Goal: Task Accomplishment & Management: Manage account settings

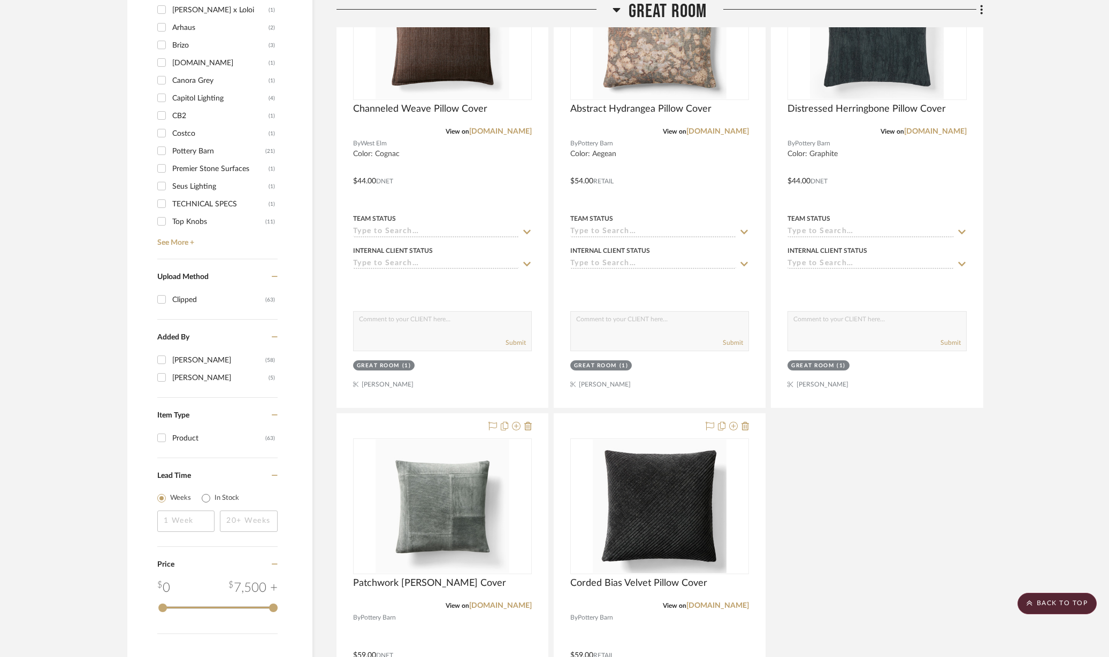
scroll to position [1003, 0]
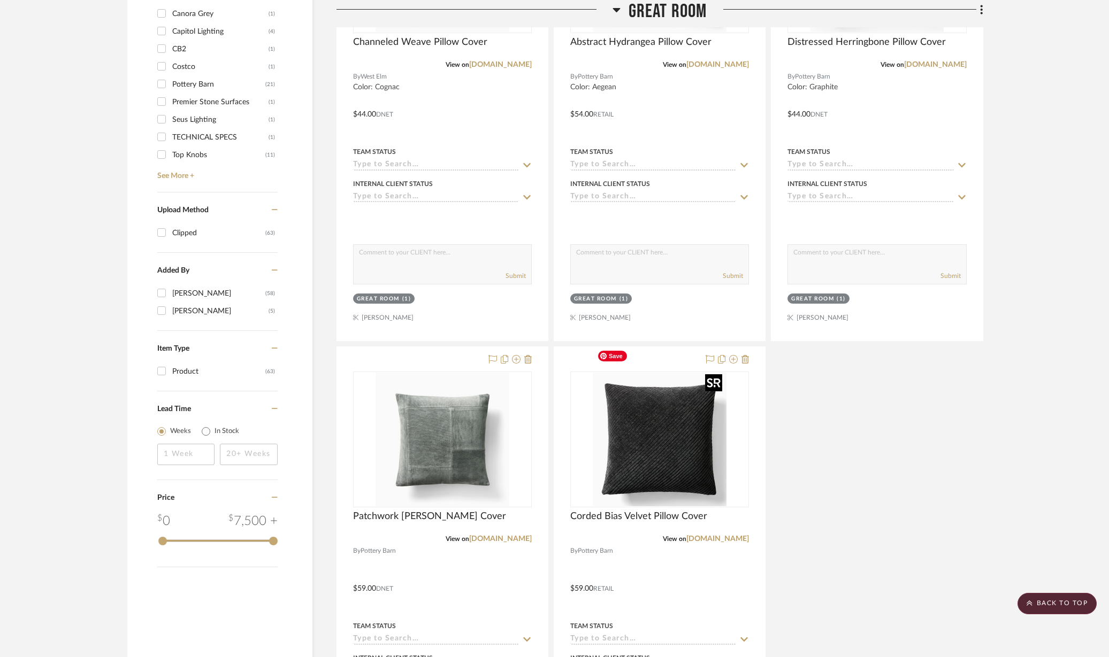
click at [638, 432] on img "0" at bounding box center [660, 440] width 134 height 134
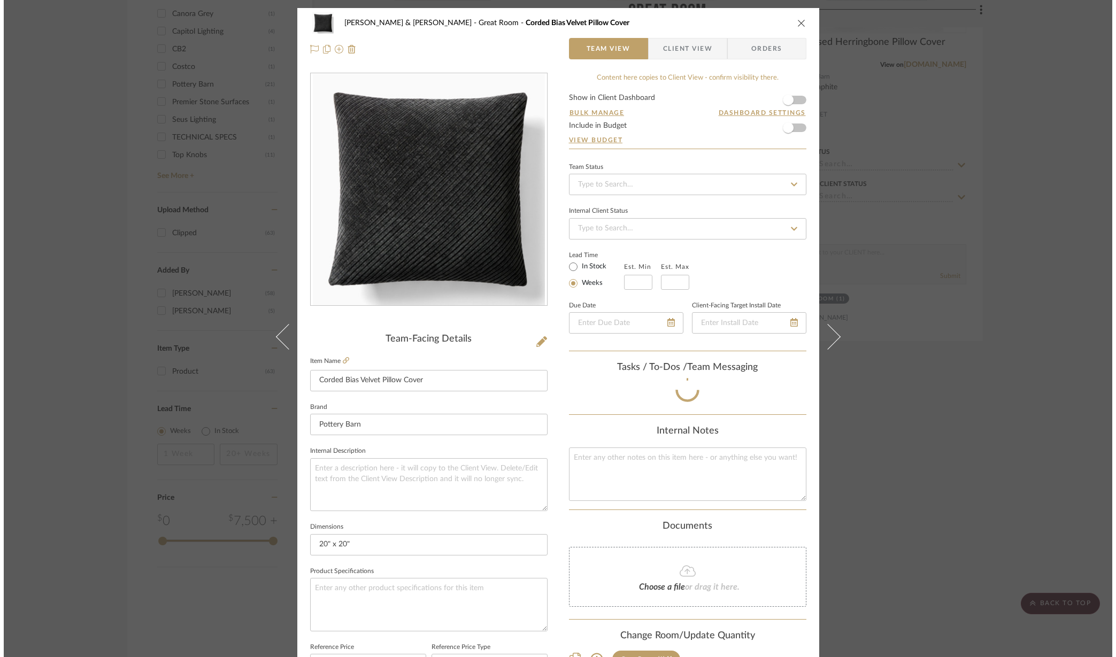
scroll to position [0, 0]
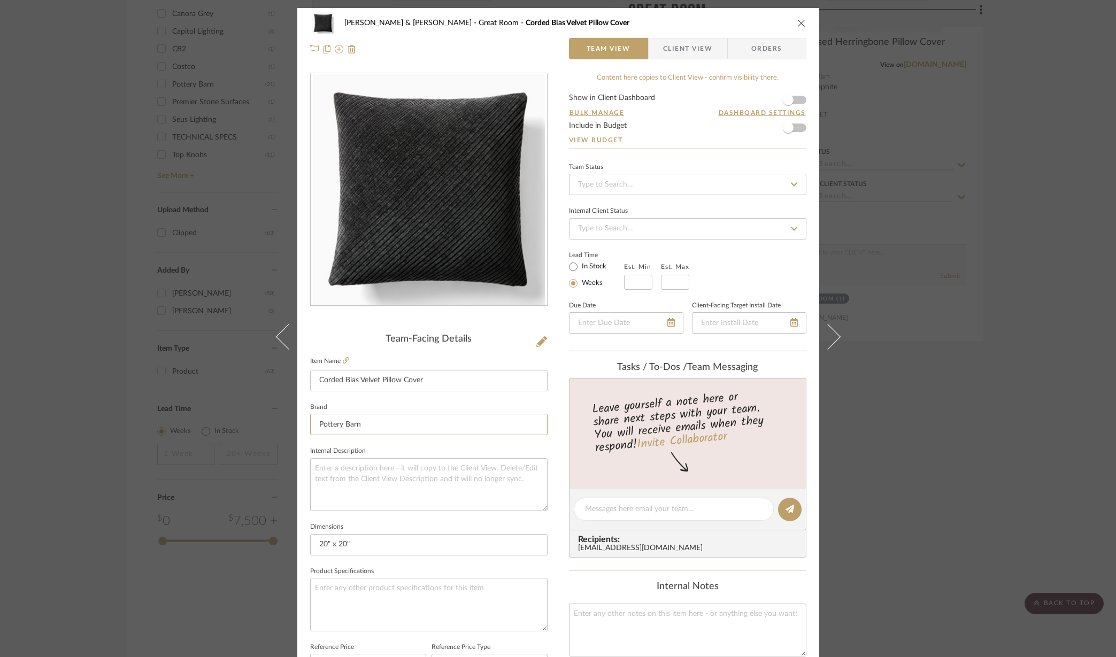
click at [442, 423] on input "Pottery Barn" at bounding box center [428, 424] width 237 height 21
drag, startPoint x: 403, startPoint y: 421, endPoint x: 282, endPoint y: 425, distance: 121.0
click at [282, 425] on mat-dialog-content "Ellen & Greg Feldman Great Room Corded Bias Velvet Pillow Cover Team View Clien…" at bounding box center [558, 502] width 582 height 988
click at [436, 425] on input "West Elm" at bounding box center [428, 424] width 237 height 21
type input "West Elm"
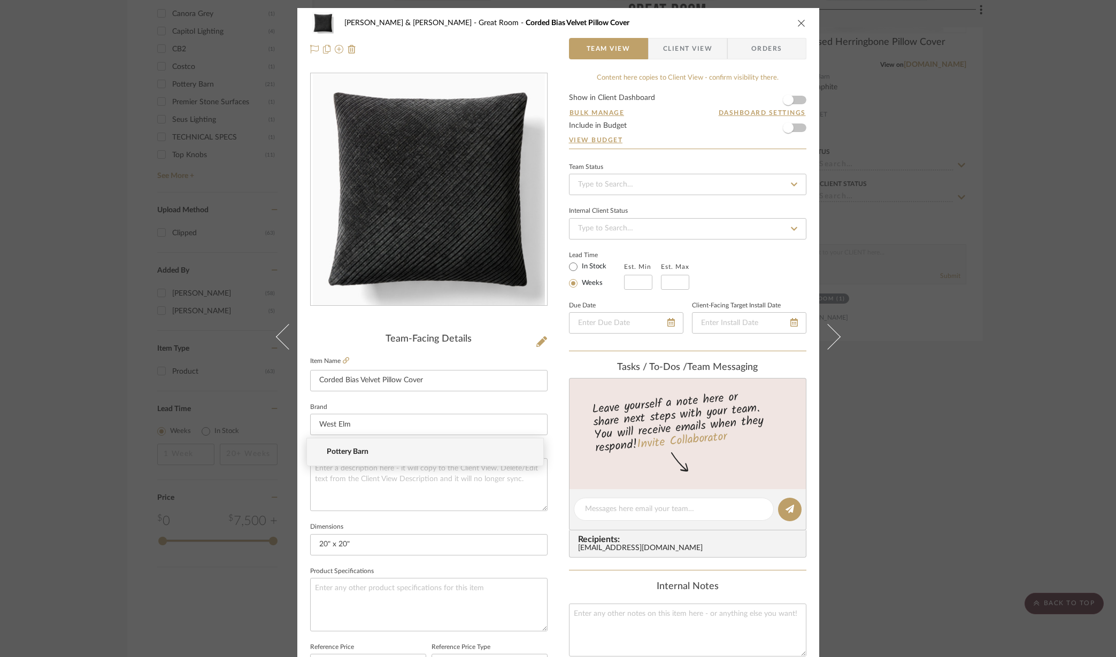
click at [432, 402] on fieldset "Brand West Elm" at bounding box center [428, 418] width 237 height 36
click at [372, 419] on input at bounding box center [428, 424] width 237 height 21
click at [346, 453] on span "West Elm" at bounding box center [429, 452] width 205 height 9
type input "West Elm"
click at [429, 486] on textarea at bounding box center [428, 484] width 237 height 53
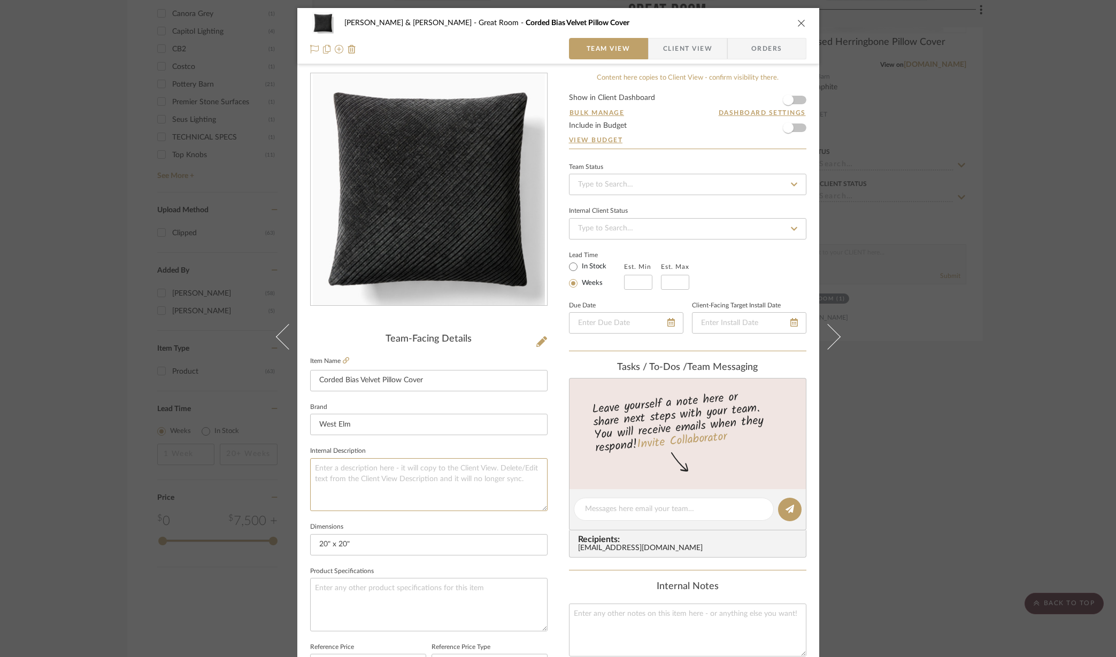
scroll to position [134, 0]
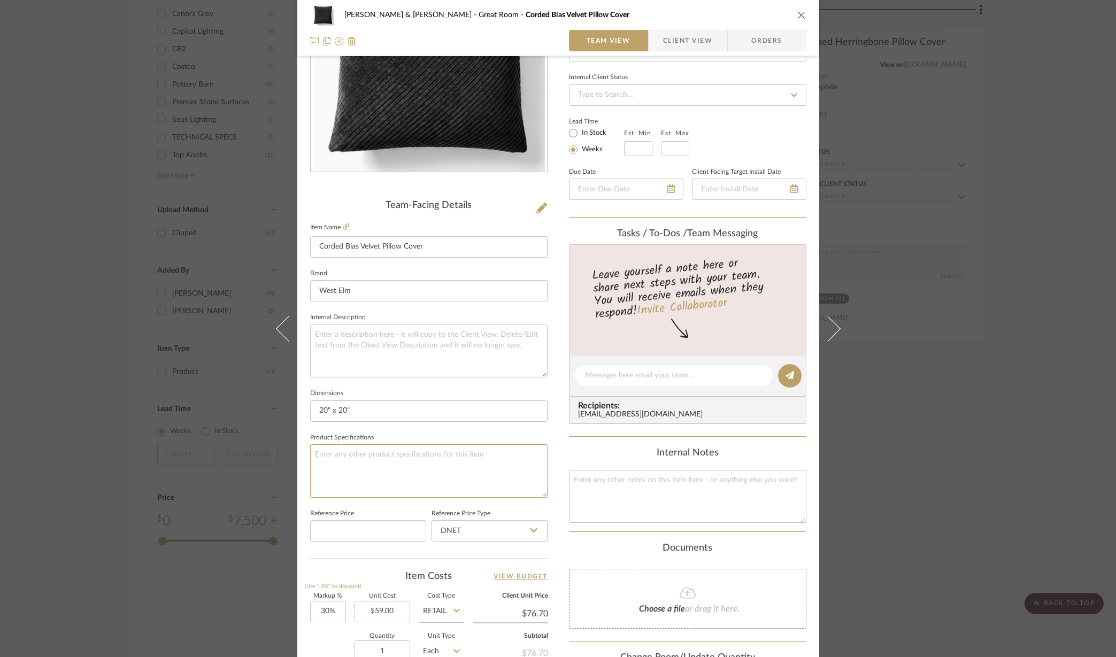
click at [328, 456] on textarea at bounding box center [428, 470] width 237 height 53
paste textarea "Color: Dark Moss"
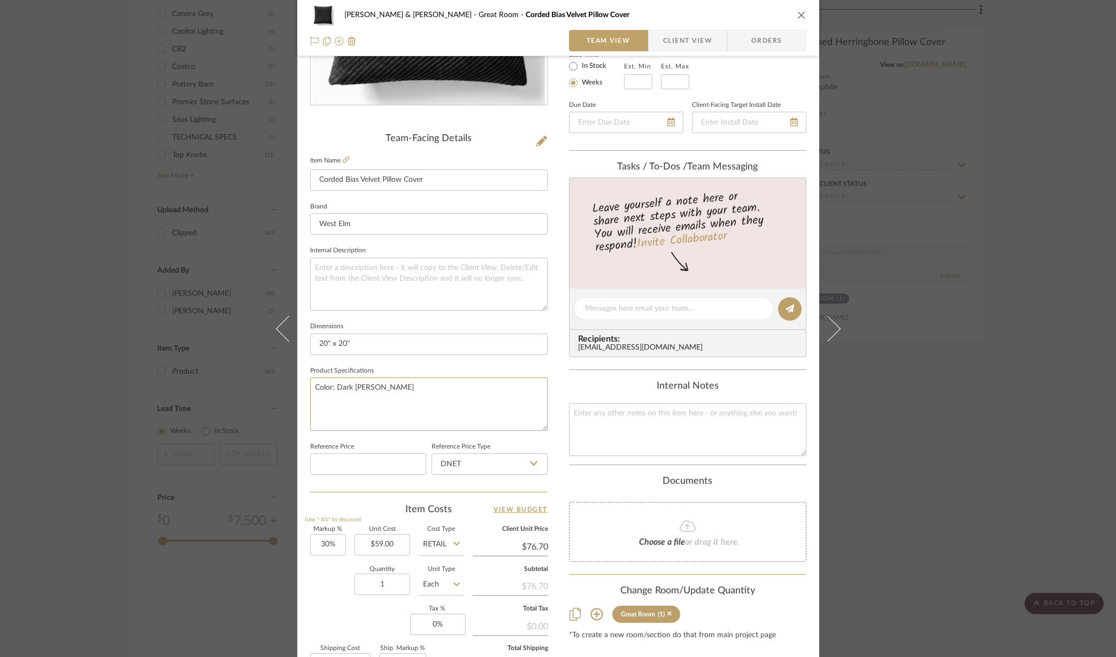
scroll to position [0, 0]
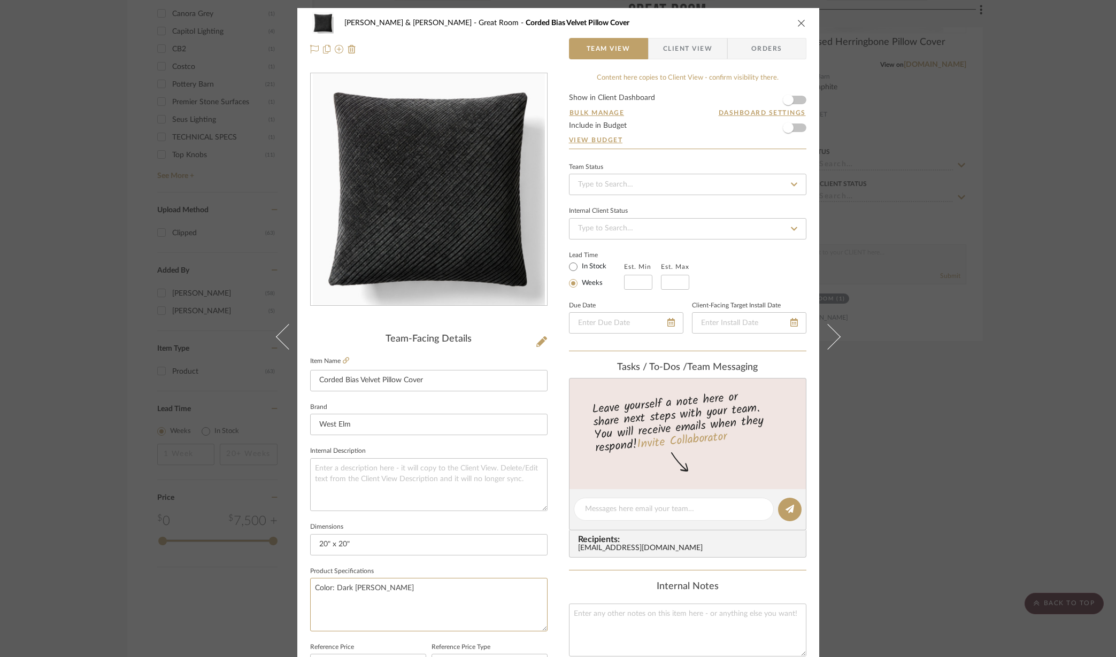
type textarea "Color: Dark Moss"
click at [278, 331] on icon at bounding box center [288, 337] width 26 height 26
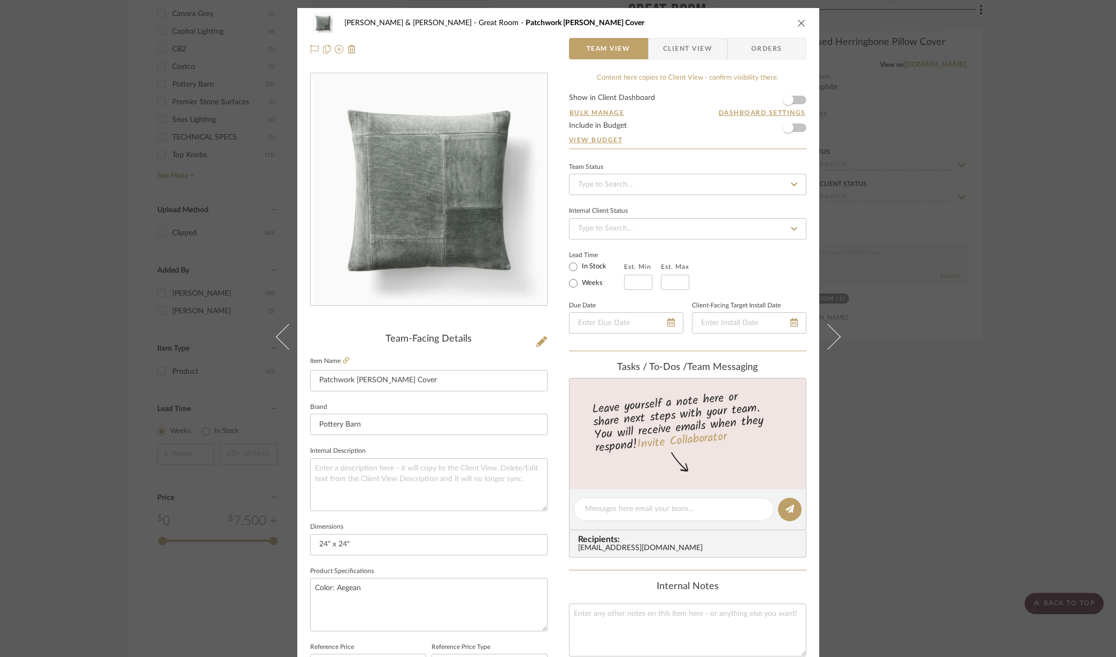
click at [797, 21] on icon "close" at bounding box center [801, 23] width 9 height 9
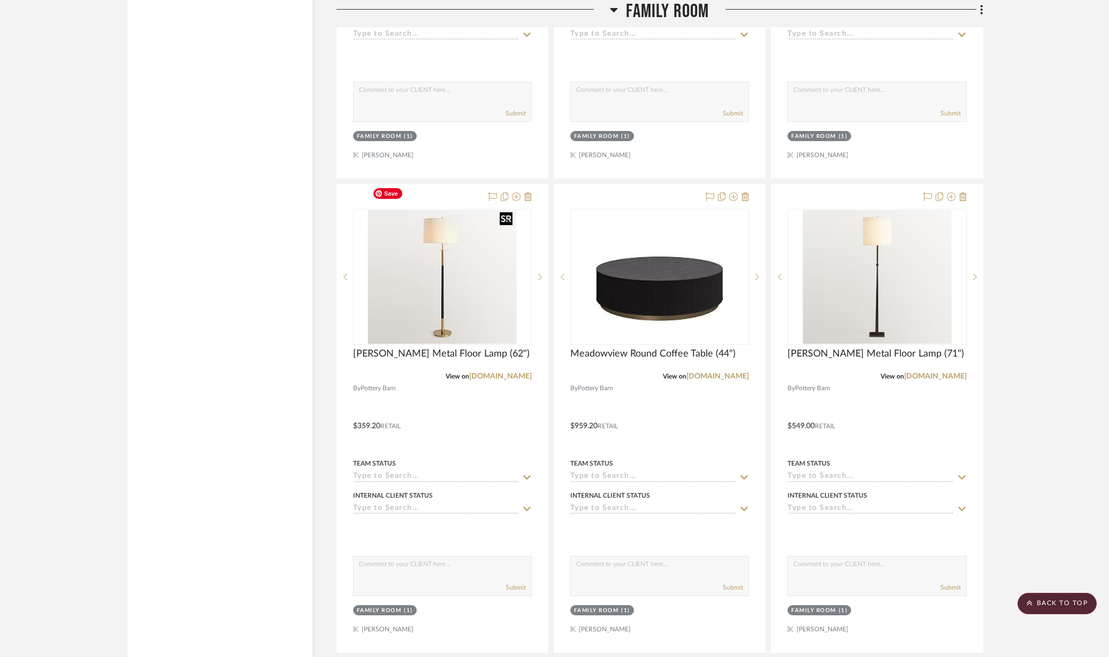
scroll to position [2206, 0]
drag, startPoint x: 454, startPoint y: 241, endPoint x: 1032, endPoint y: 230, distance: 578.8
click at [1032, 230] on project-details-page "SHOW ME Project: Ellen & Greg Feldman Project Settings + Add Room/Section + Qui…" at bounding box center [554, 61] width 1109 height 4380
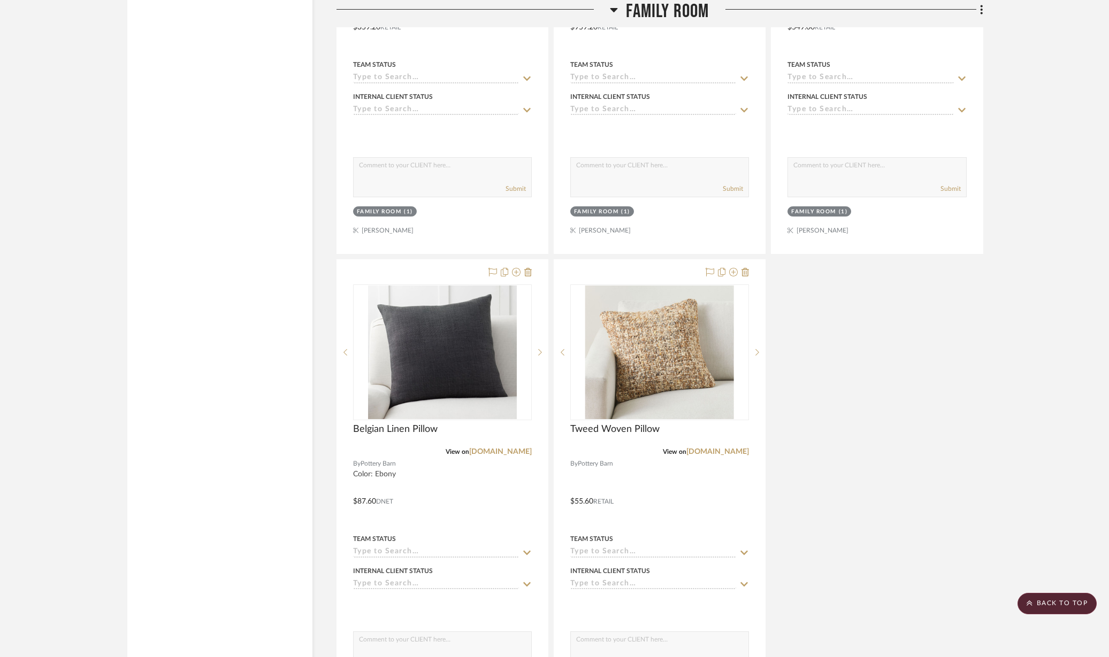
scroll to position [2607, 0]
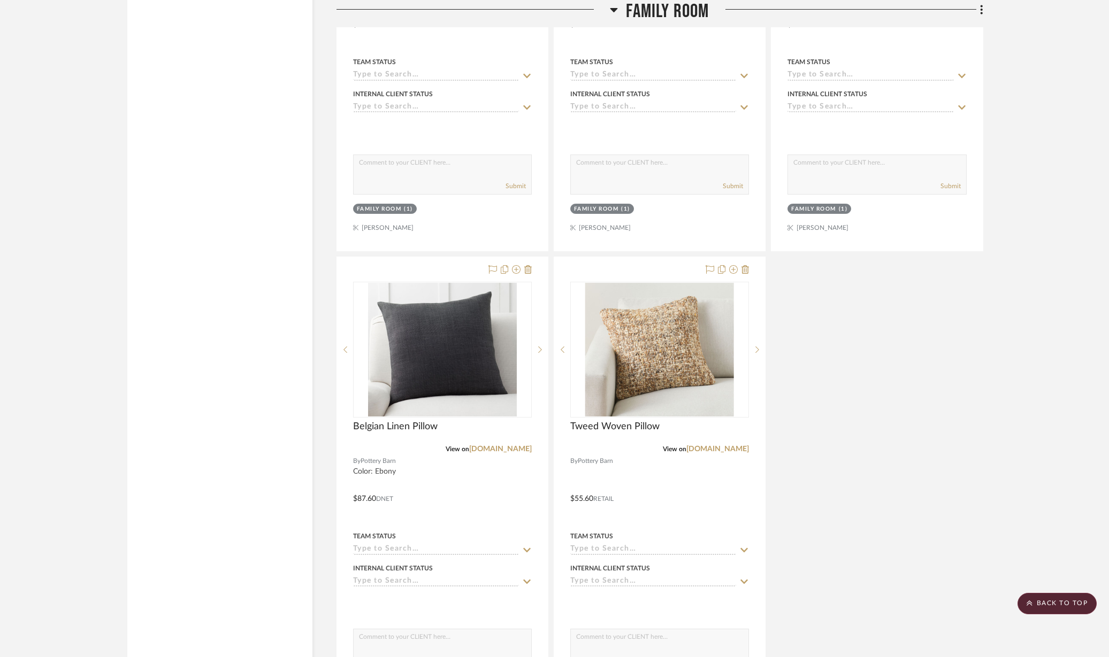
click at [528, 265] on icon at bounding box center [527, 269] width 7 height 9
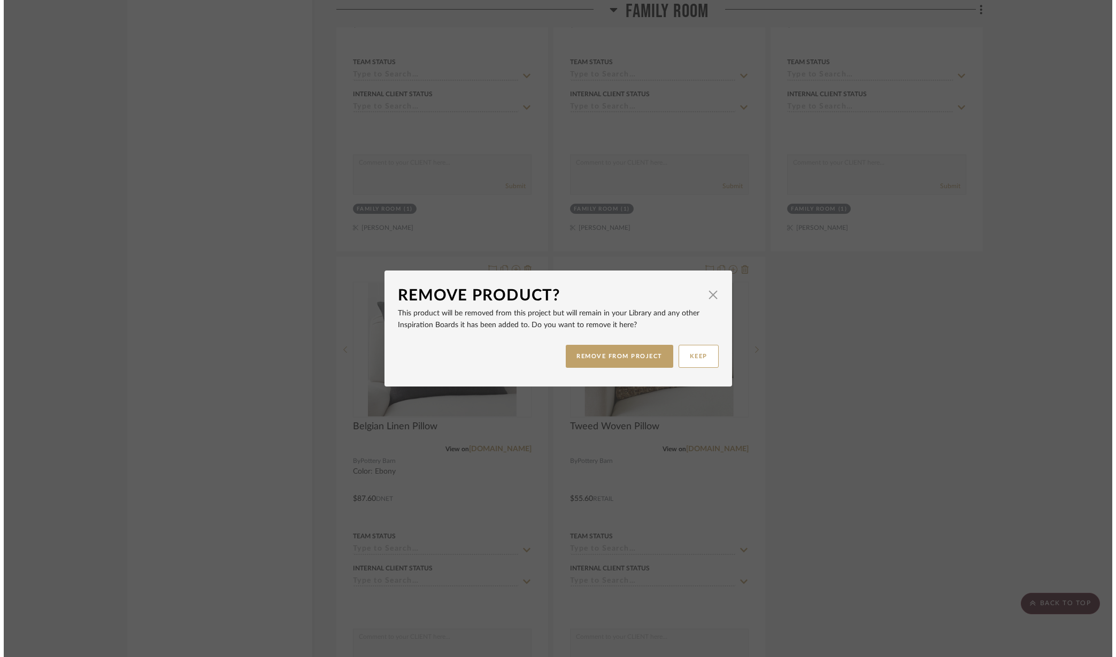
scroll to position [0, 0]
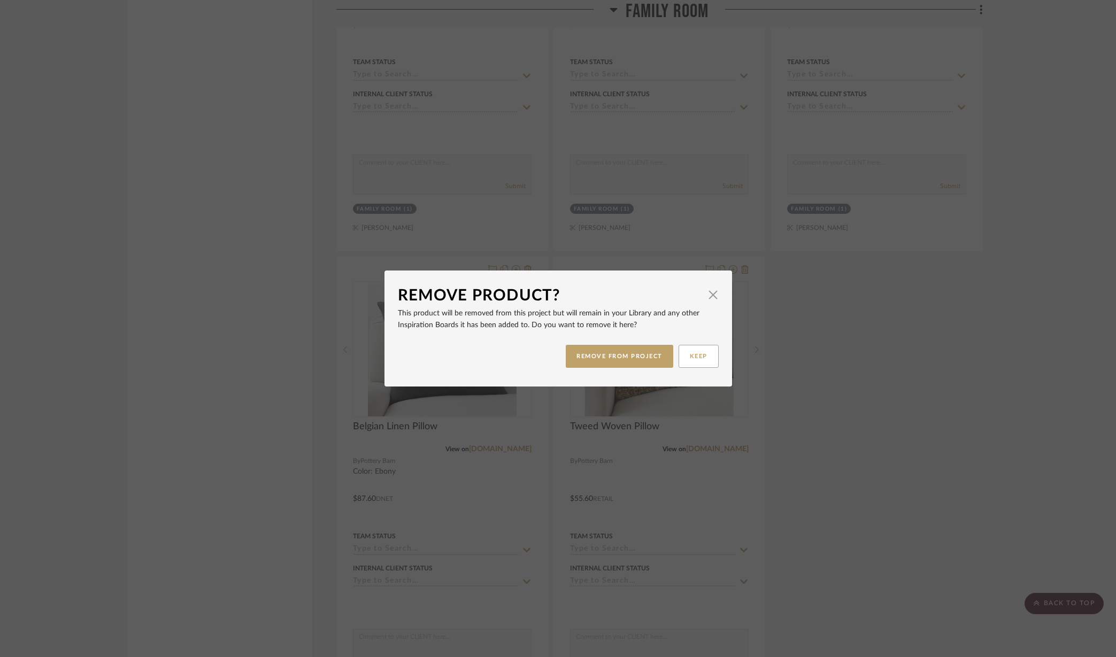
click at [612, 358] on button "REMOVE FROM PROJECT" at bounding box center [620, 356] width 108 height 23
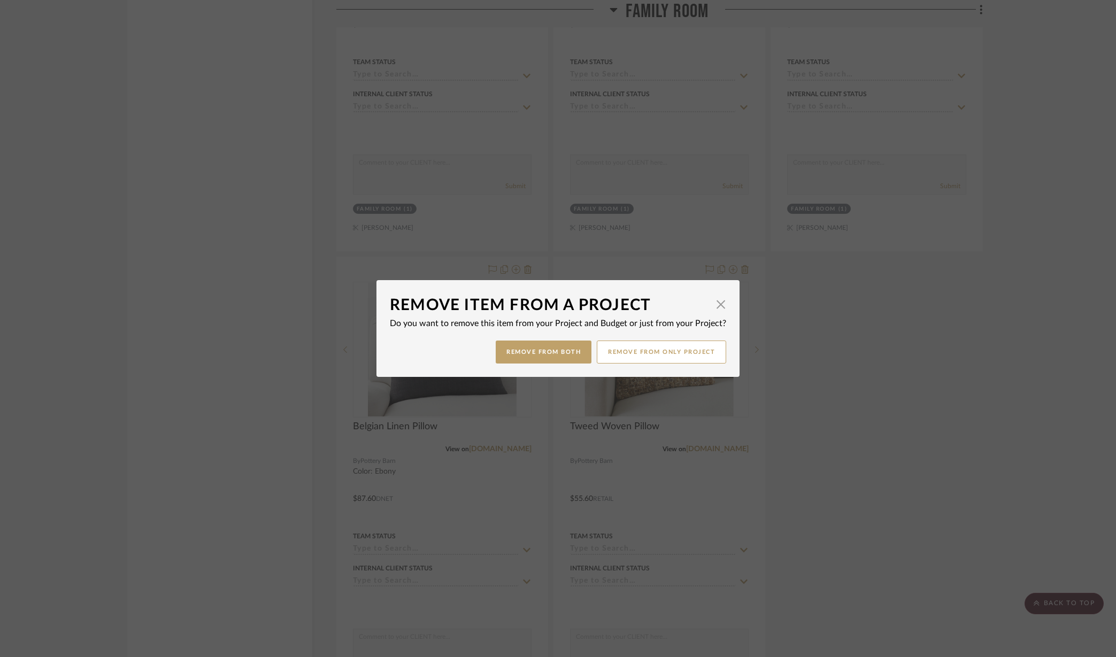
click at [564, 352] on button "Remove from Both" at bounding box center [544, 352] width 96 height 23
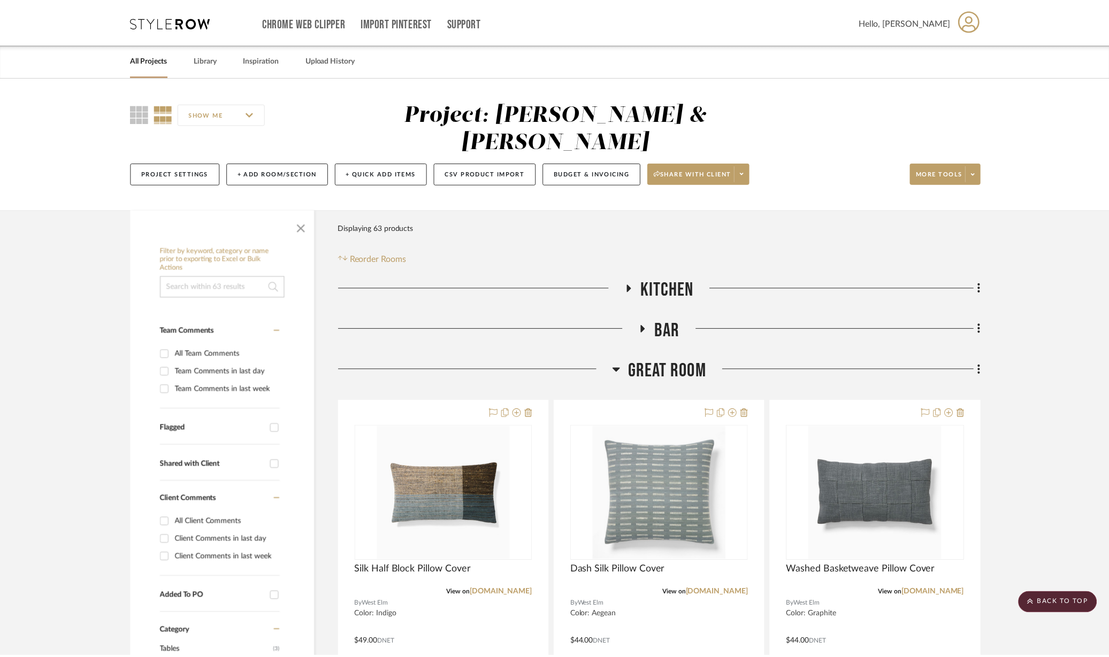
scroll to position [2607, 0]
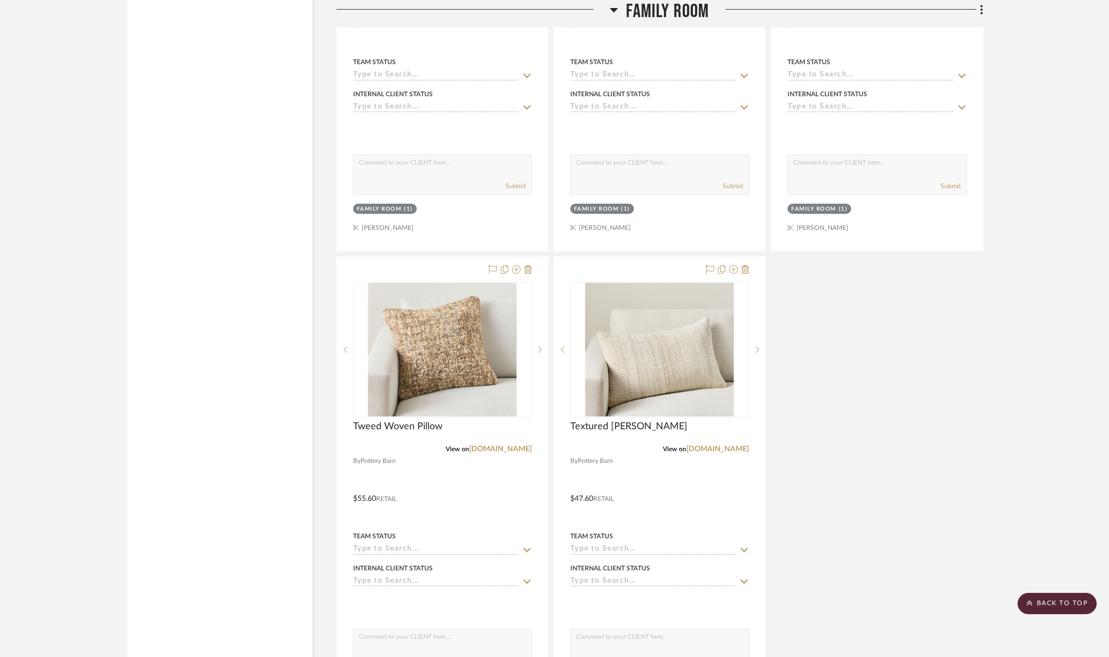
click at [531, 265] on icon at bounding box center [527, 269] width 7 height 9
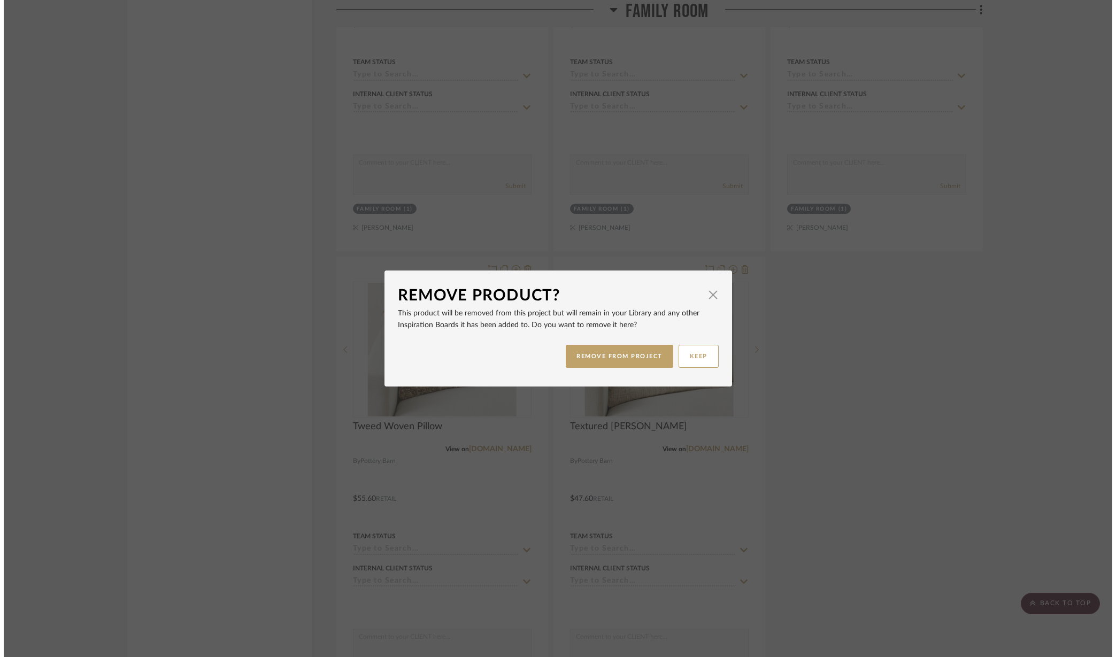
scroll to position [0, 0]
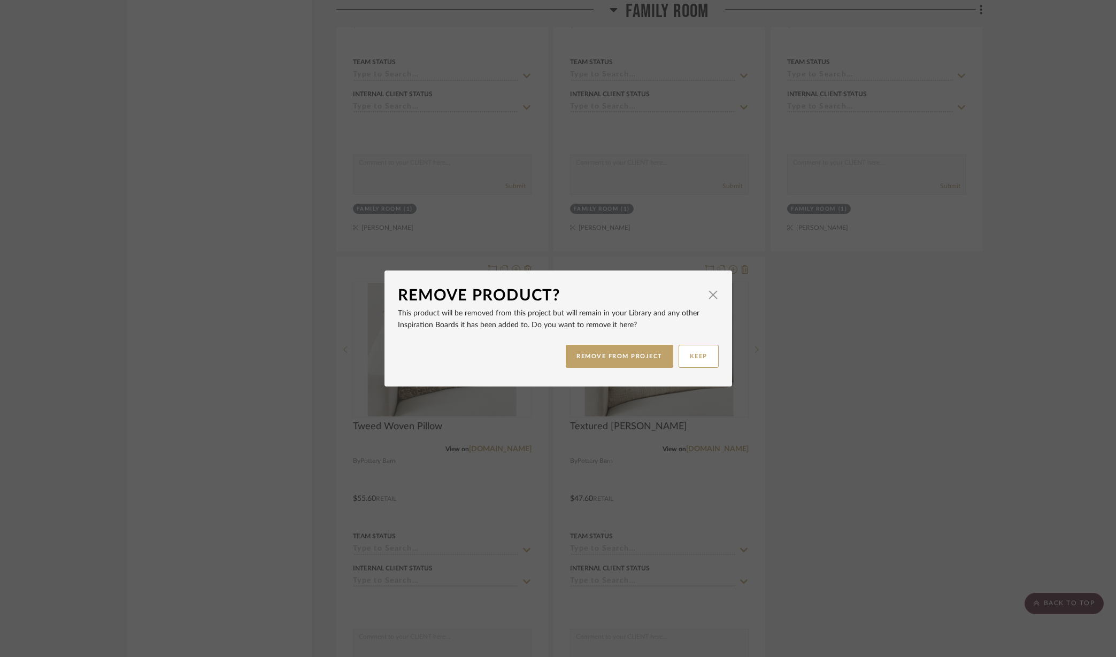
click at [581, 354] on button "REMOVE FROM PROJECT" at bounding box center [620, 356] width 108 height 23
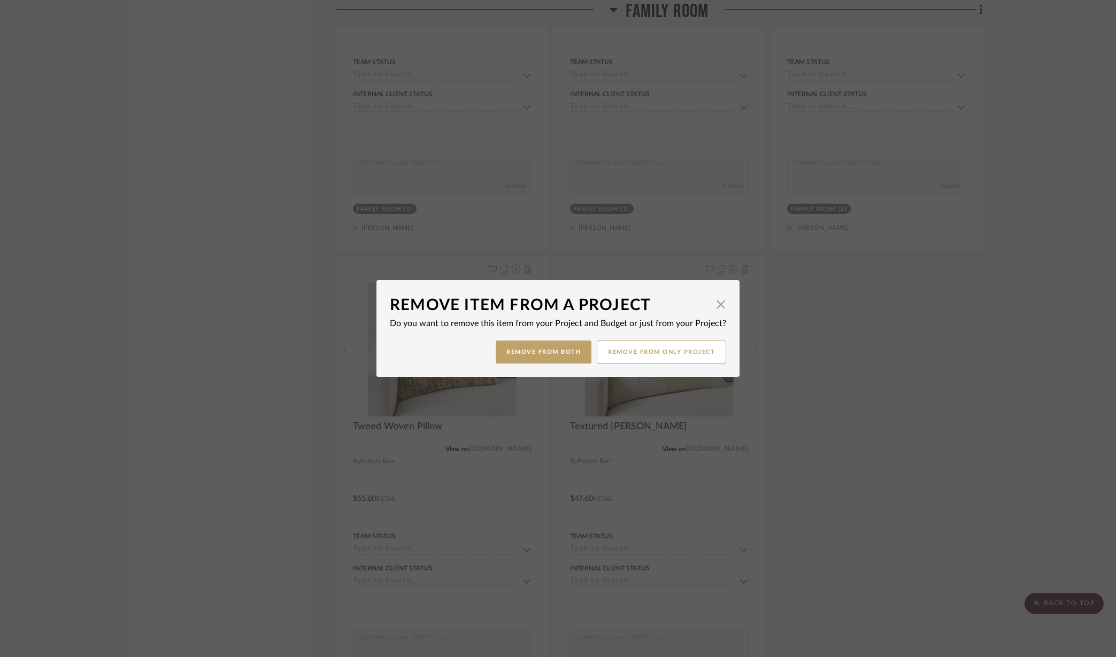
click at [543, 357] on button "Remove from Both" at bounding box center [544, 352] width 96 height 23
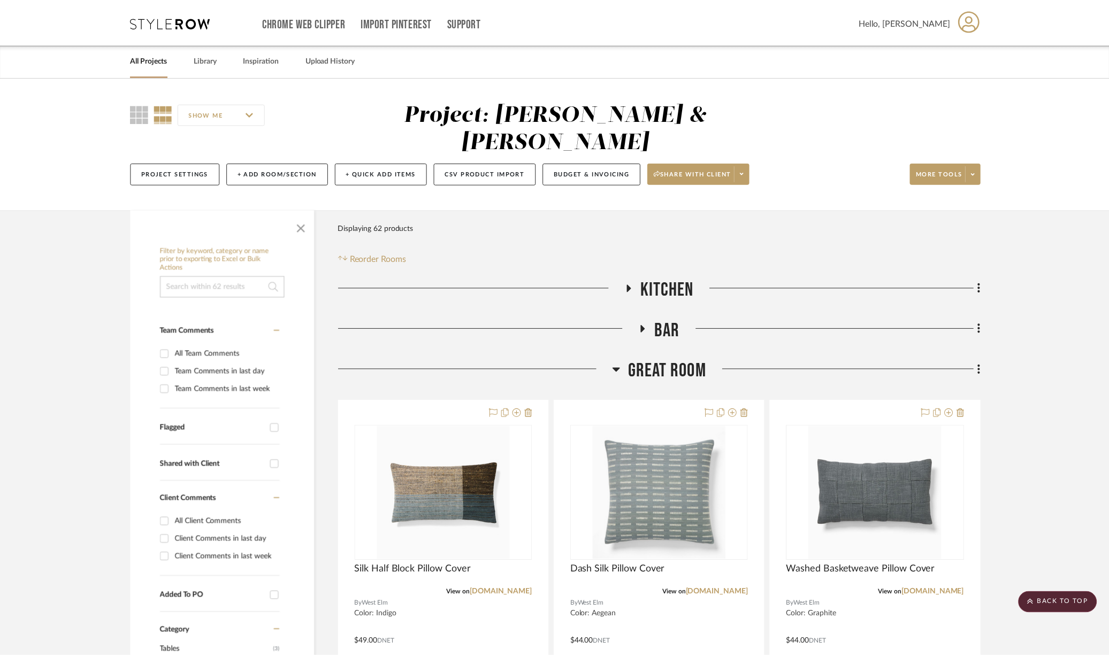
scroll to position [2607, 0]
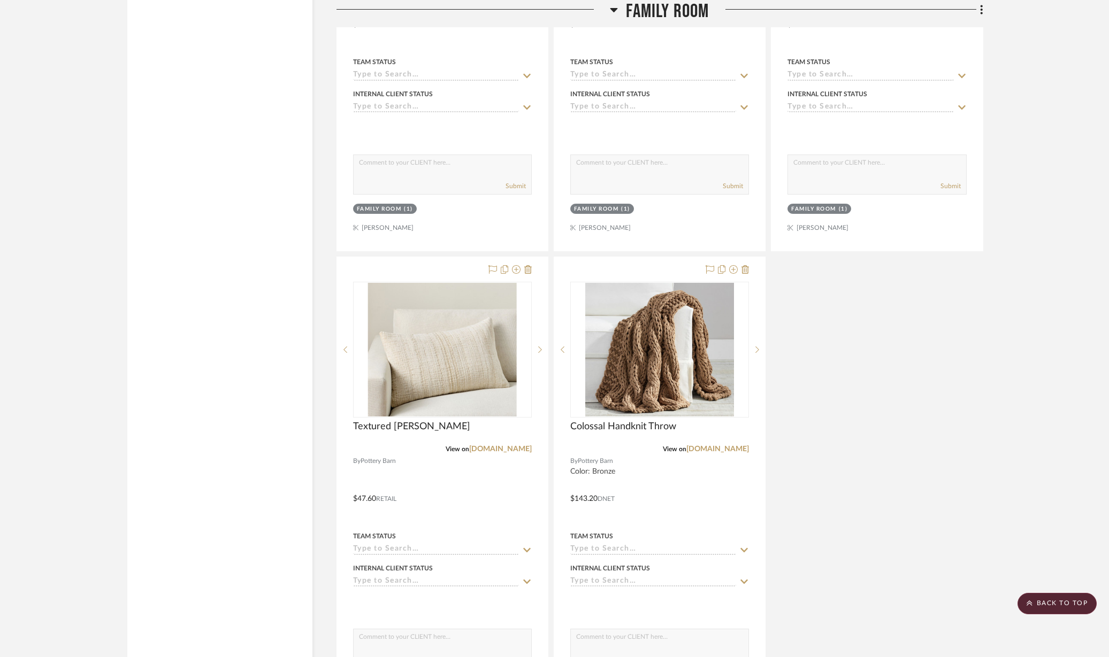
click at [530, 265] on icon at bounding box center [527, 269] width 7 height 9
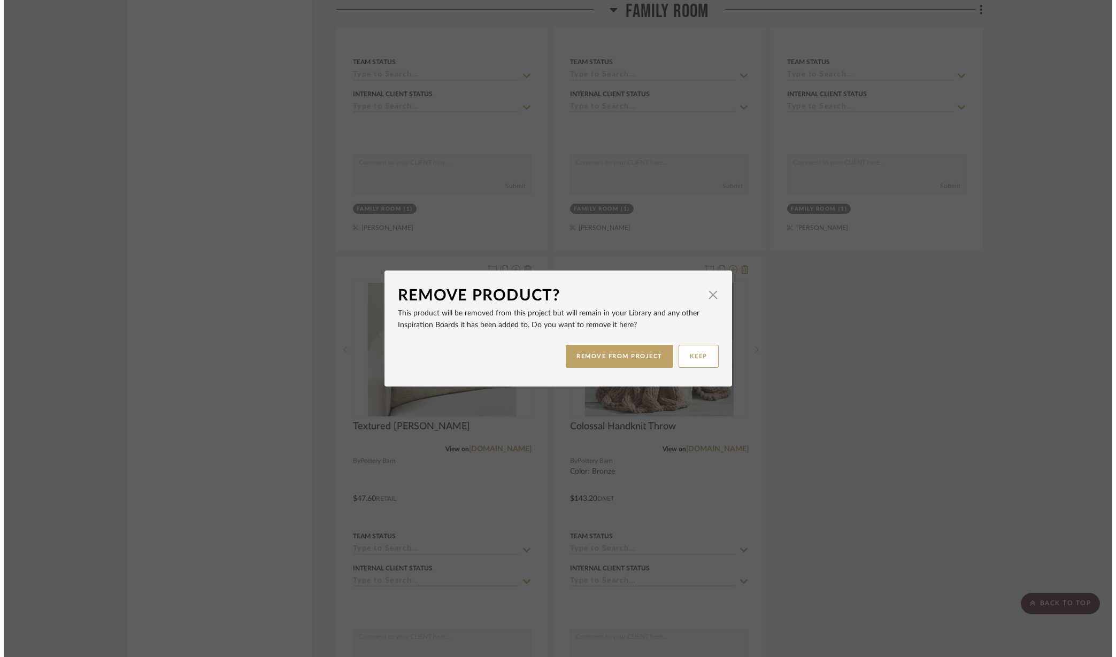
scroll to position [0, 0]
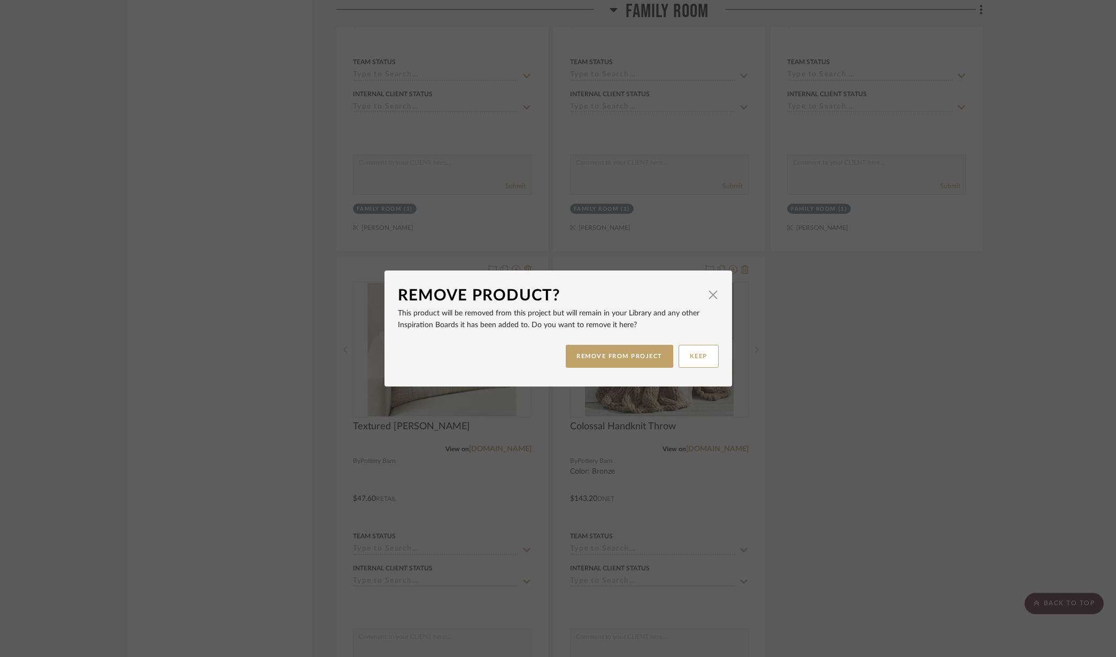
click at [576, 351] on button "REMOVE FROM PROJECT" at bounding box center [620, 356] width 108 height 23
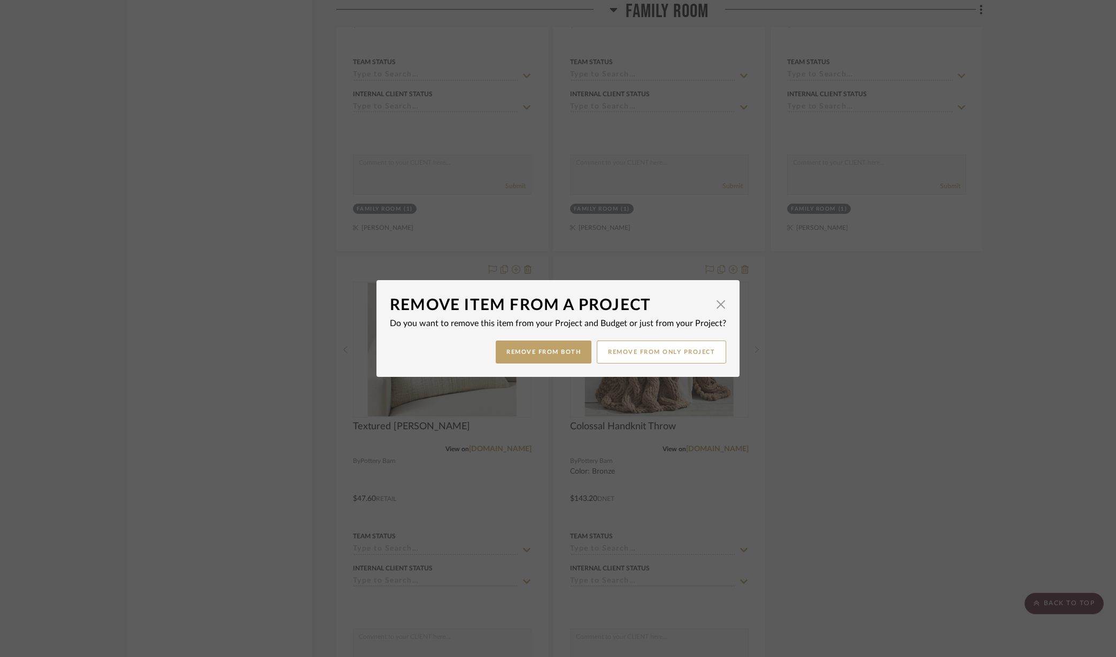
click at [553, 348] on button "Remove from Both" at bounding box center [544, 352] width 96 height 23
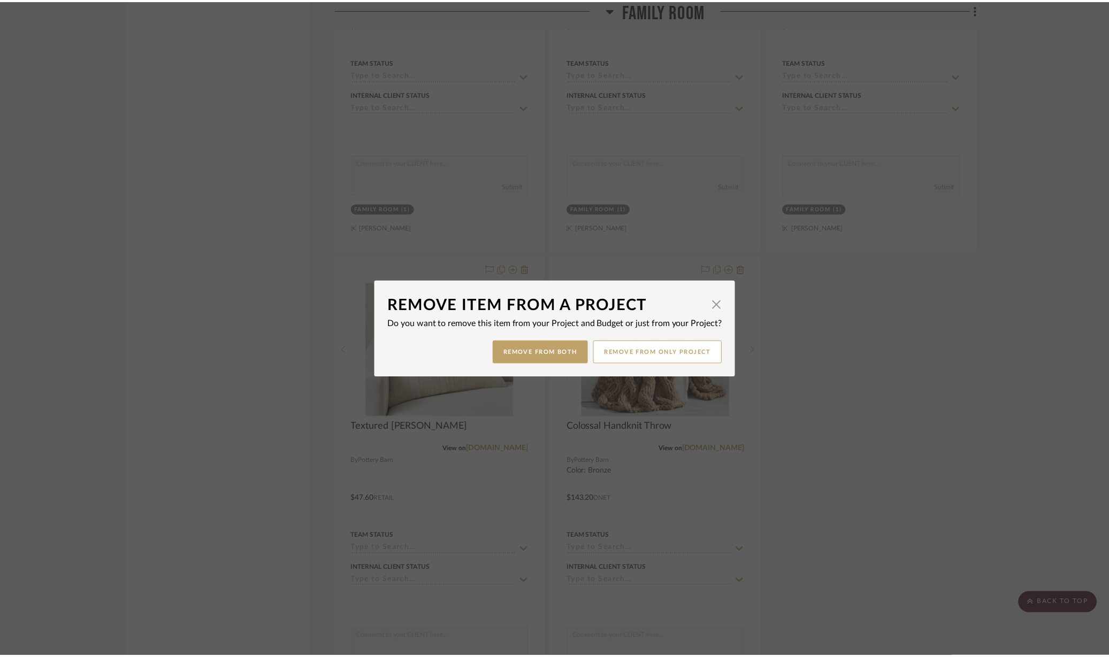
scroll to position [2607, 0]
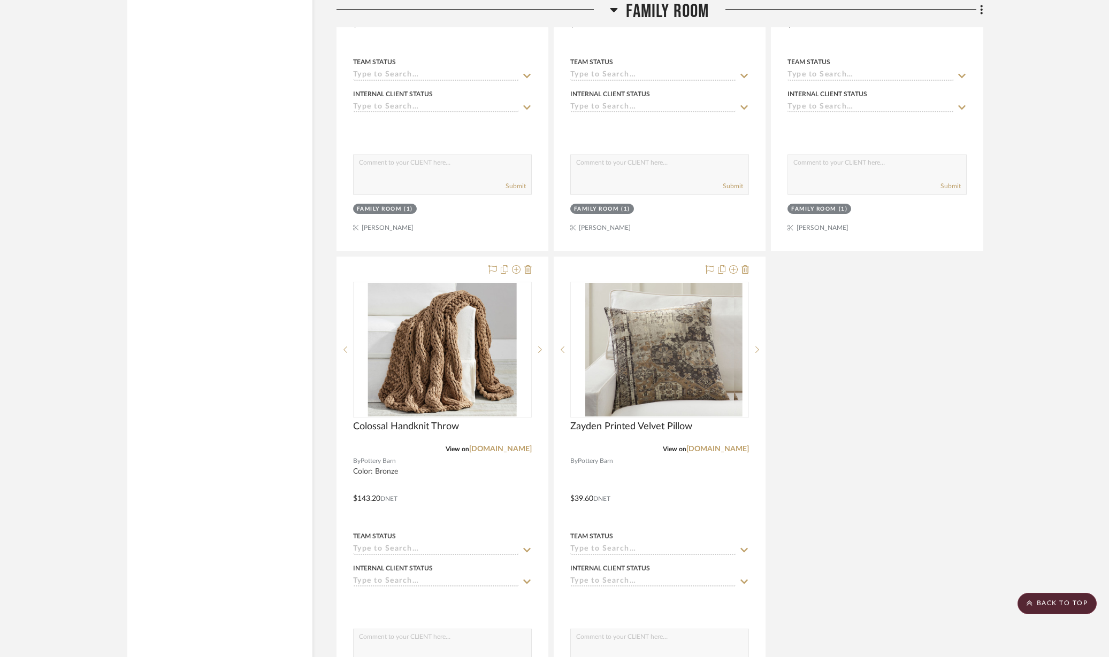
click at [746, 265] on icon at bounding box center [744, 269] width 7 height 9
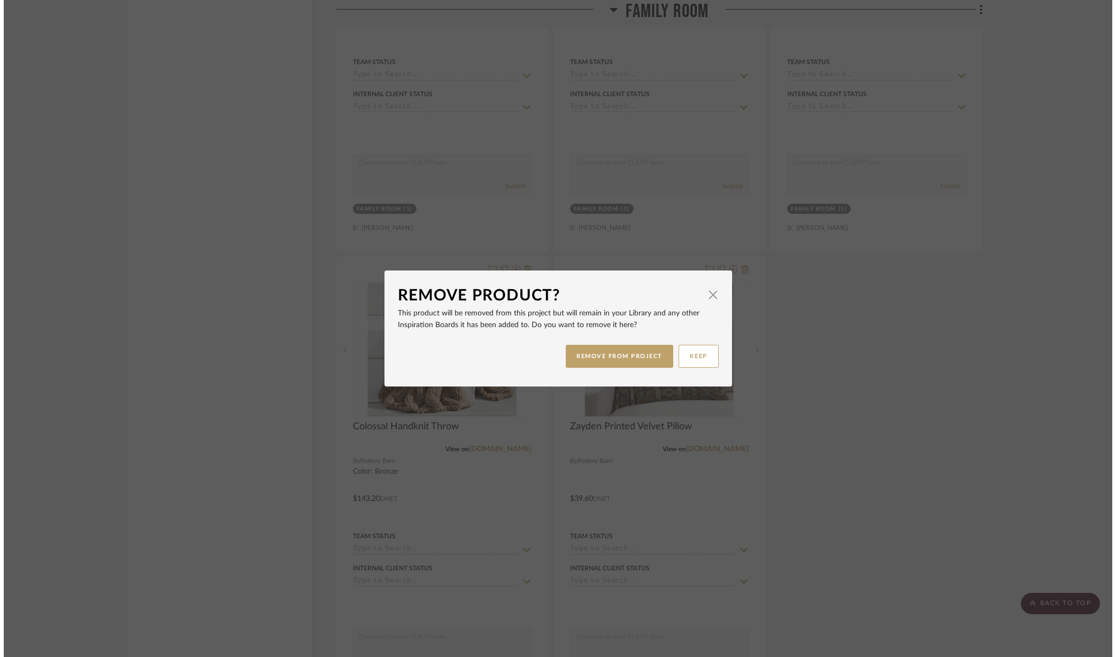
scroll to position [0, 0]
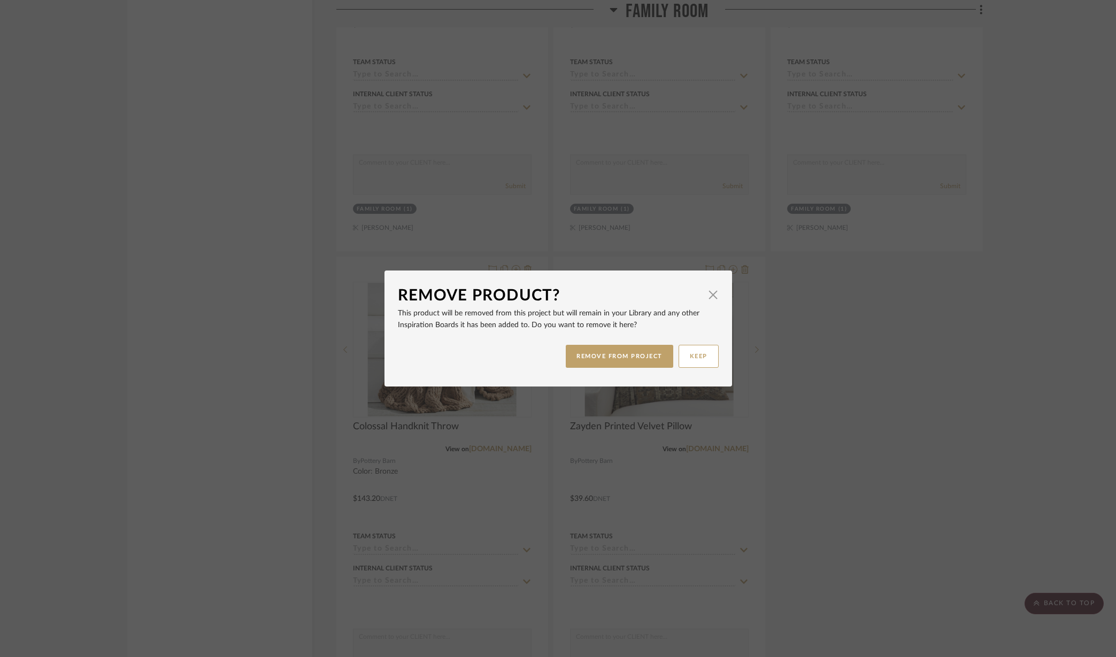
click at [646, 354] on button "REMOVE FROM PROJECT" at bounding box center [620, 356] width 108 height 23
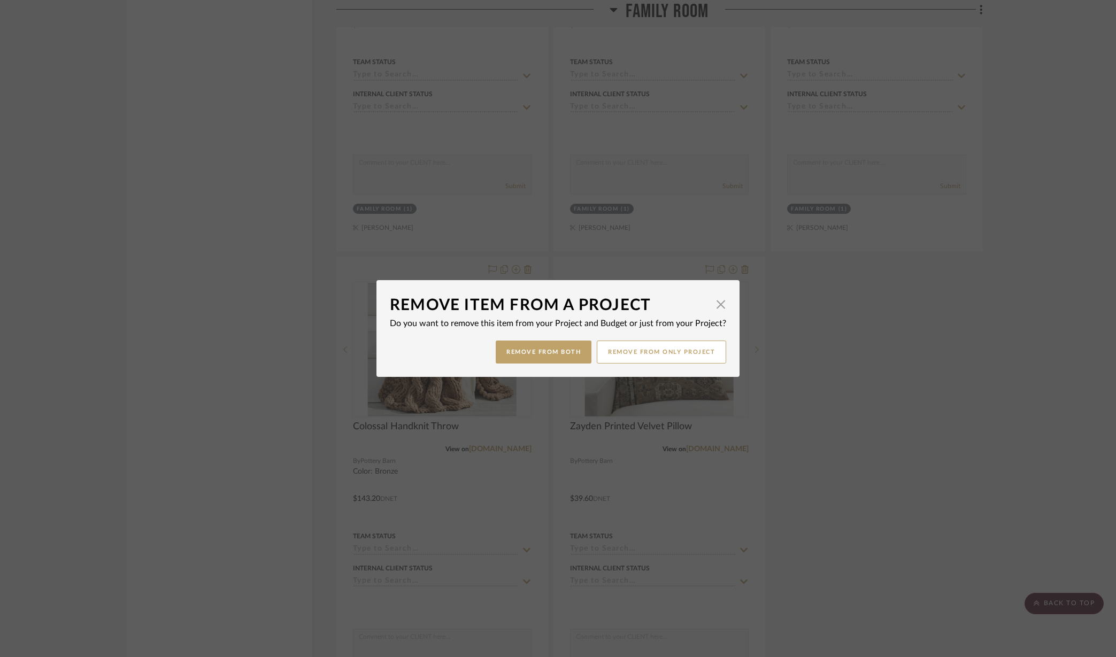
click at [558, 350] on button "Remove from Both" at bounding box center [544, 352] width 96 height 23
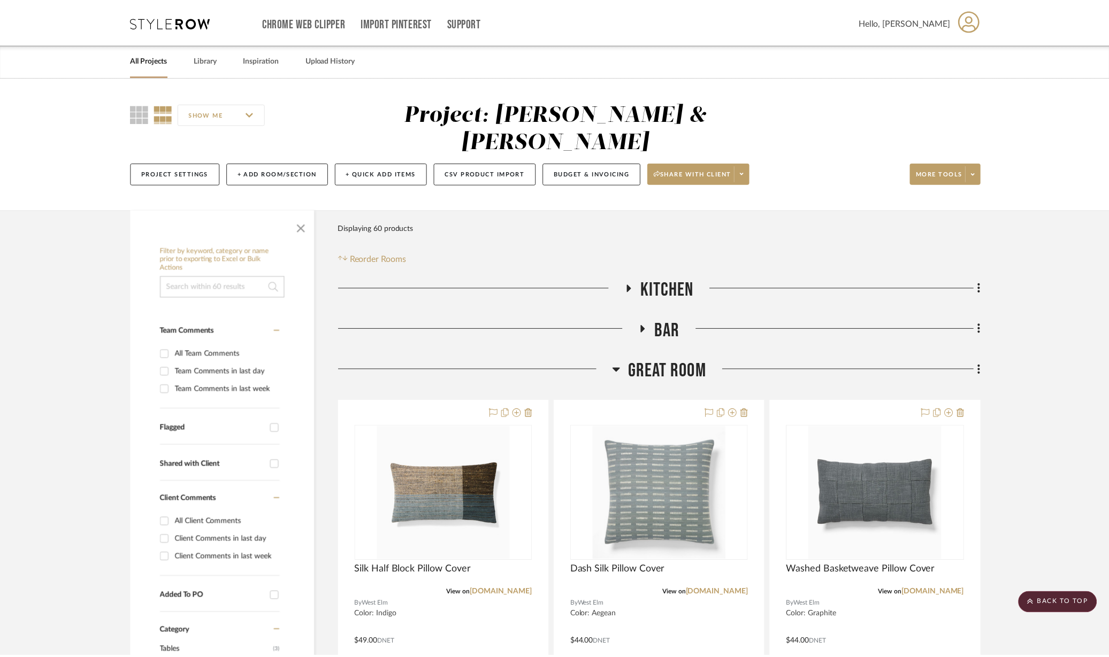
scroll to position [2607, 0]
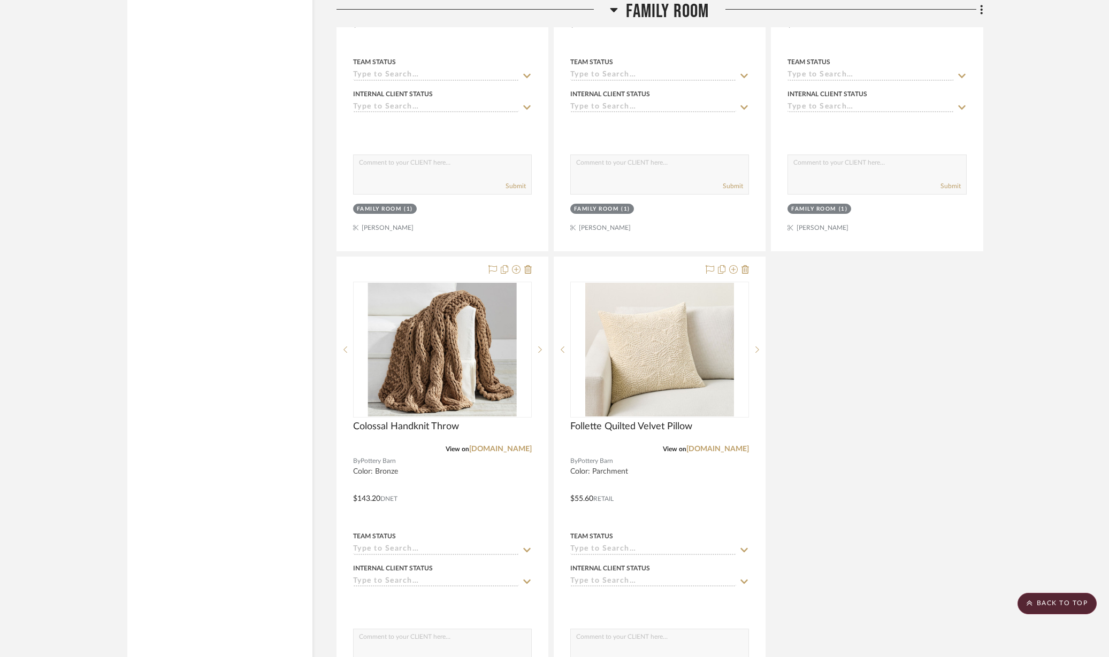
click at [745, 265] on icon at bounding box center [744, 269] width 7 height 9
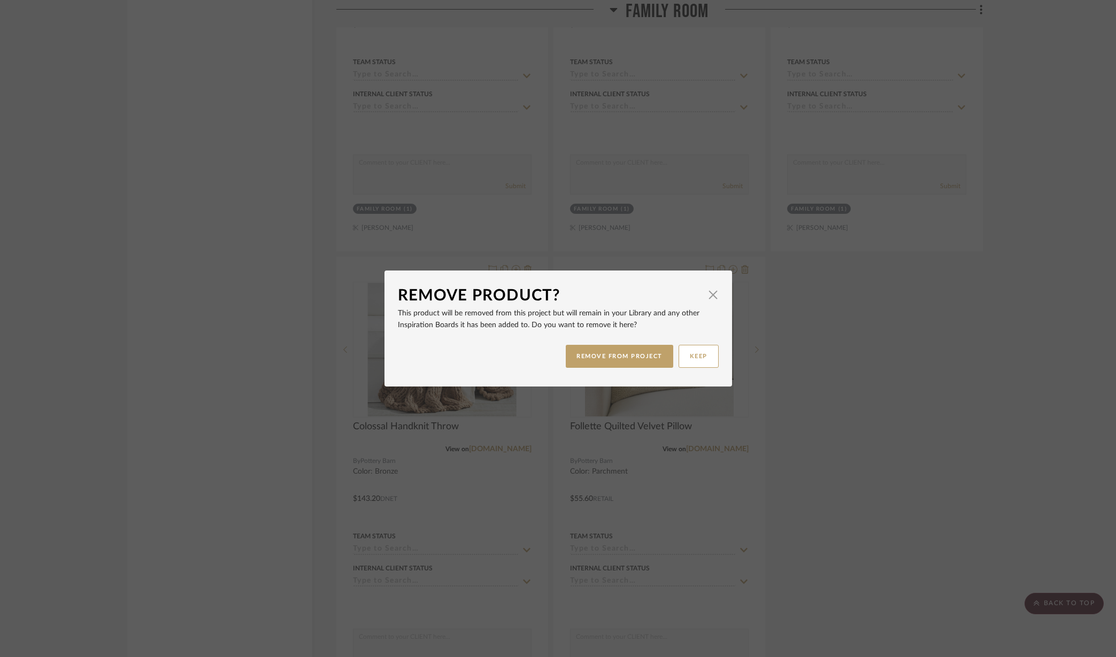
click at [586, 360] on button "REMOVE FROM PROJECT" at bounding box center [620, 356] width 108 height 23
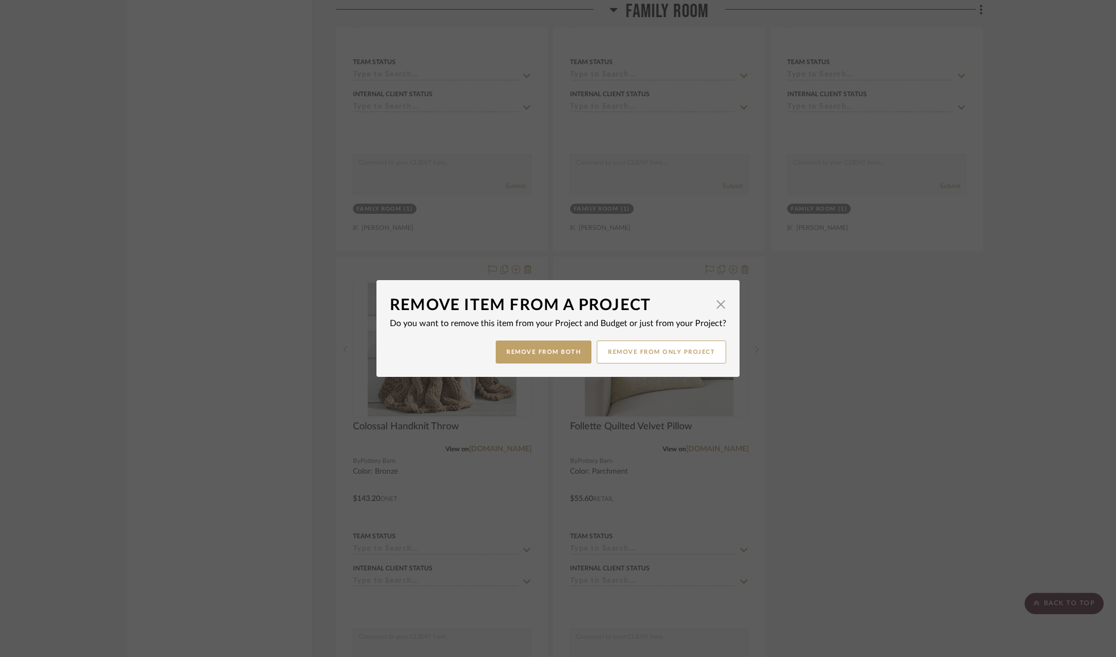
click at [527, 354] on button "Remove from Both" at bounding box center [544, 352] width 96 height 23
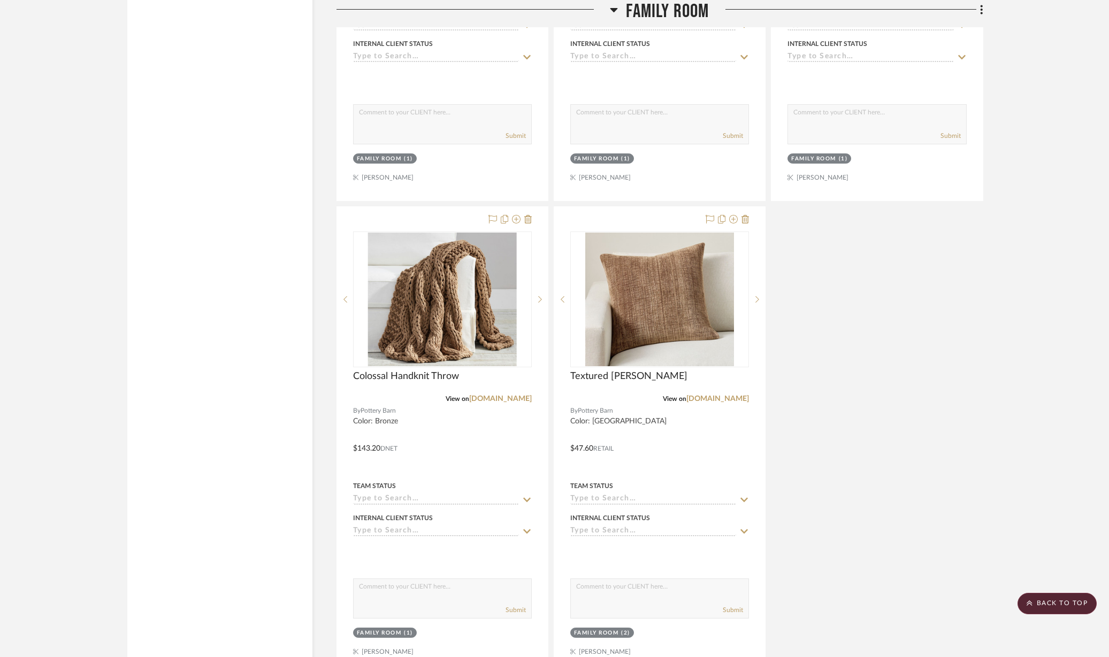
scroll to position [2875, 0]
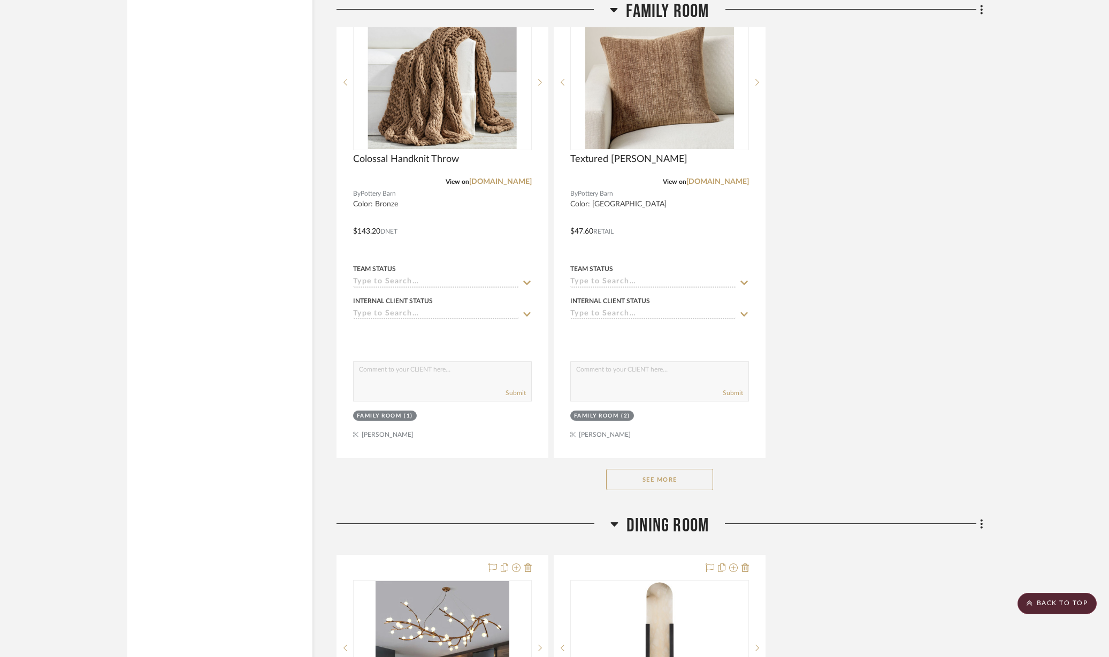
click at [672, 469] on button "See More" at bounding box center [659, 479] width 107 height 21
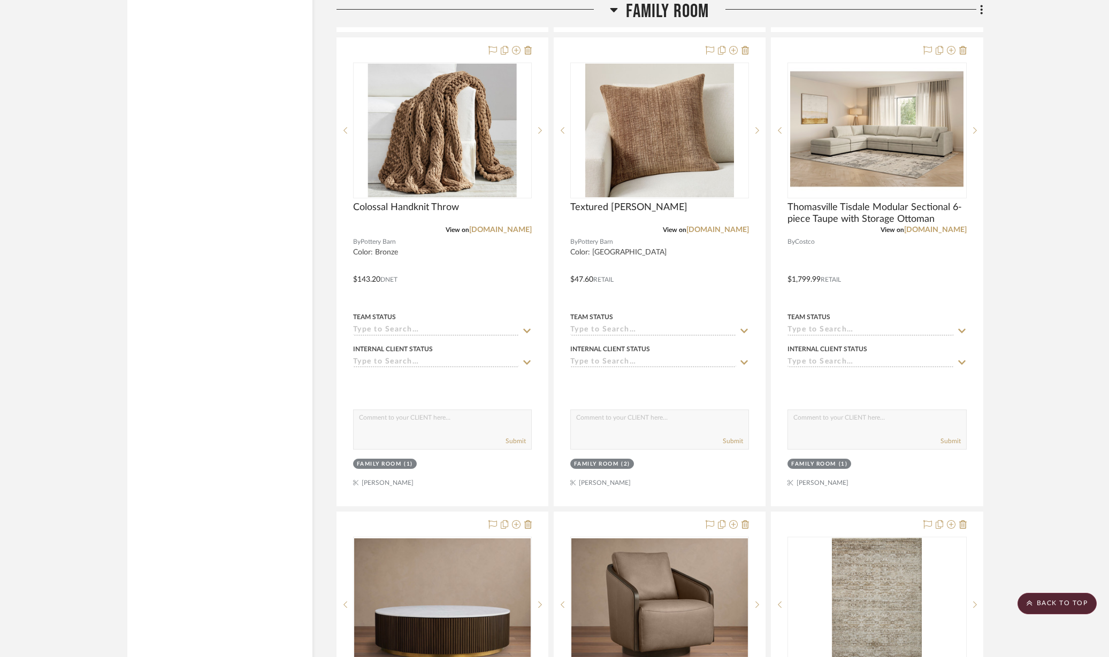
scroll to position [2808, 0]
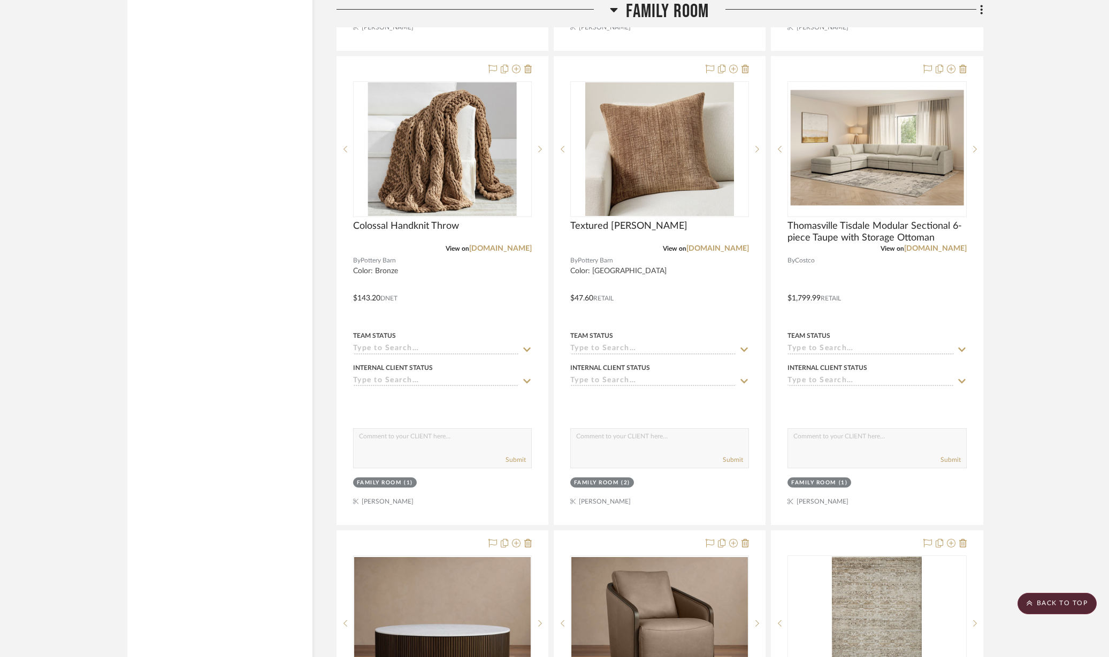
click at [966, 65] on icon at bounding box center [962, 69] width 7 height 9
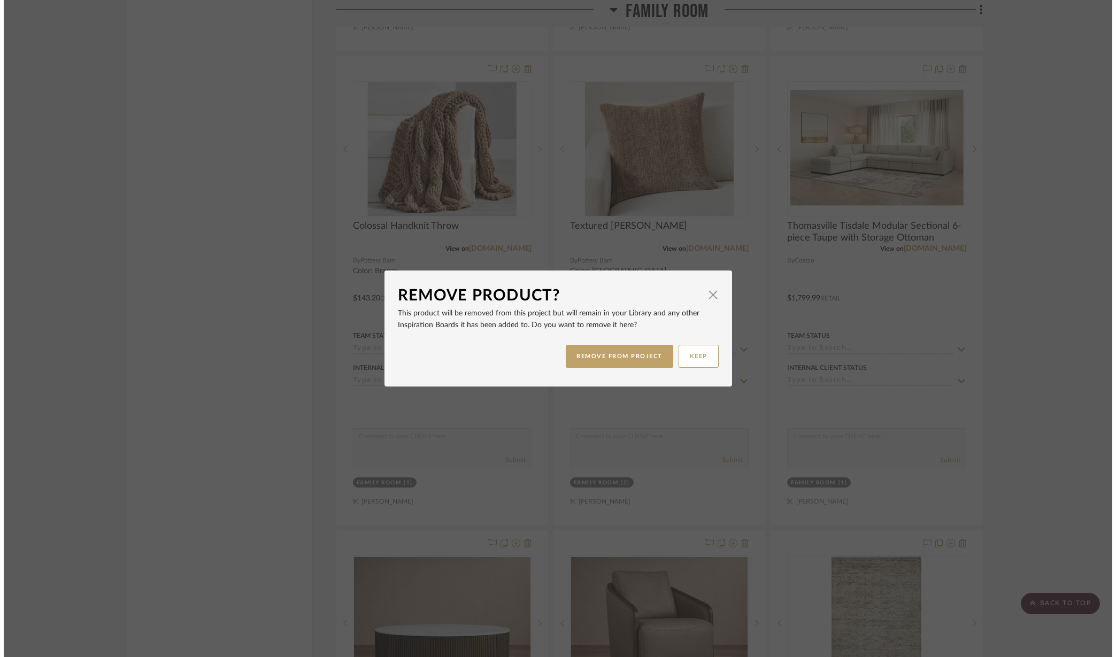
scroll to position [0, 0]
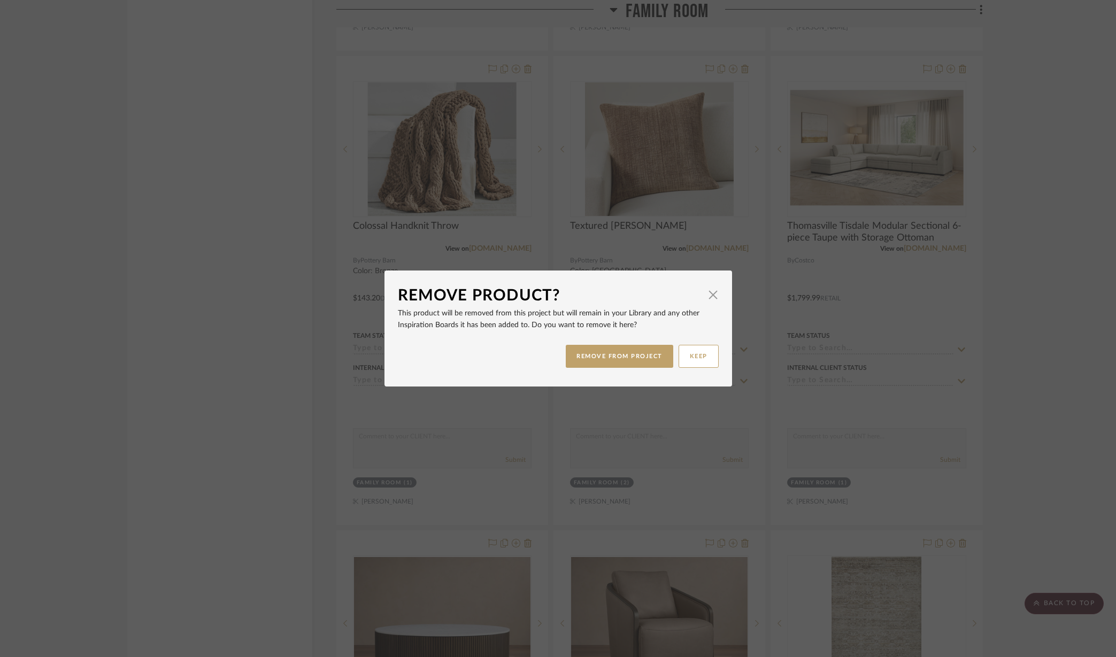
click at [633, 359] on button "REMOVE FROM PROJECT" at bounding box center [620, 356] width 108 height 23
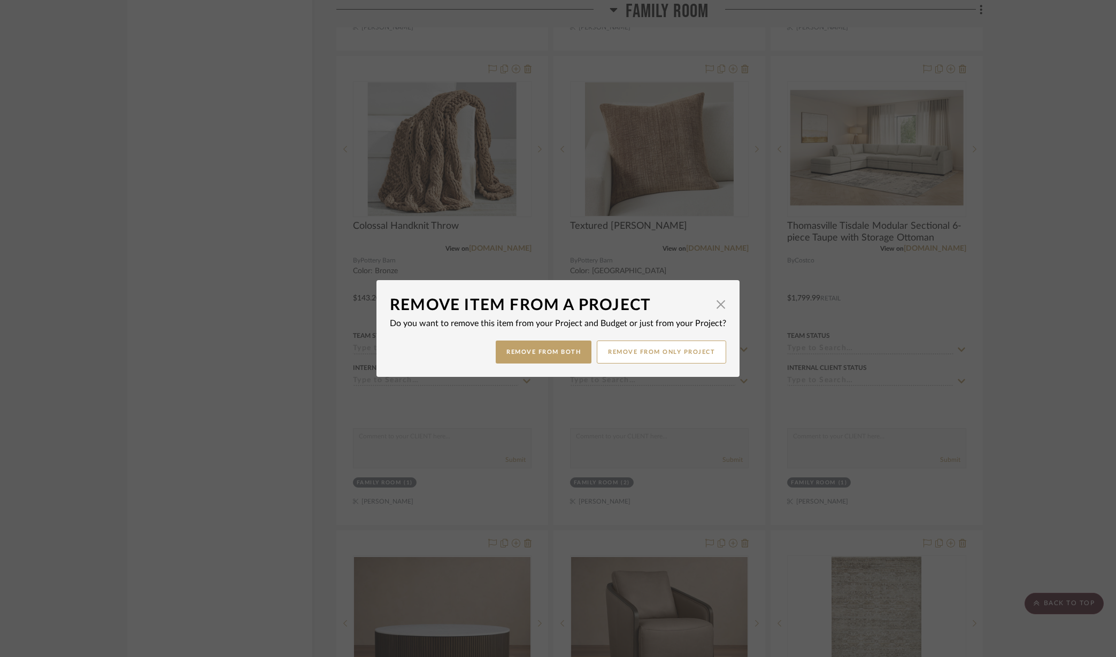
click at [562, 348] on button "Remove from Both" at bounding box center [544, 352] width 96 height 23
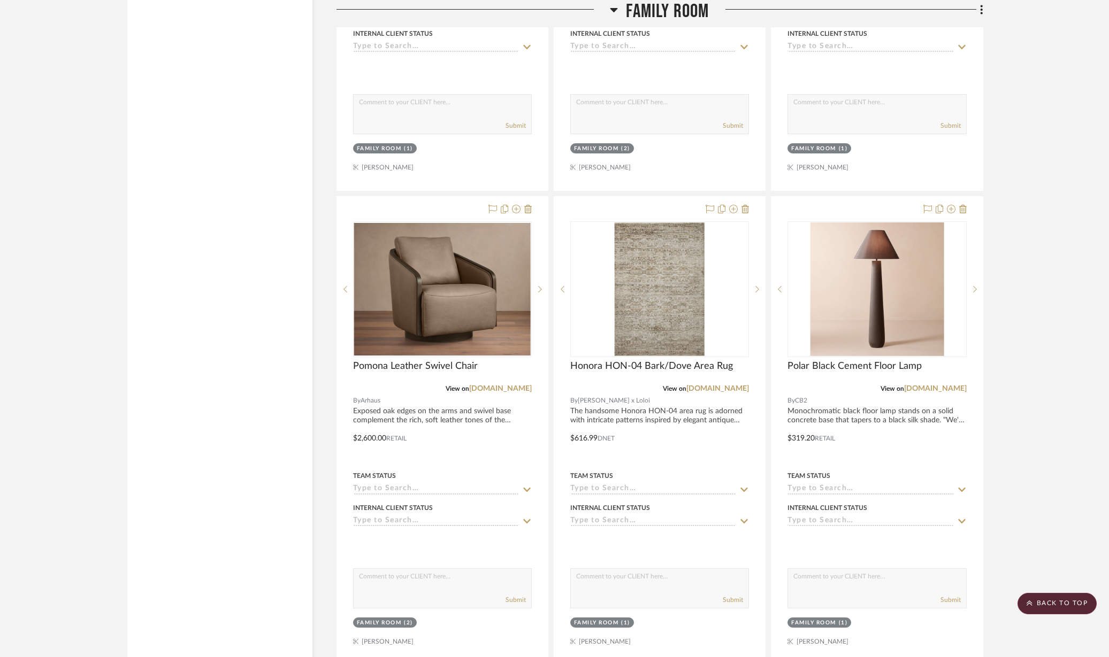
click at [531, 205] on icon at bounding box center [527, 209] width 7 height 9
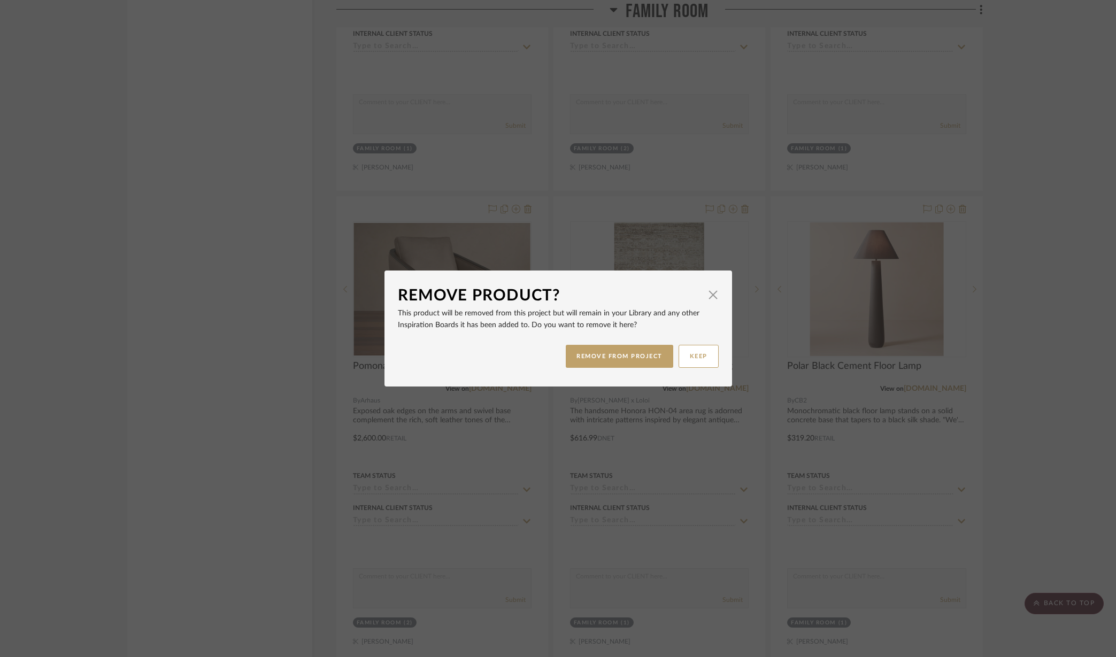
click at [615, 355] on button "REMOVE FROM PROJECT" at bounding box center [620, 356] width 108 height 23
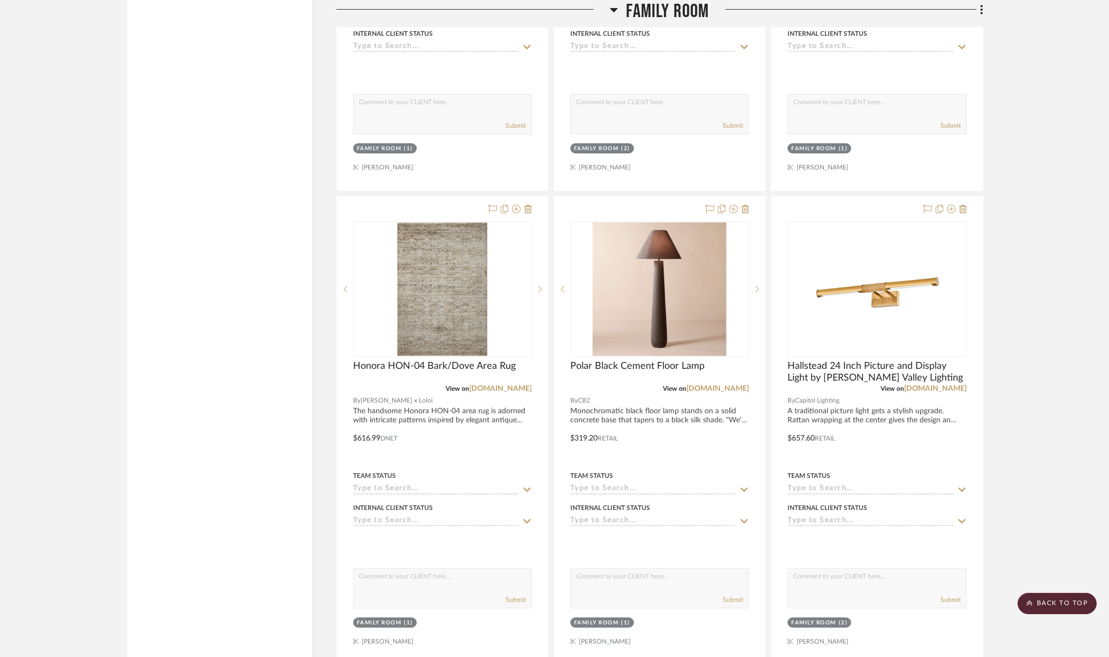
click at [532, 197] on div at bounding box center [442, 431] width 211 height 468
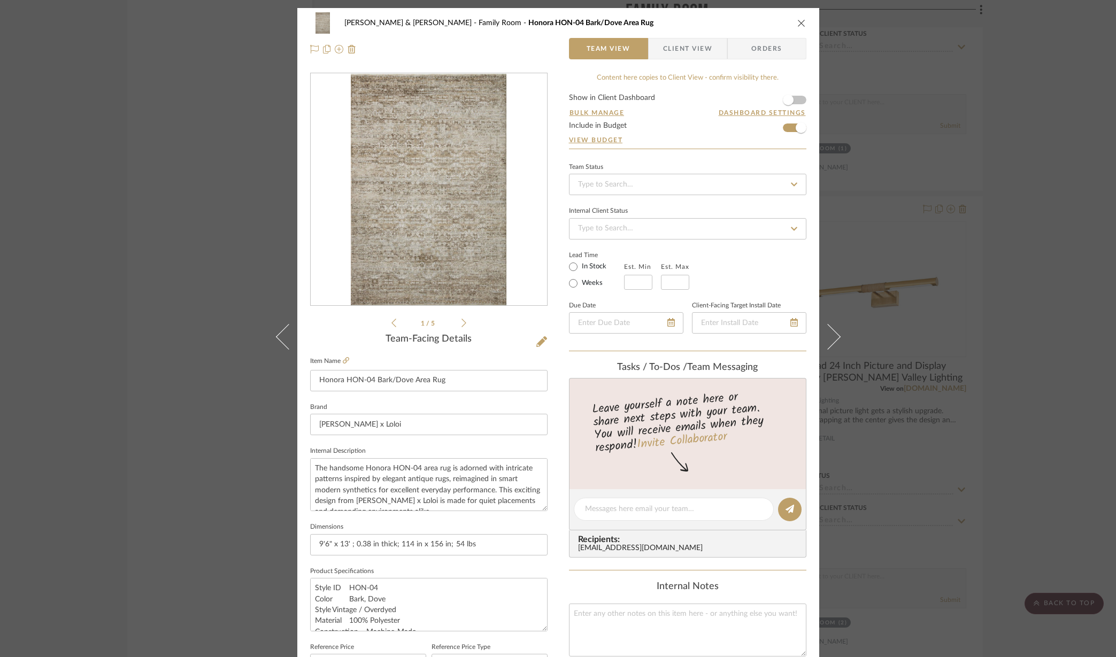
click at [799, 24] on icon "close" at bounding box center [801, 23] width 9 height 9
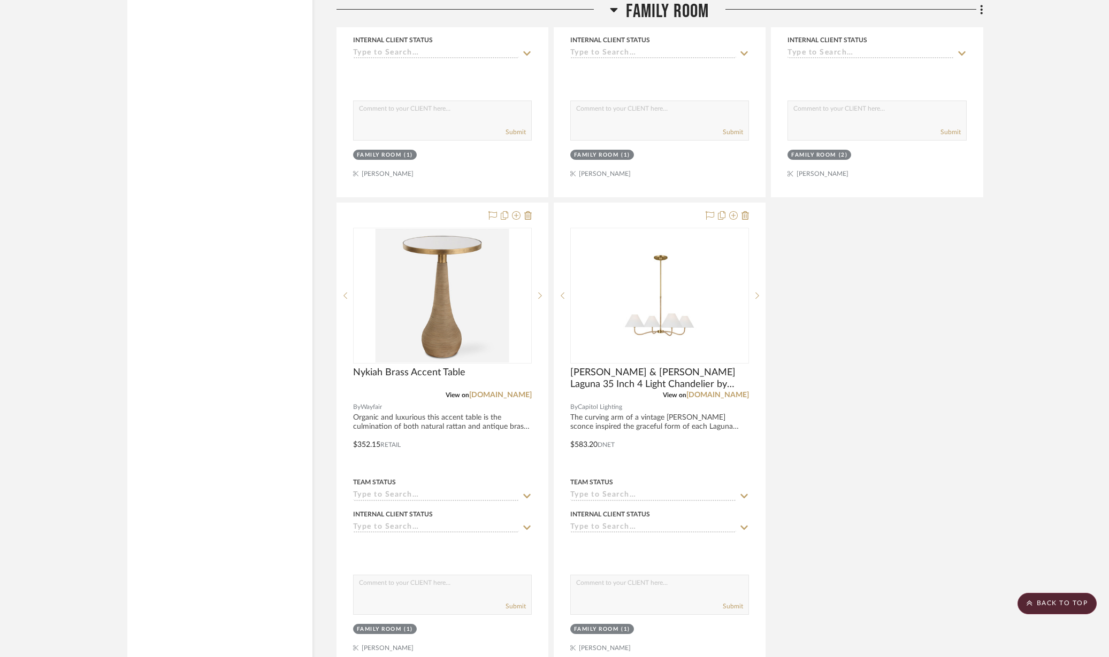
click at [466, 600] on div "Submit" at bounding box center [443, 607] width 178 height 15
click at [459, 203] on div at bounding box center [442, 437] width 211 height 468
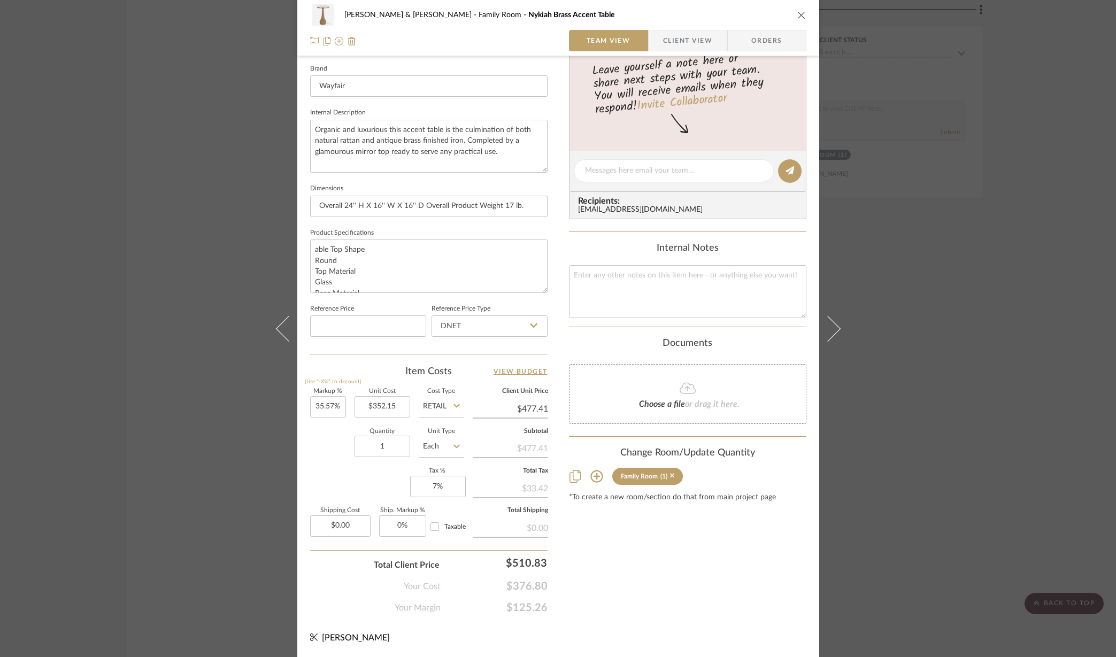
click at [594, 474] on icon at bounding box center [596, 476] width 13 height 13
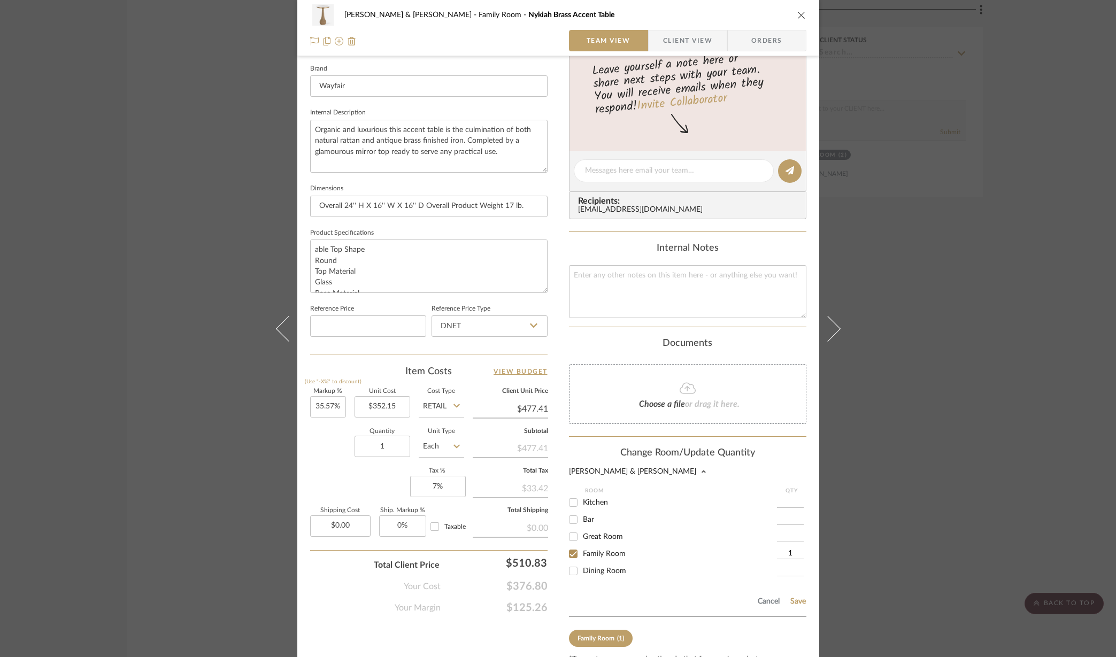
click at [569, 534] on input "Great Room" at bounding box center [573, 536] width 17 height 17
checkbox input "true"
type input "1"
click at [570, 553] on input "Family Room" at bounding box center [573, 554] width 17 height 17
checkbox input "false"
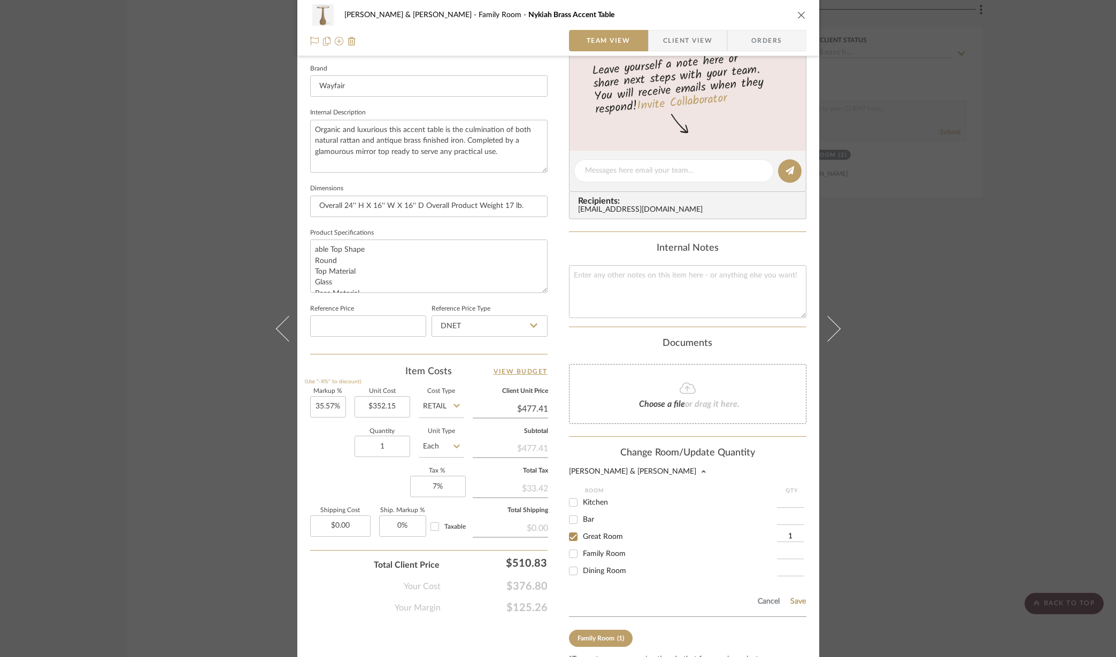
click at [796, 602] on button "Save" at bounding box center [798, 601] width 17 height 9
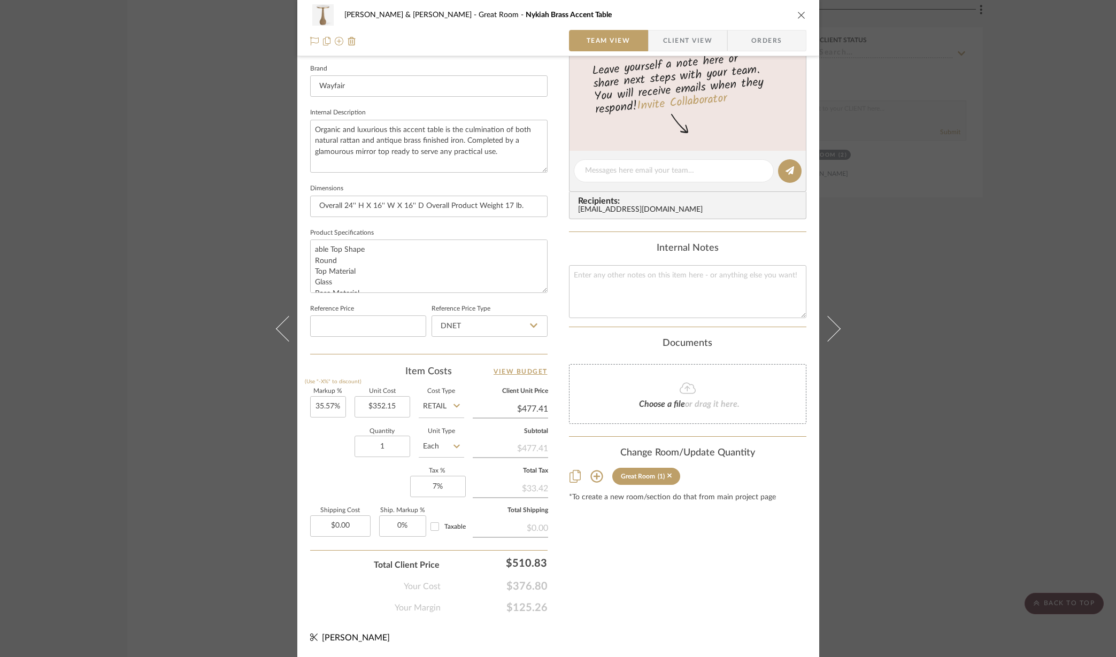
click at [798, 11] on icon "close" at bounding box center [801, 15] width 9 height 9
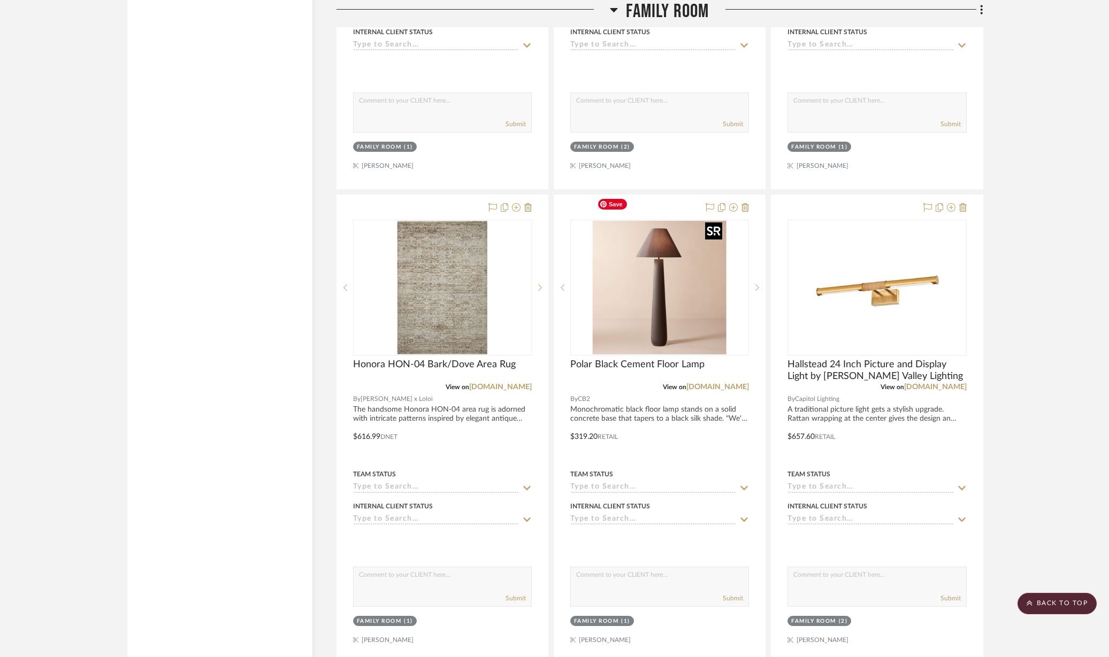
scroll to position [3142, 0]
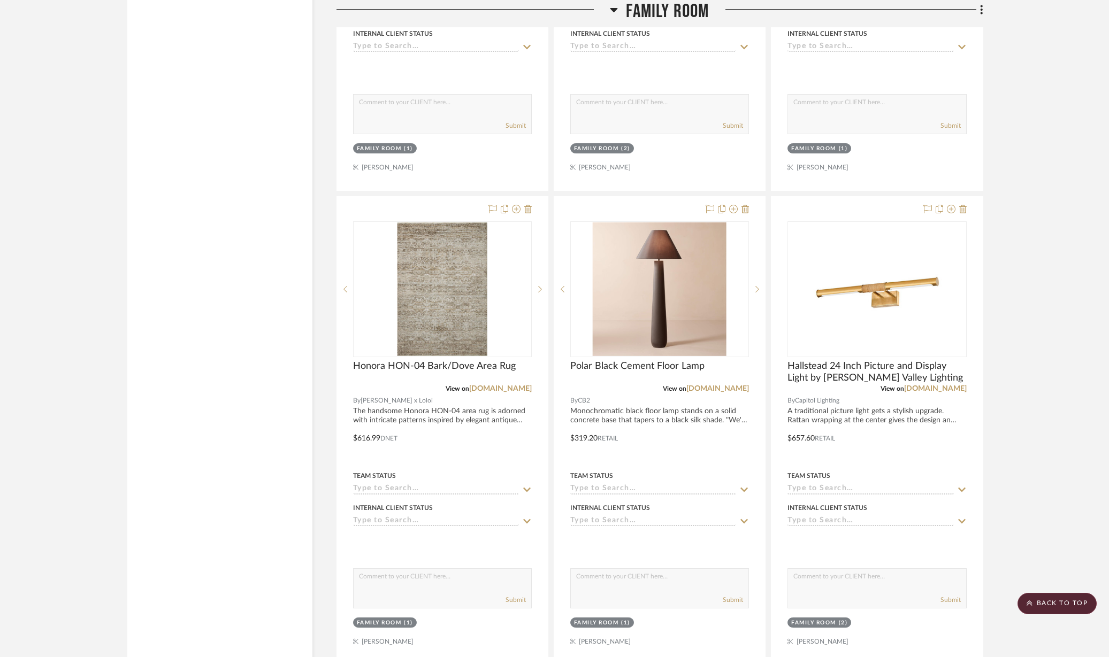
click at [527, 205] on icon at bounding box center [527, 209] width 7 height 9
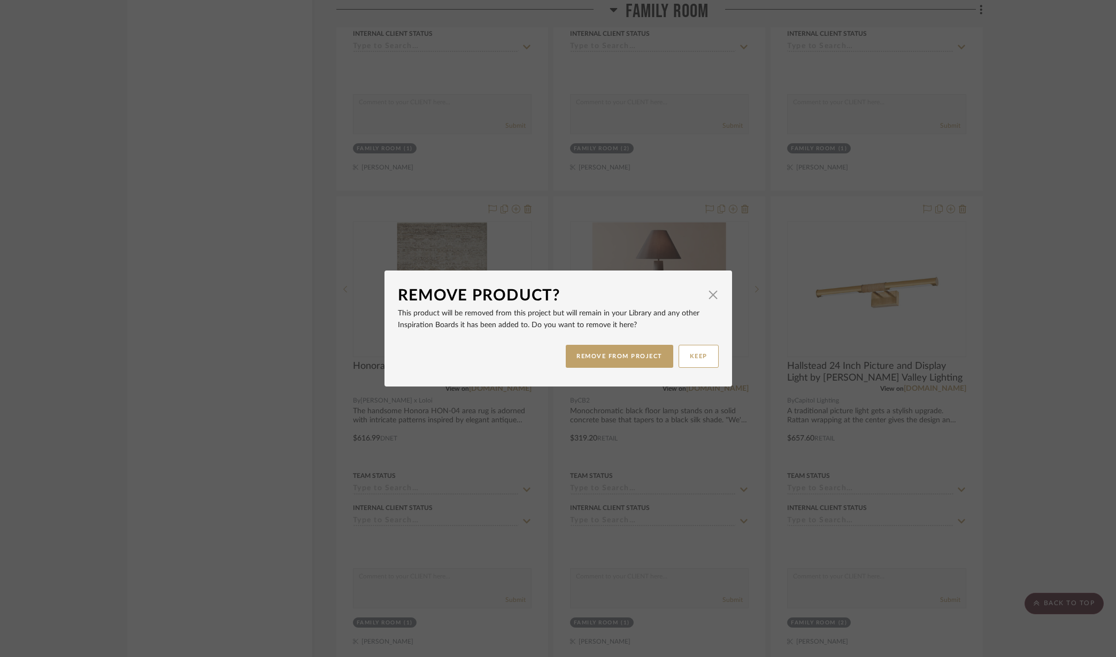
click at [604, 356] on button "REMOVE FROM PROJECT" at bounding box center [620, 356] width 108 height 23
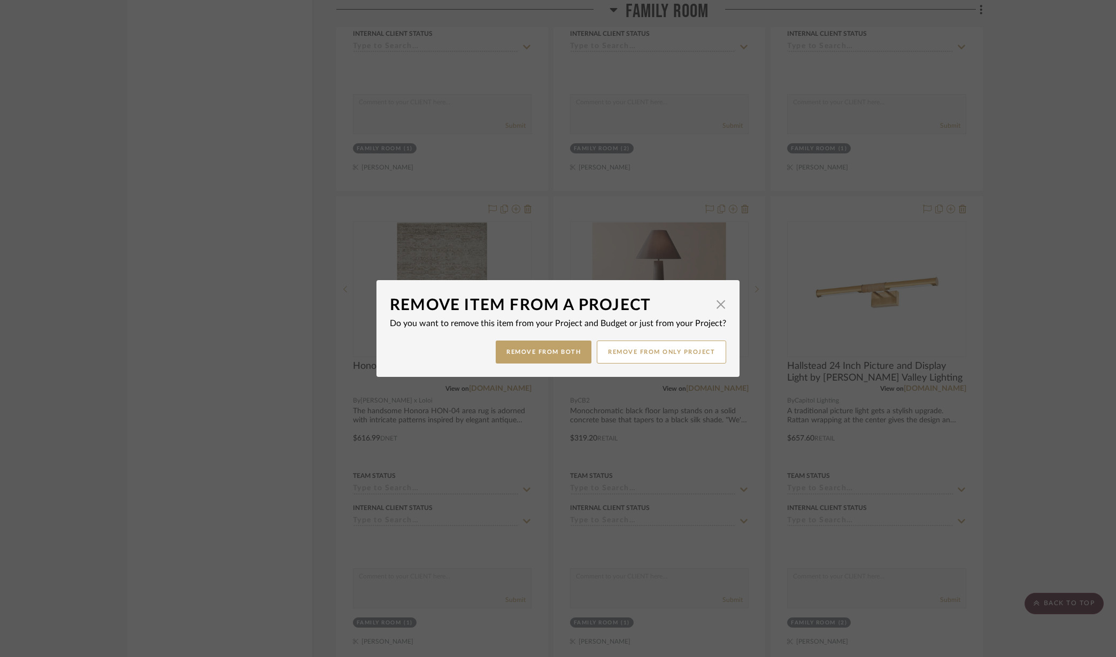
click at [536, 357] on button "Remove from Both" at bounding box center [544, 352] width 96 height 23
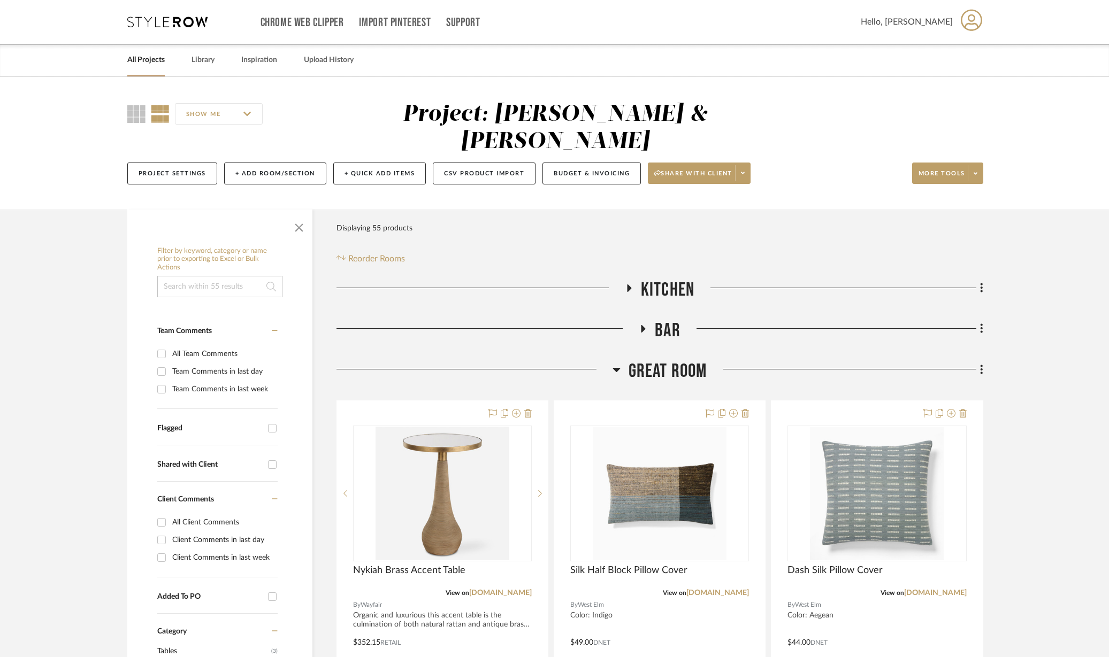
click at [600, 163] on button "Budget & Invoicing" at bounding box center [591, 174] width 98 height 22
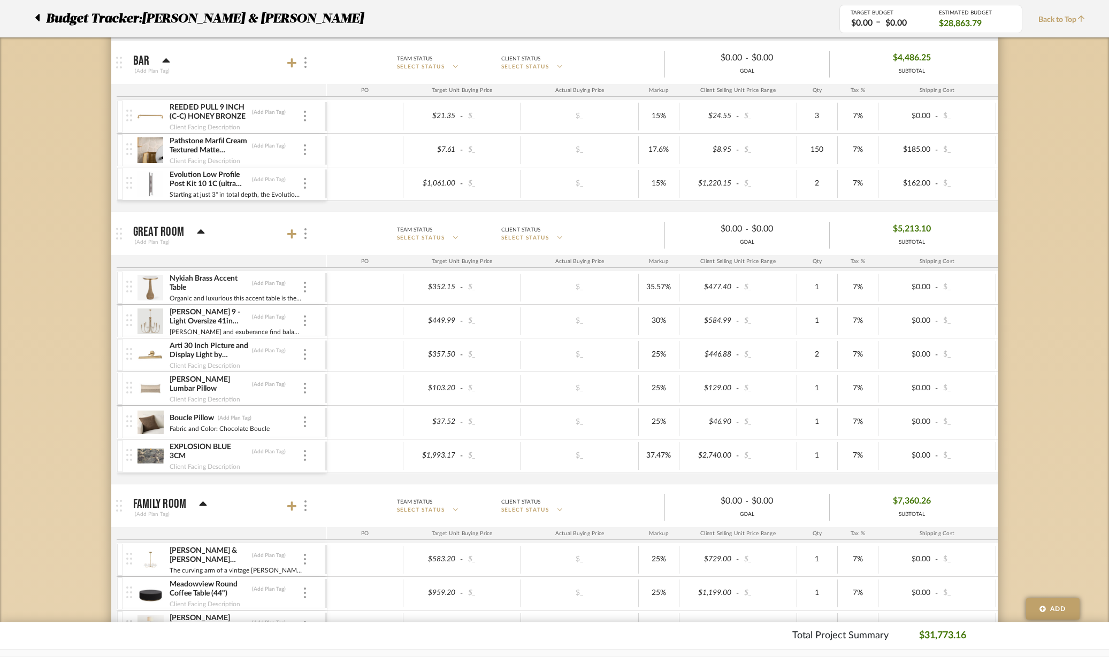
scroll to position [735, 0]
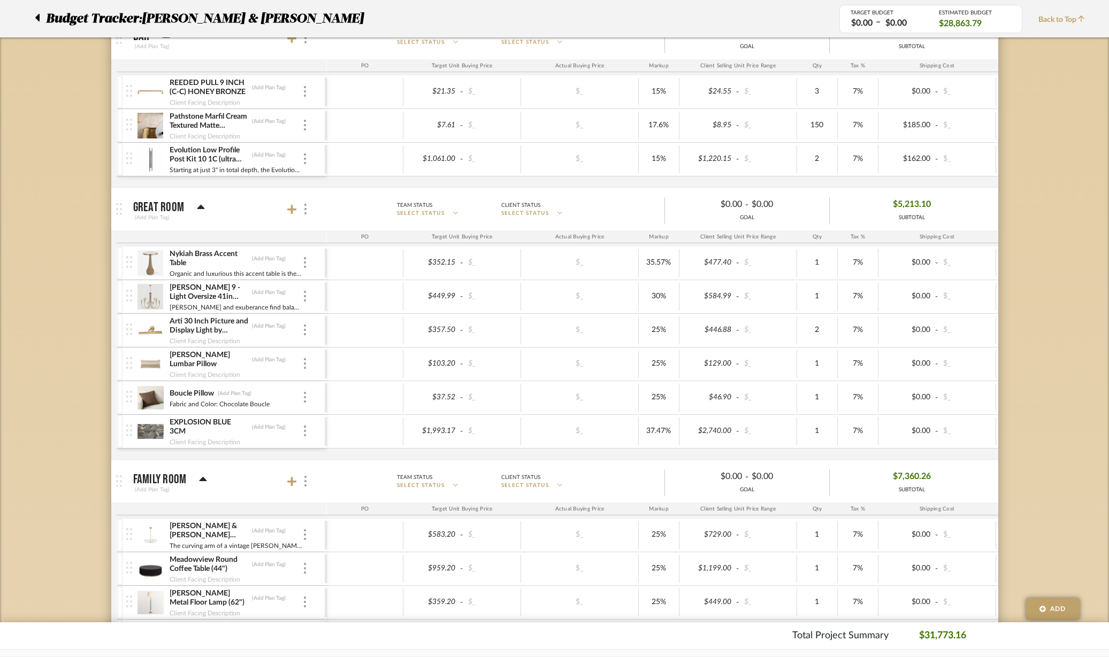
click at [204, 208] on mat-panel-title "Great Room (Add Plan Tag)" at bounding box center [227, 209] width 188 height 26
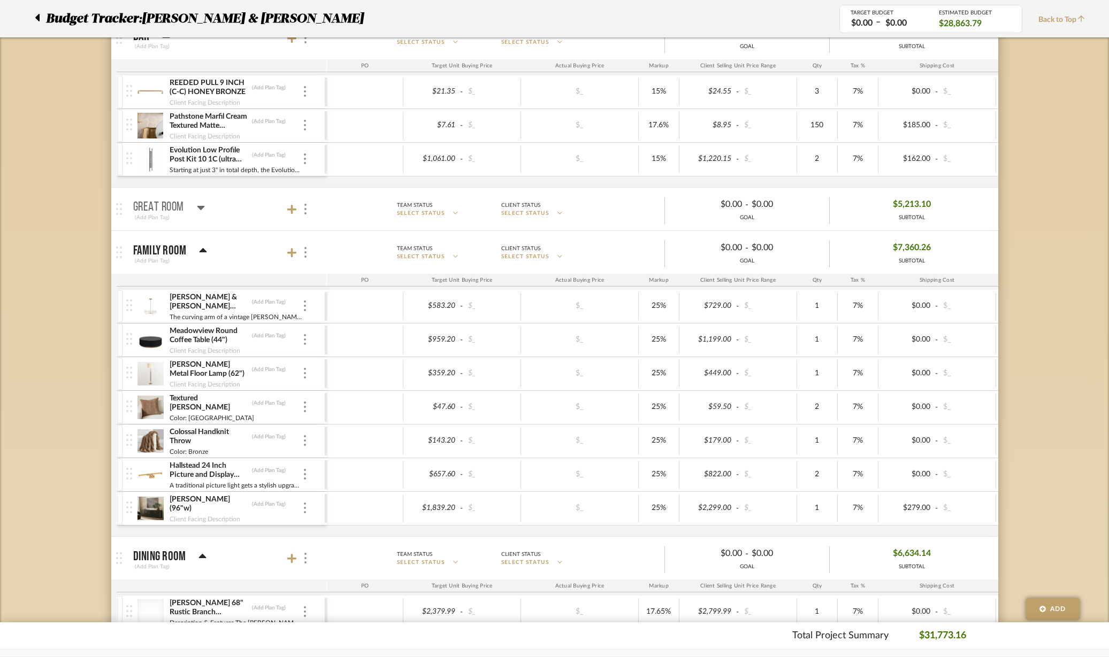
click at [204, 208] on icon at bounding box center [201, 207] width 8 height 13
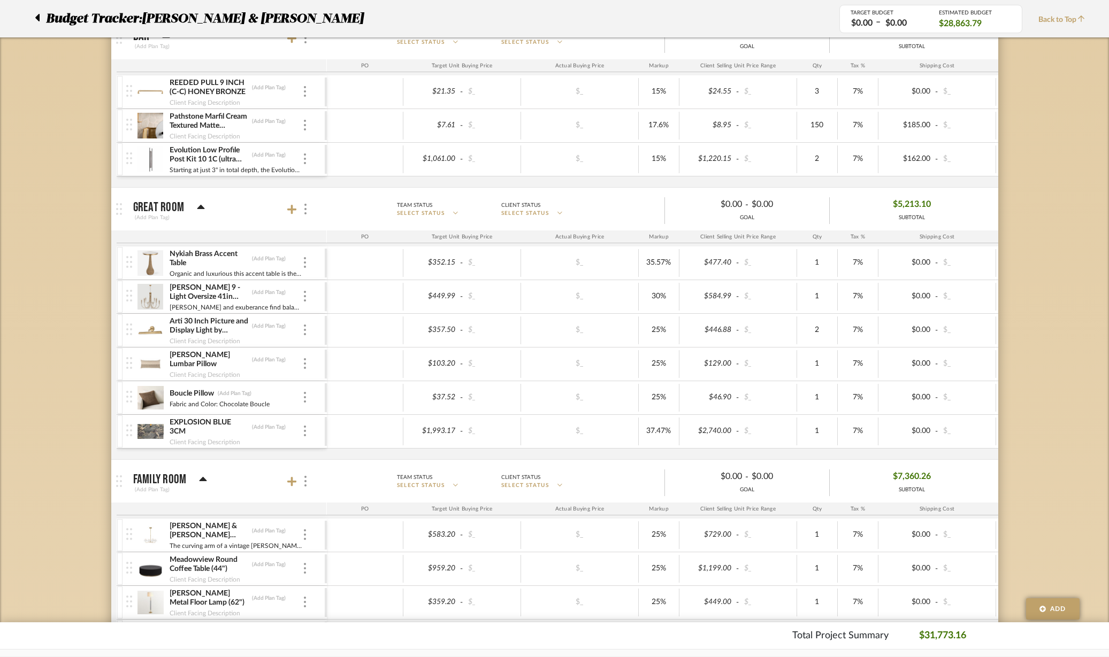
click at [293, 205] on icon at bounding box center [292, 209] width 10 height 11
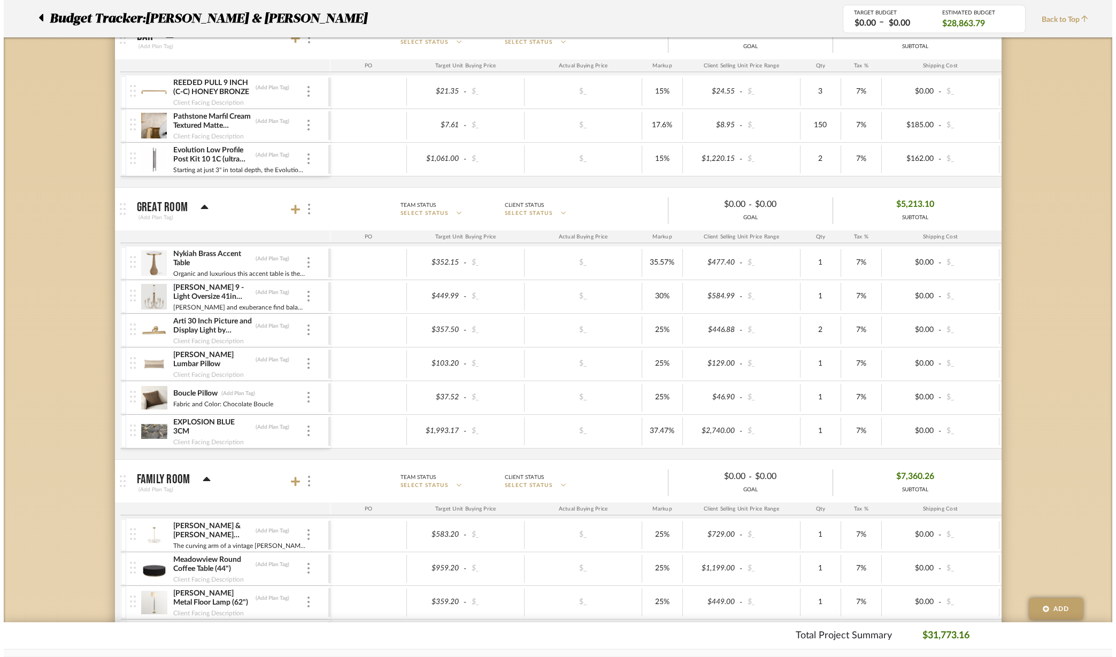
scroll to position [0, 0]
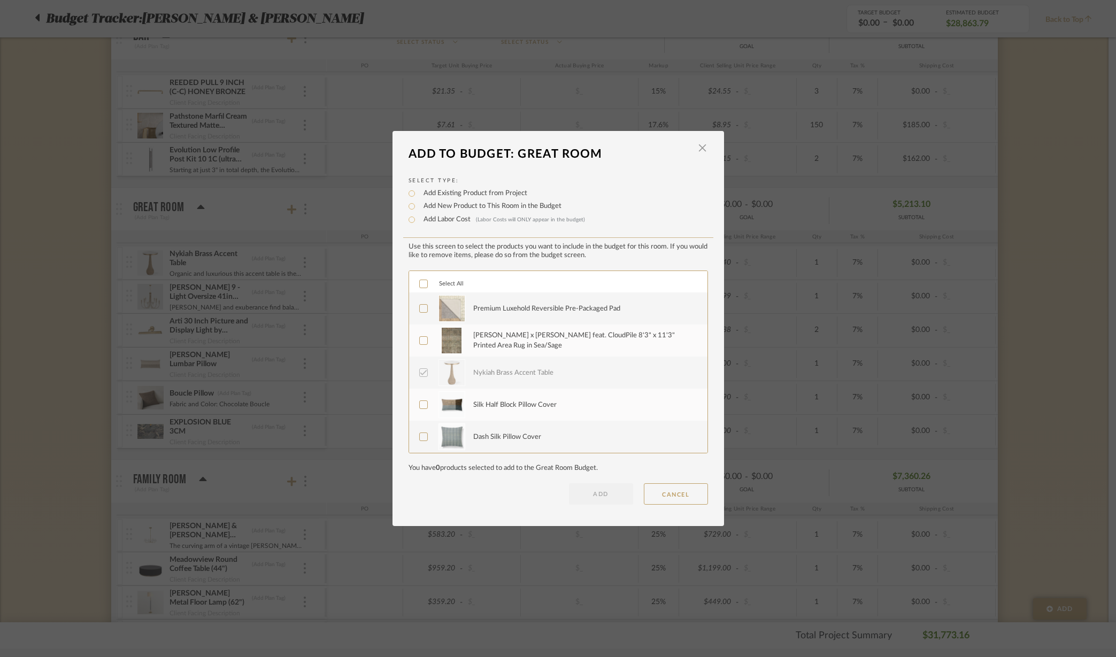
click at [420, 283] on icon at bounding box center [423, 283] width 7 height 7
click at [602, 486] on button "ADD" at bounding box center [601, 494] width 64 height 21
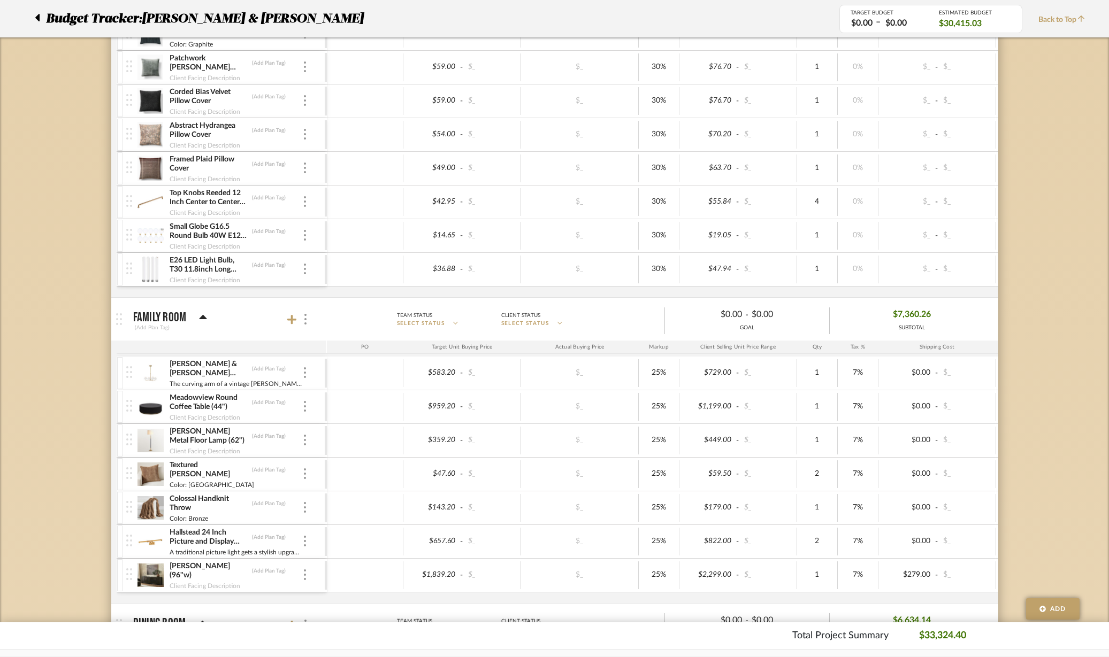
scroll to position [1404, 0]
click at [290, 316] on icon at bounding box center [292, 318] width 10 height 11
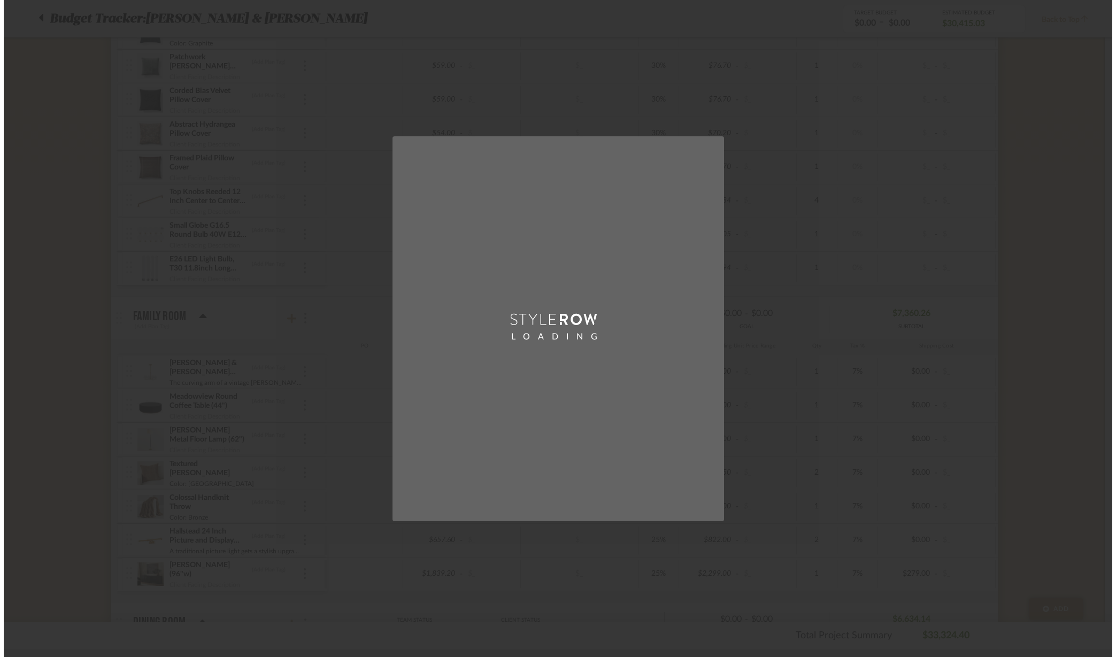
scroll to position [0, 0]
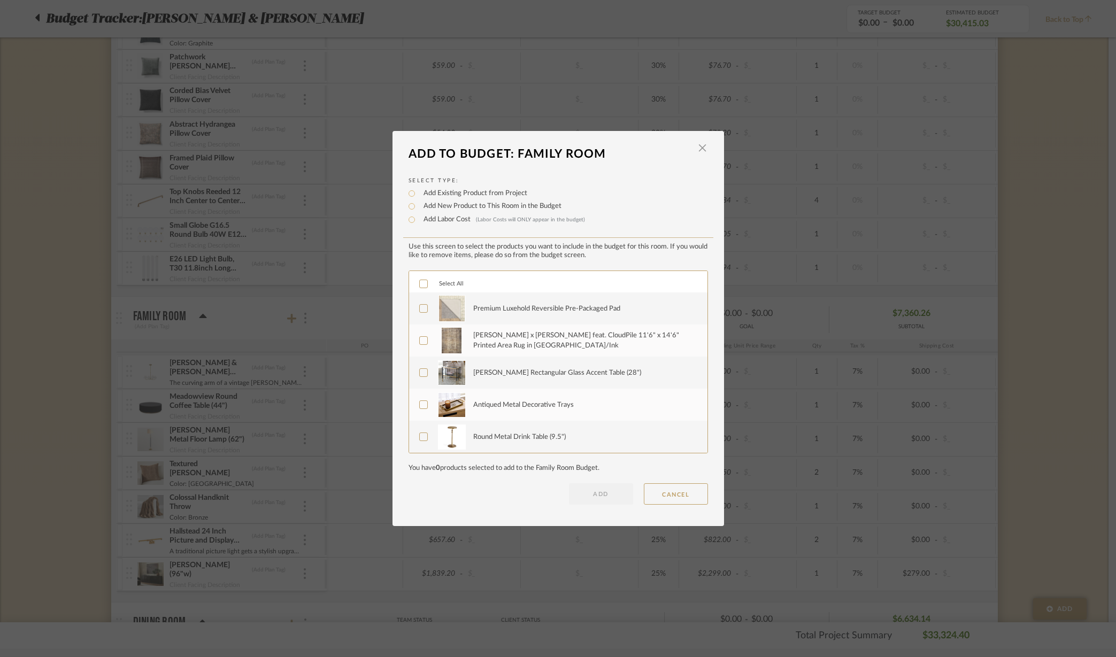
click at [420, 282] on icon at bounding box center [423, 283] width 7 height 7
click at [611, 500] on button "ADD" at bounding box center [601, 494] width 64 height 21
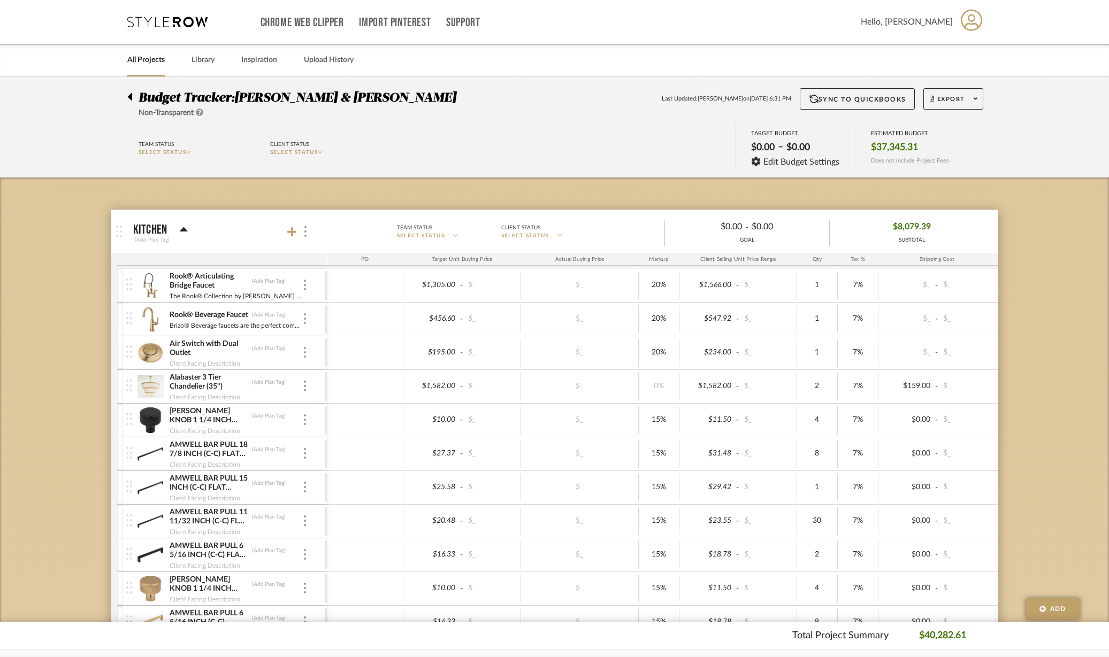
click at [118, 235] on img at bounding box center [119, 232] width 6 height 12
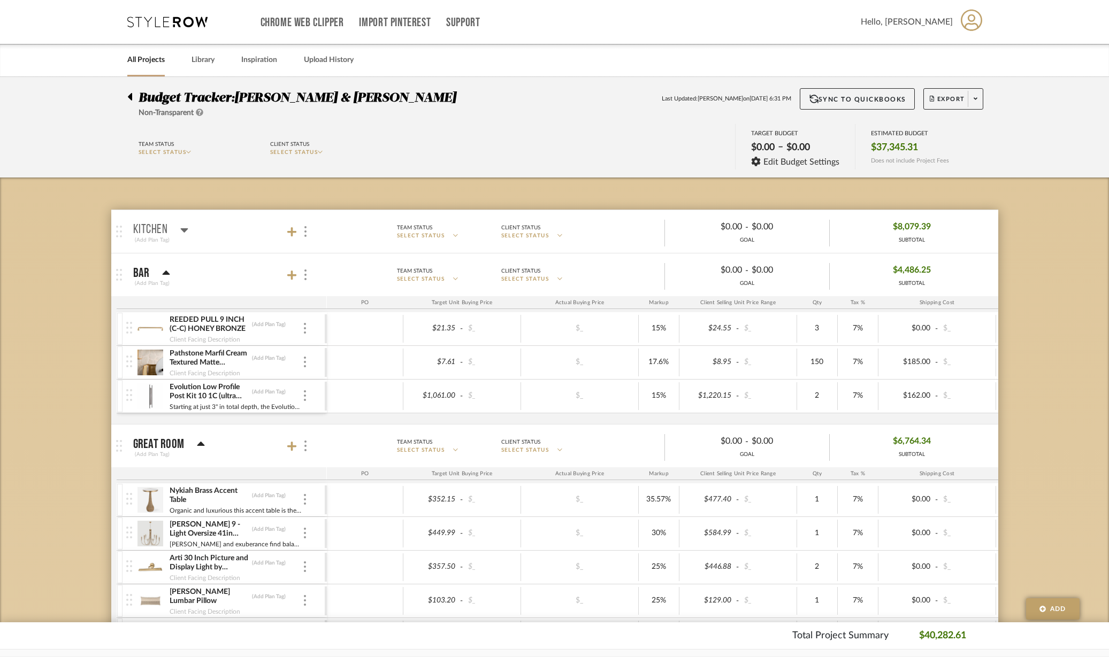
click at [118, 235] on img at bounding box center [119, 232] width 6 height 12
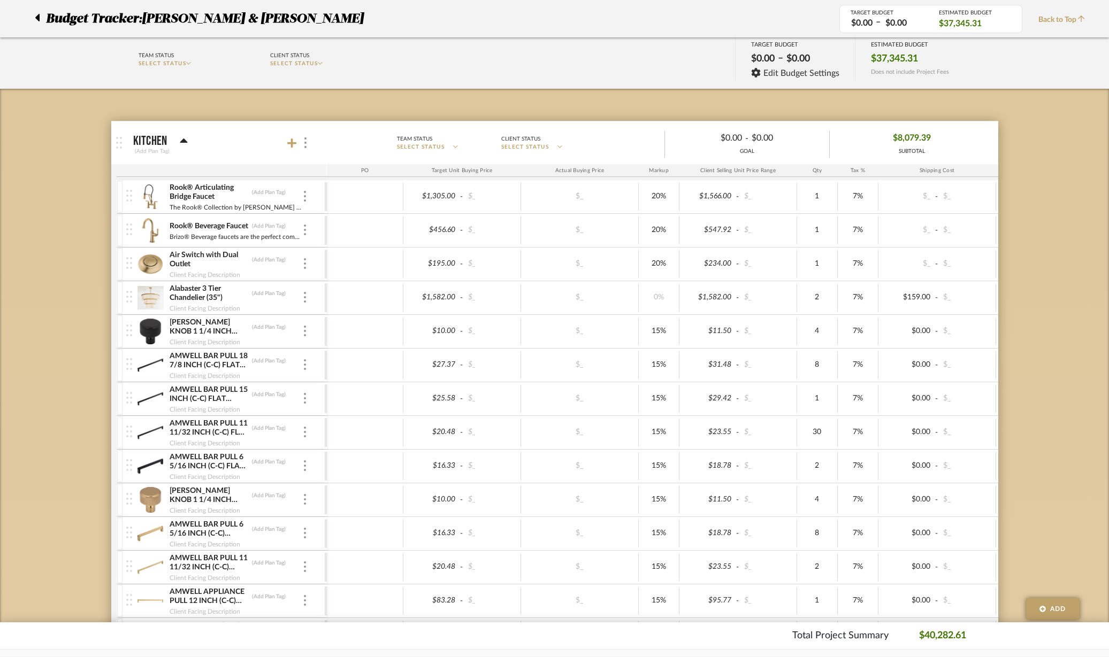
scroll to position [67, 0]
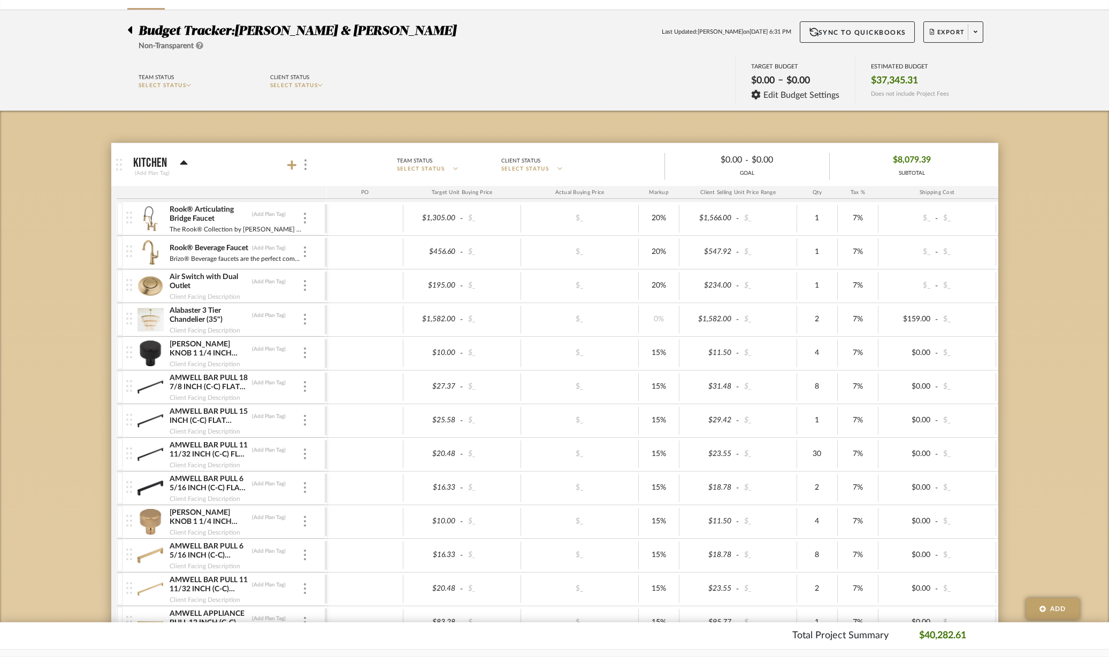
click at [181, 162] on icon at bounding box center [184, 163] width 8 height 13
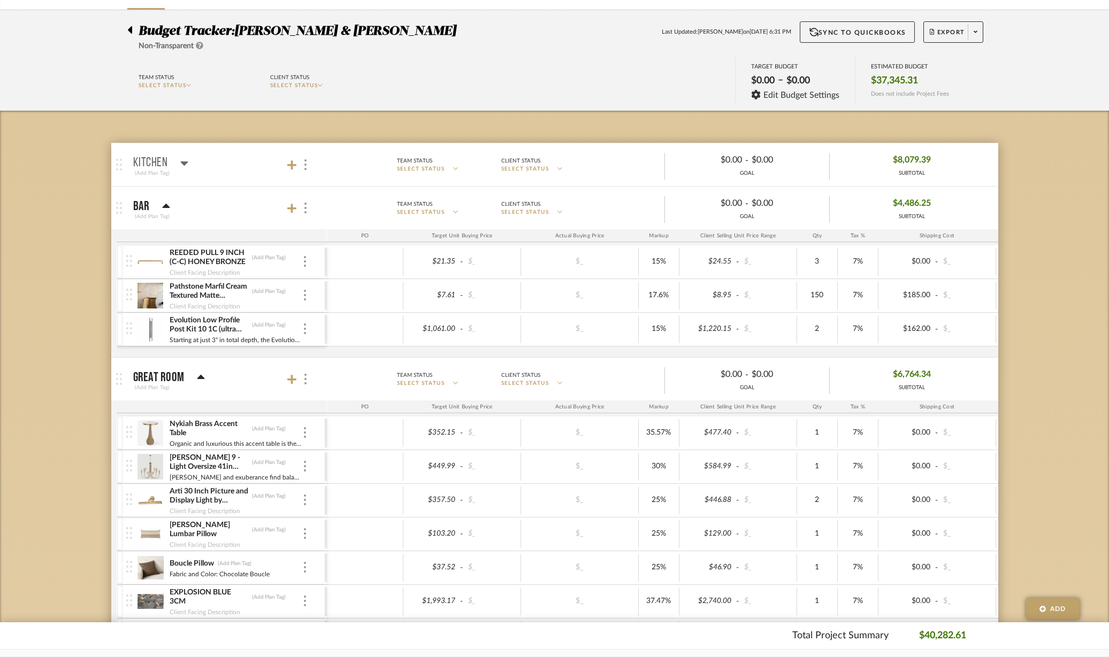
click at [169, 207] on icon at bounding box center [166, 206] width 7 height 4
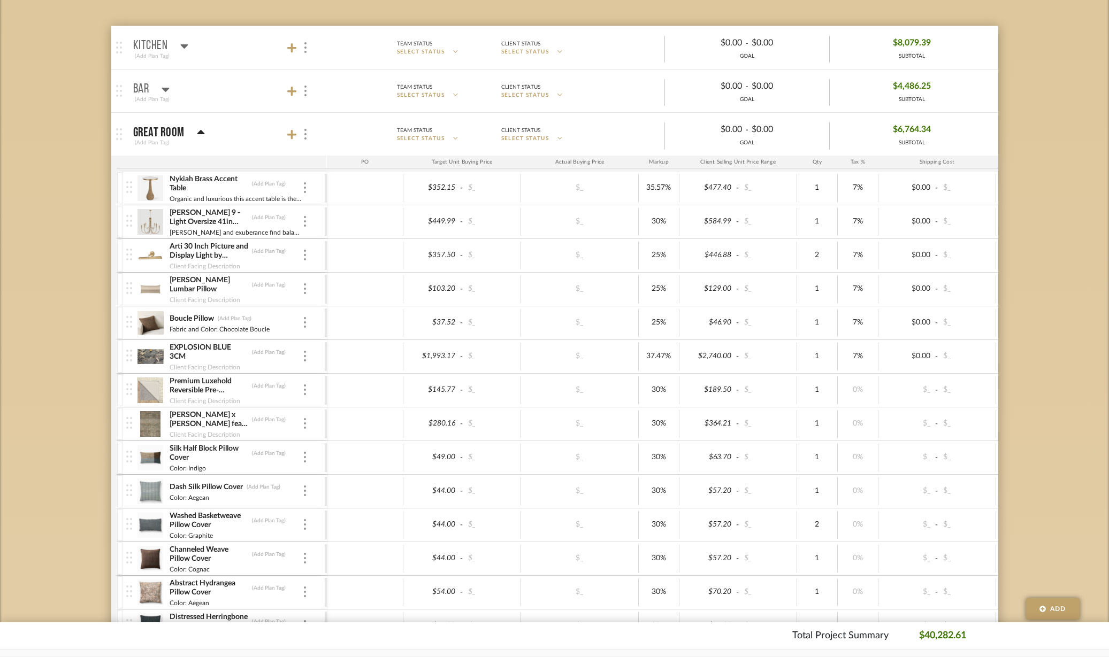
scroll to position [201, 0]
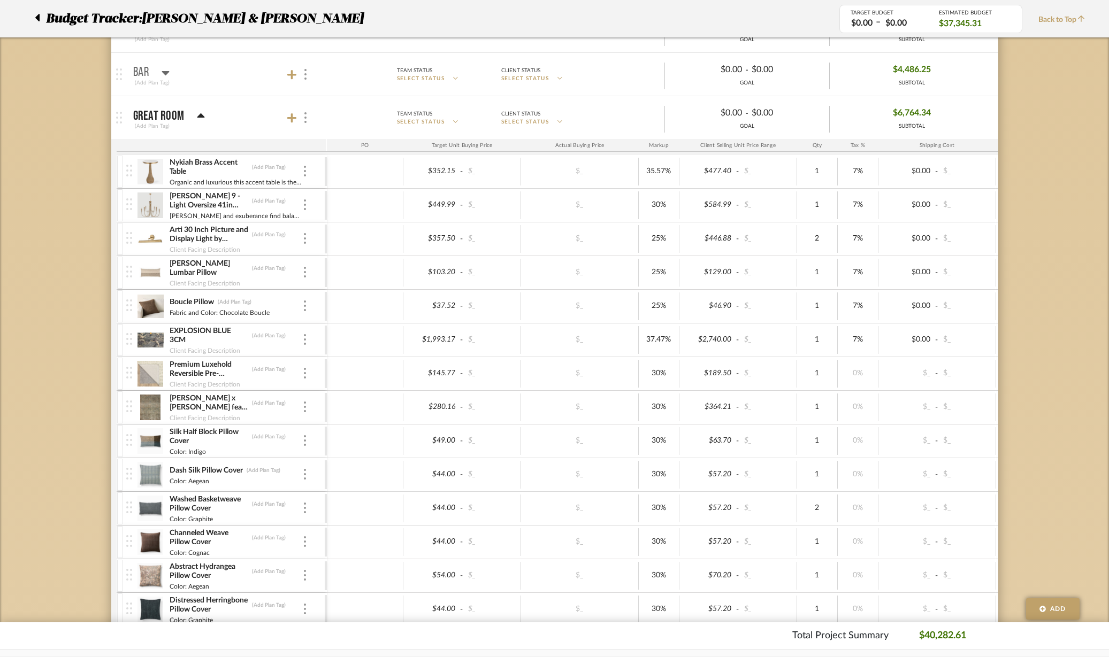
click at [304, 274] on img at bounding box center [305, 272] width 2 height 11
click at [345, 346] on button "Remove Item" at bounding box center [350, 353] width 96 height 26
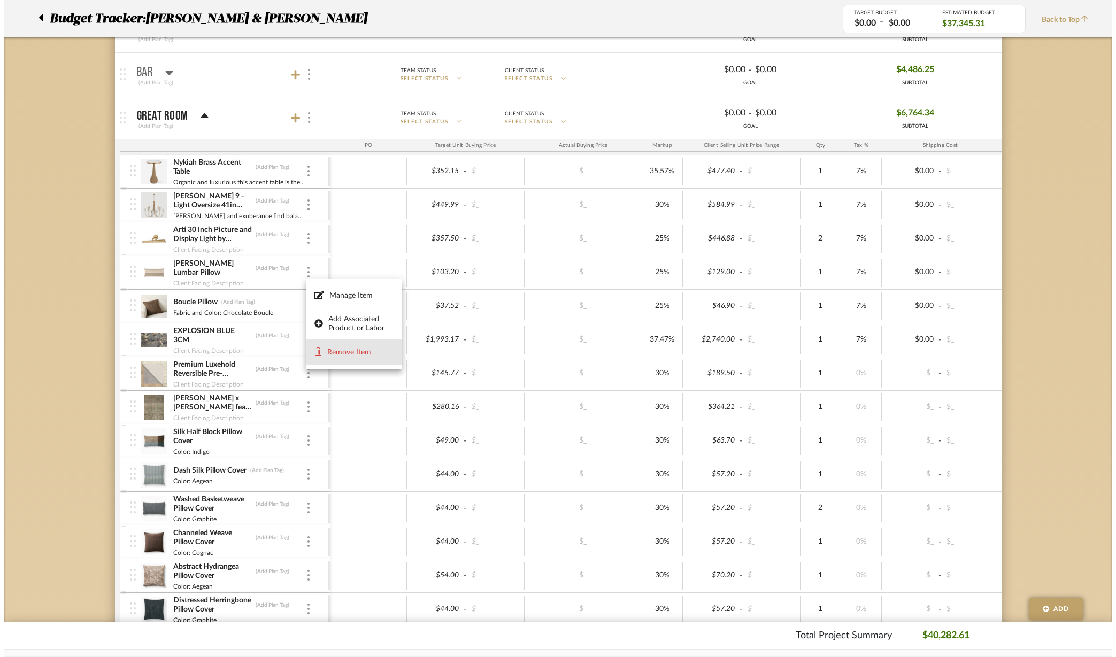
scroll to position [0, 0]
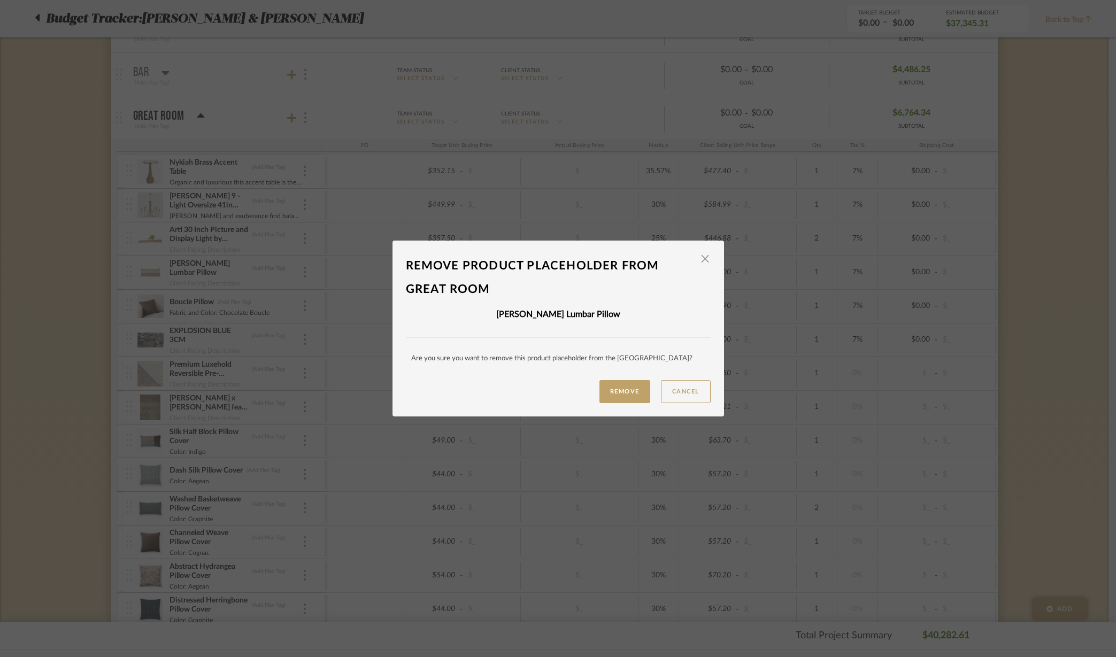
click at [611, 388] on button "Remove" at bounding box center [625, 391] width 51 height 23
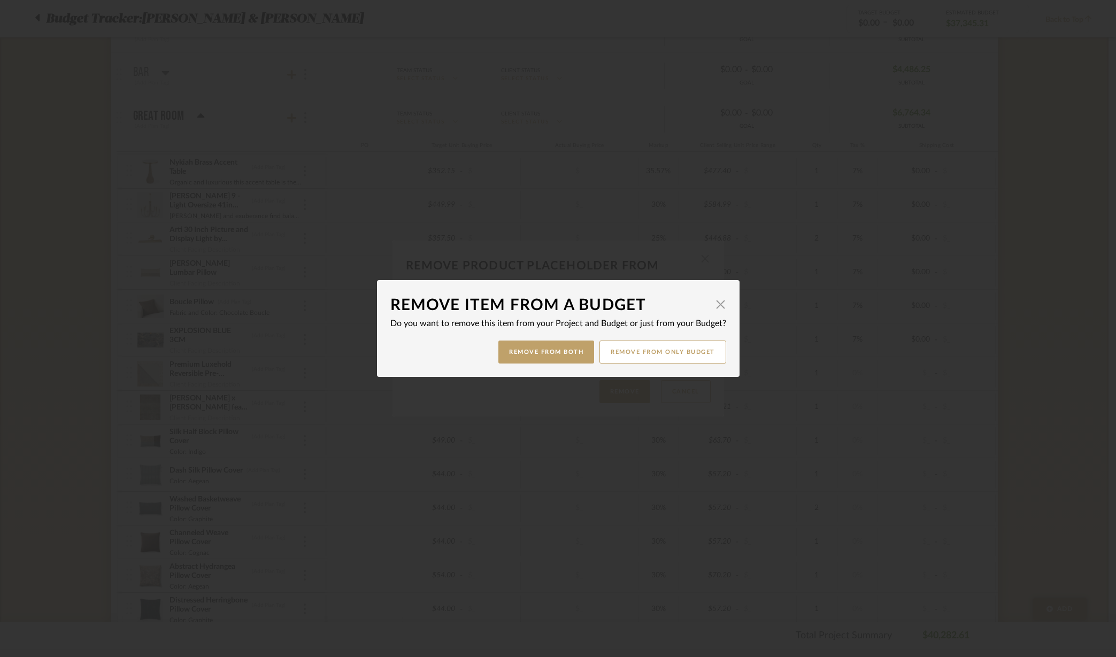
click at [562, 349] on button "Remove from Both" at bounding box center [546, 352] width 96 height 23
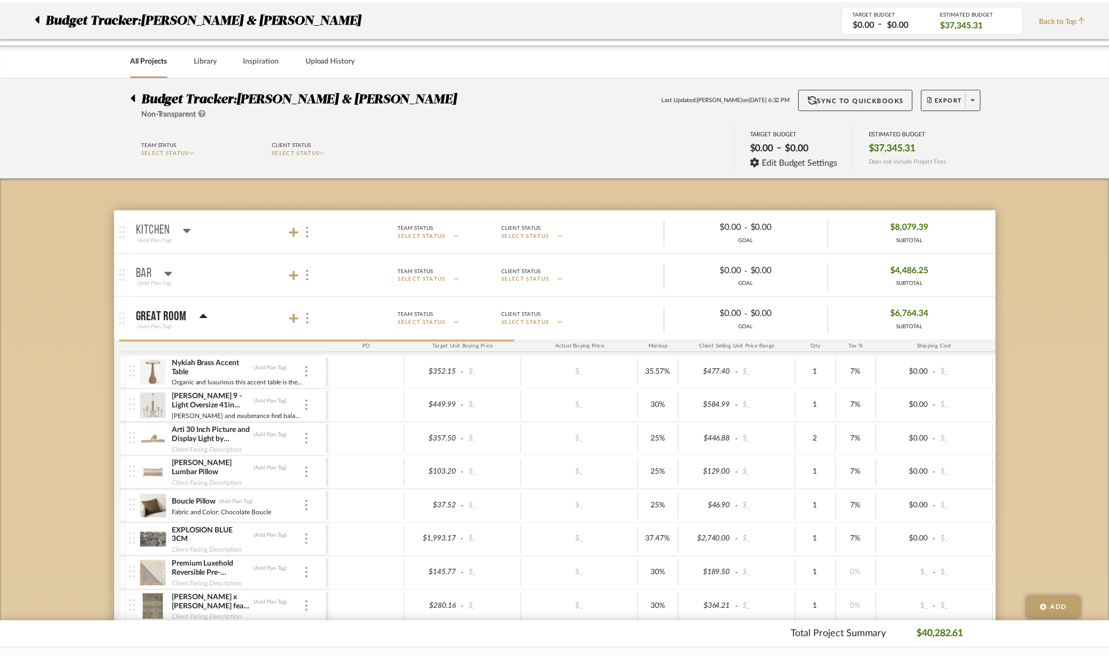
scroll to position [201, 0]
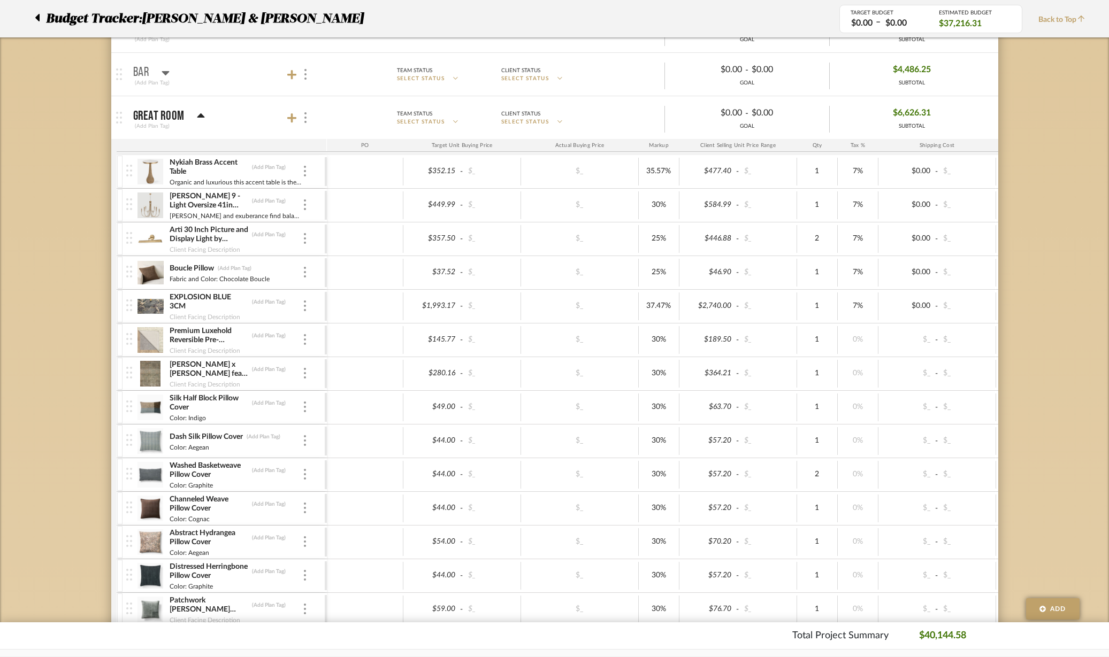
click at [309, 273] on div "Boucle Pillow (Add Plan Tag) Fabric and Color: Chocolate Boucle" at bounding box center [225, 272] width 198 height 33
click at [307, 271] on div at bounding box center [304, 273] width 5 height 12
click at [340, 350] on span "Remove Item" at bounding box center [357, 352] width 66 height 9
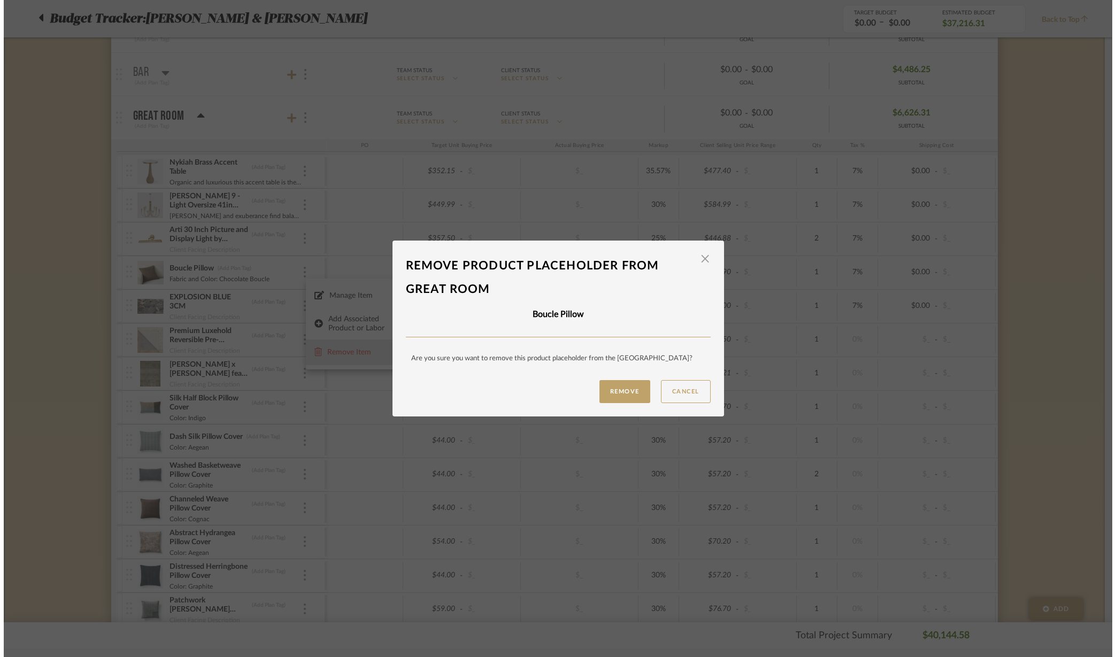
scroll to position [0, 0]
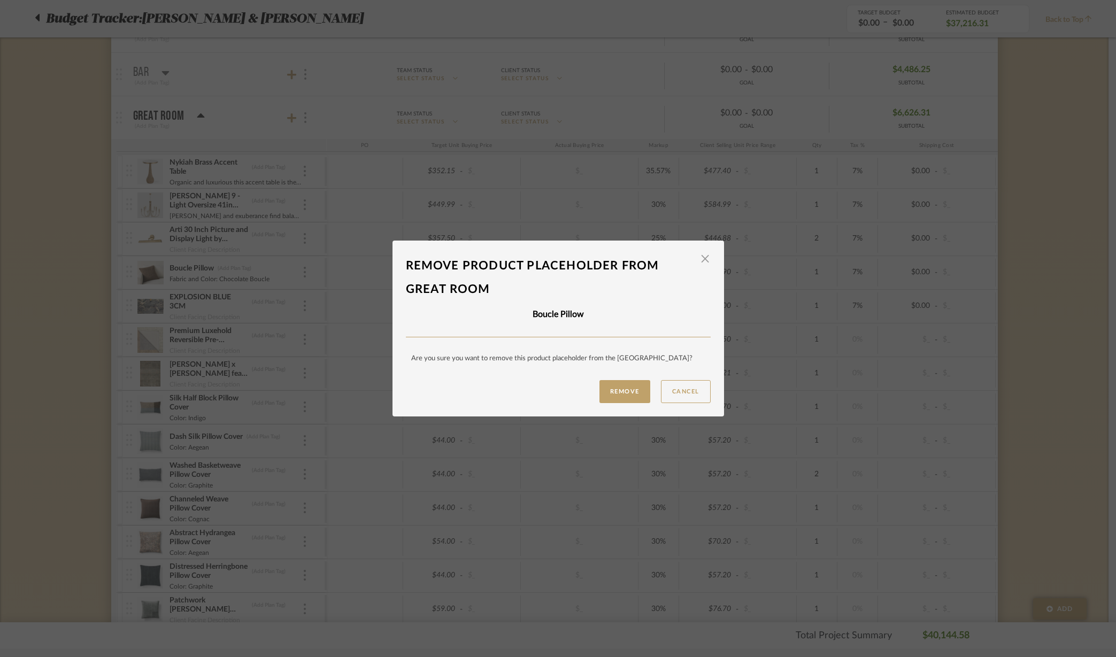
click at [609, 393] on button "Remove" at bounding box center [625, 391] width 51 height 23
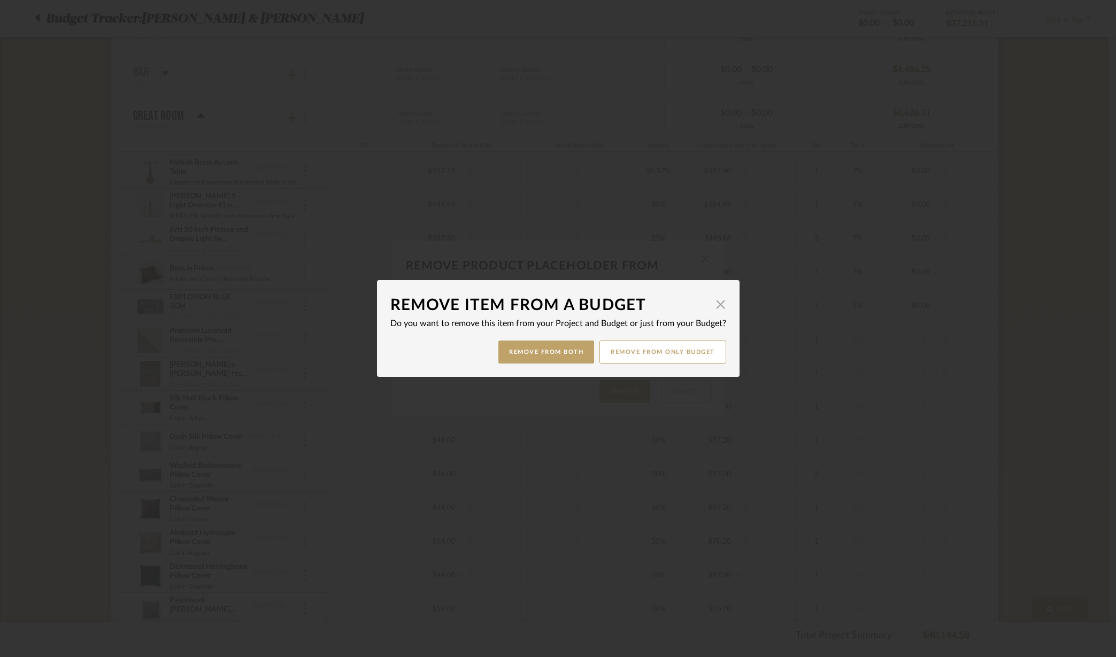
click at [523, 352] on button "Remove from Both" at bounding box center [546, 352] width 96 height 23
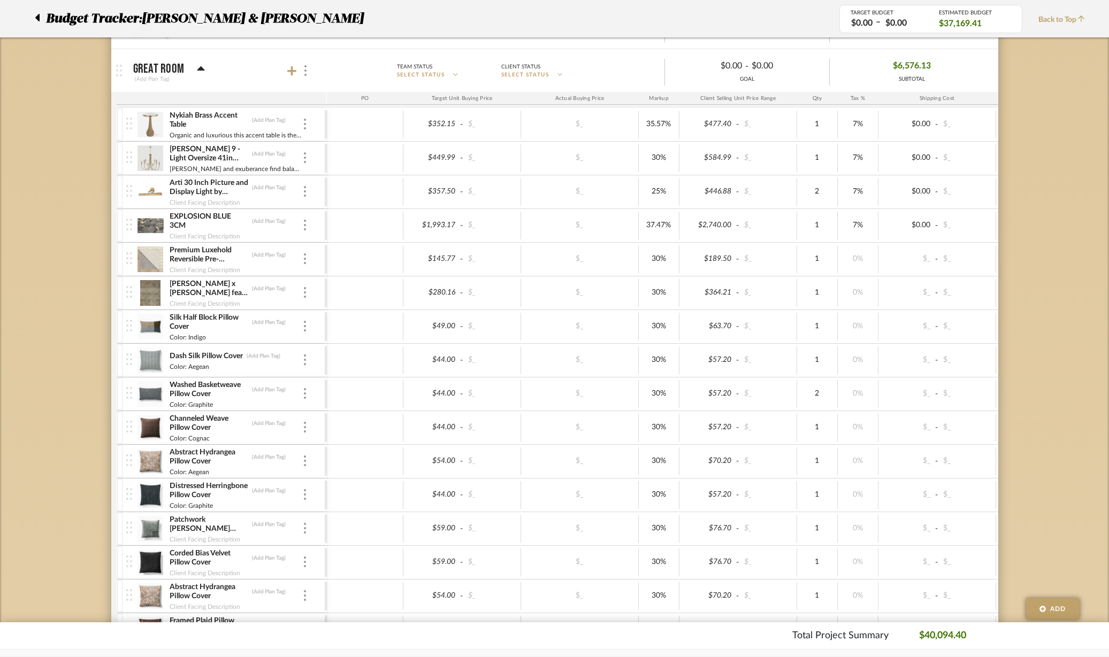
scroll to position [267, 0]
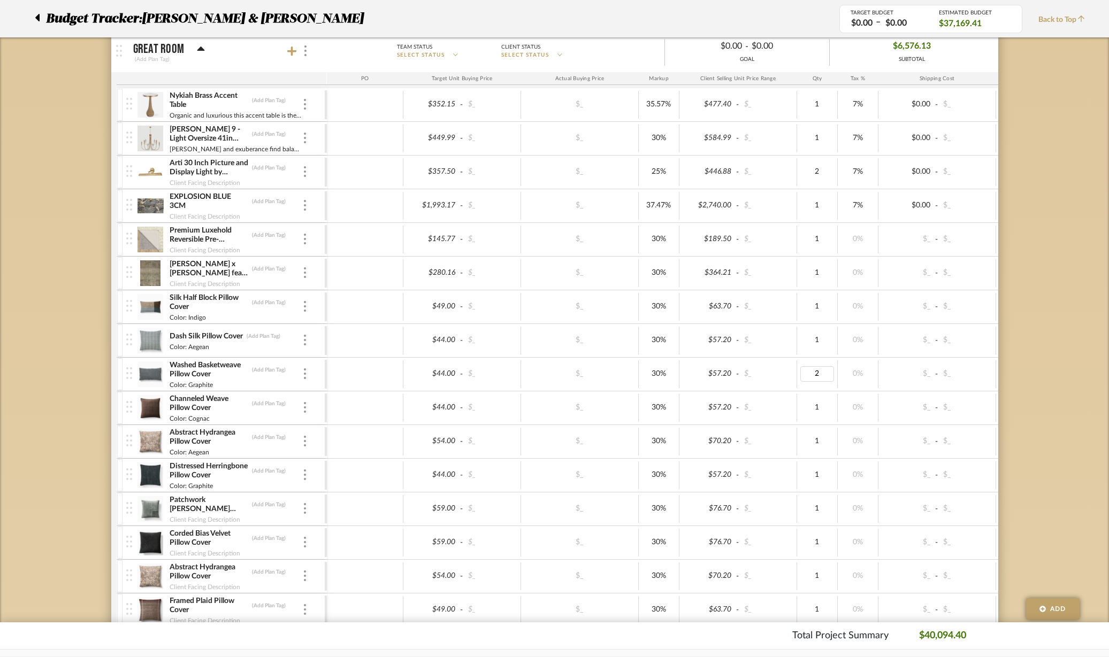
type input "1"
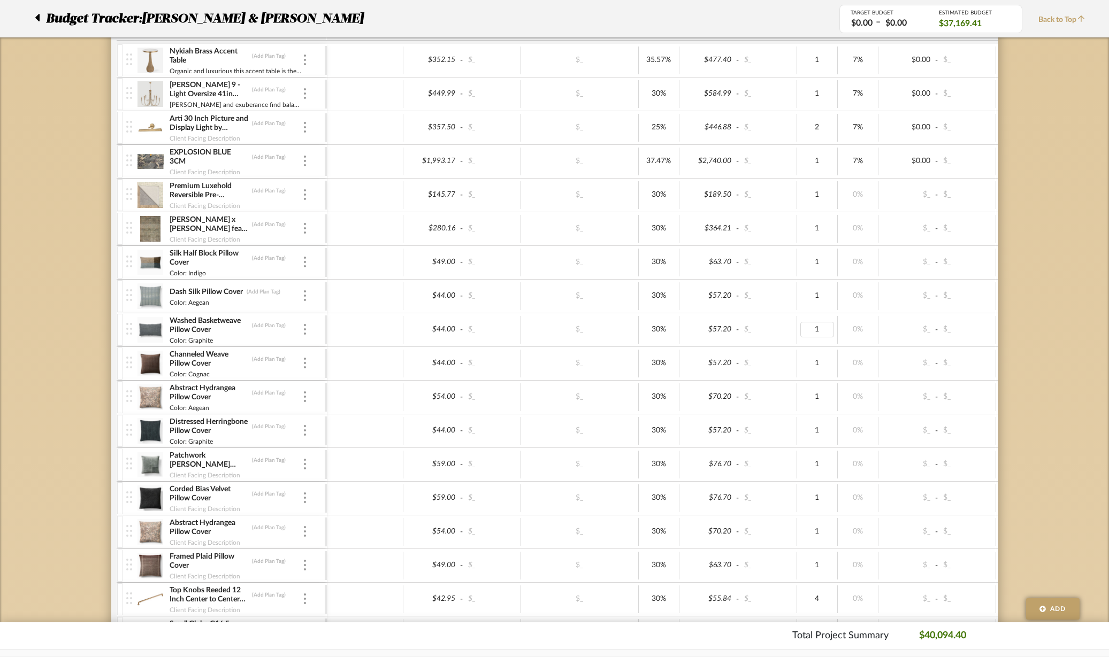
scroll to position [334, 0]
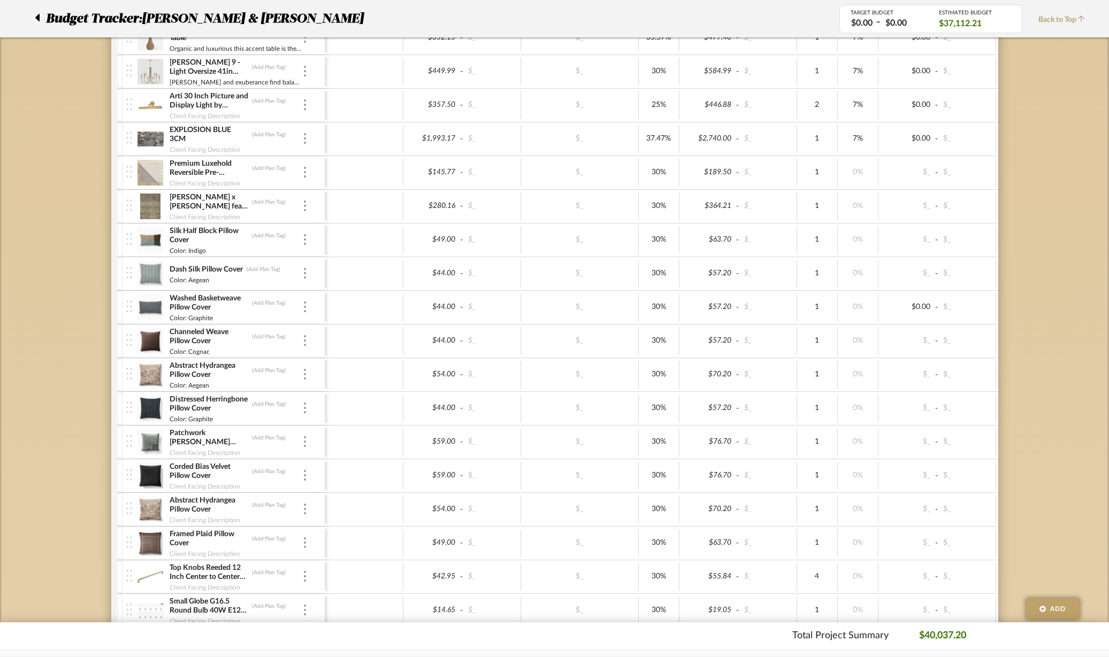
click at [304, 511] on img at bounding box center [305, 509] width 2 height 11
click at [332, 589] on span "Remove Item" at bounding box center [357, 589] width 66 height 9
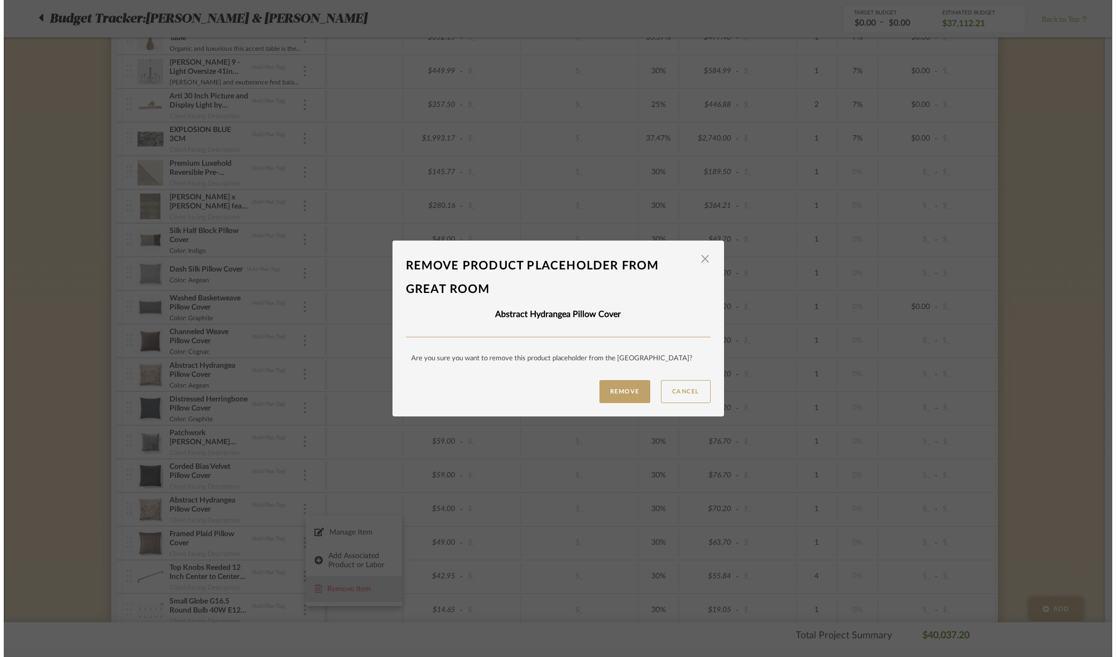
scroll to position [0, 0]
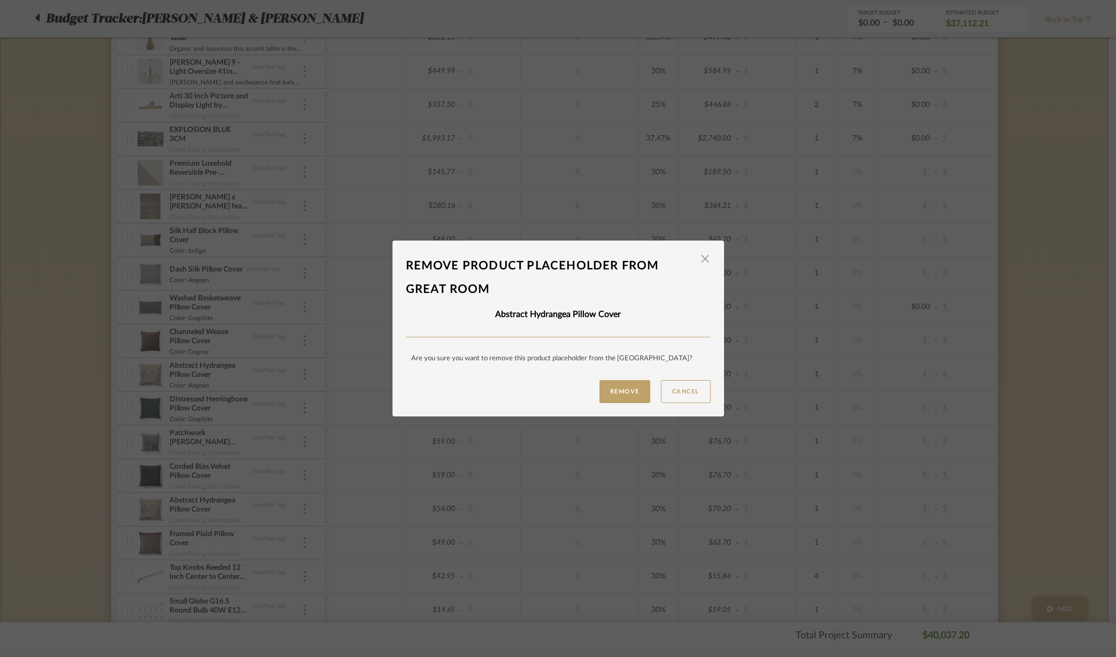
click at [618, 395] on button "Remove" at bounding box center [625, 391] width 51 height 23
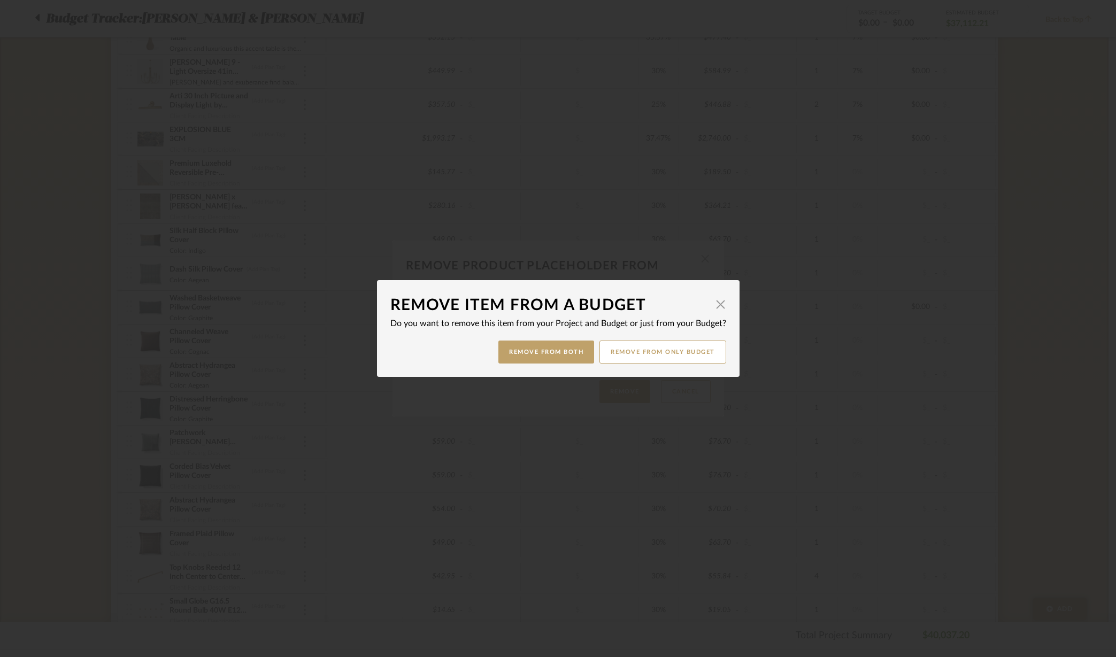
click at [513, 347] on button "Remove from Both" at bounding box center [546, 352] width 96 height 23
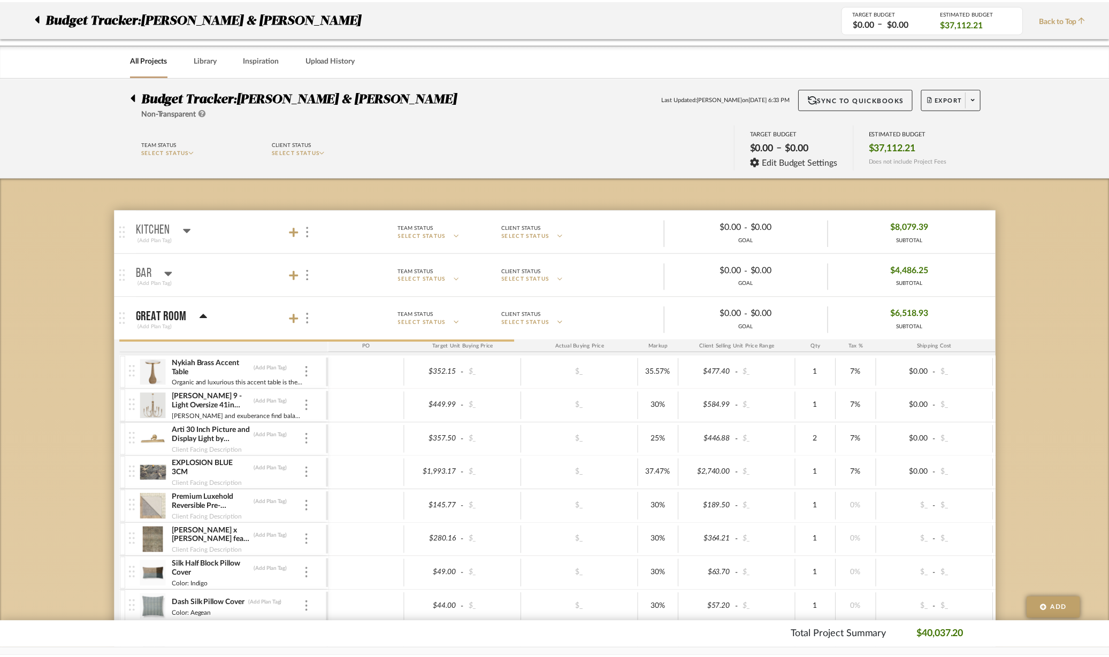
scroll to position [334, 0]
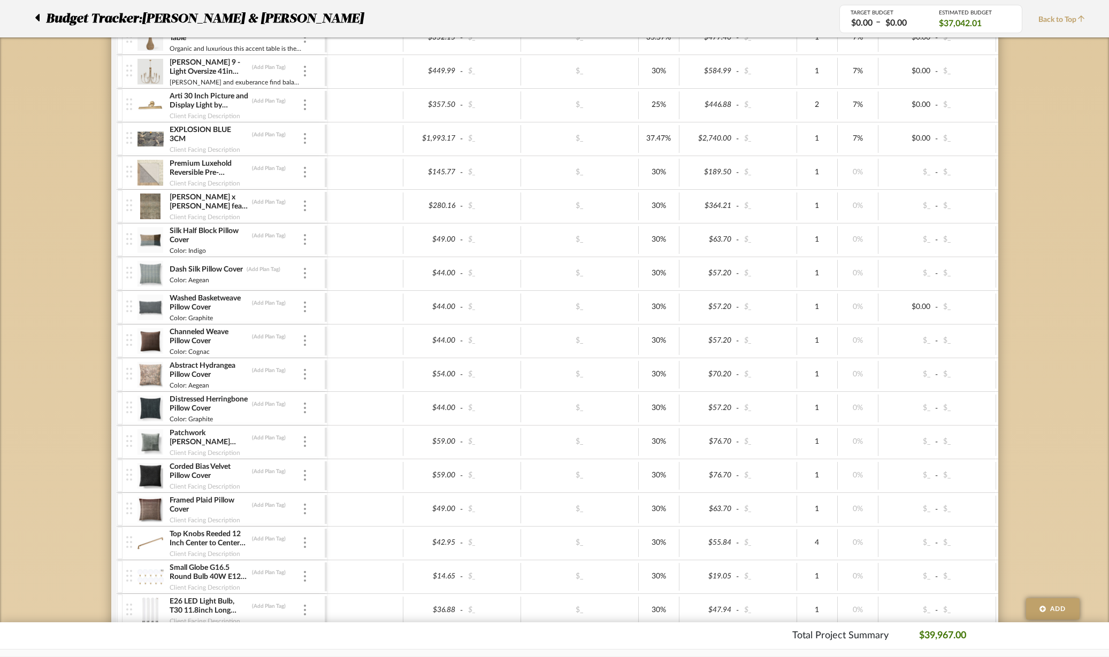
click at [300, 473] on div "Corded Bias Velvet Pillow Cover (Add Plan Tag)" at bounding box center [235, 471] width 133 height 19
click at [306, 475] on div at bounding box center [304, 476] width 5 height 12
click at [340, 551] on span "Remove Item" at bounding box center [357, 555] width 66 height 9
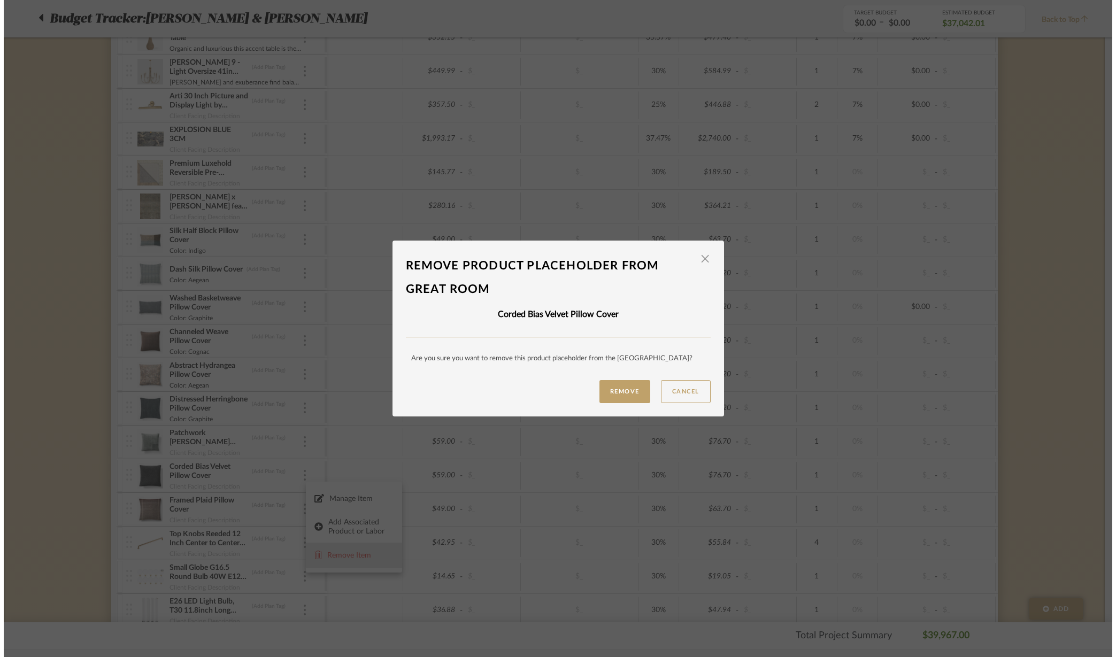
scroll to position [0, 0]
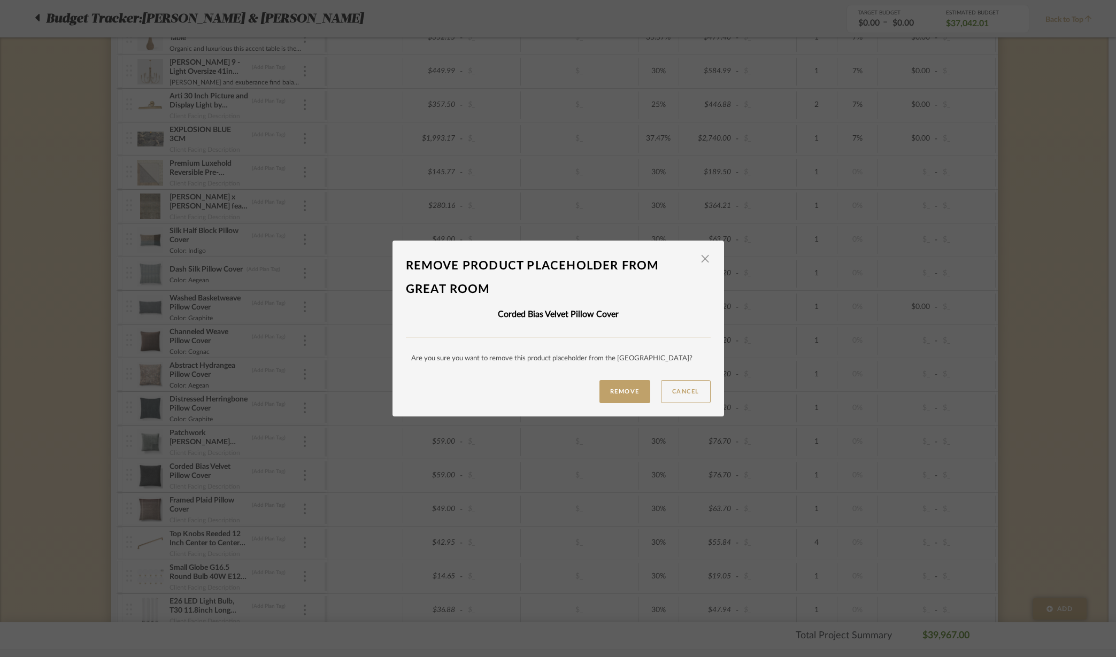
click at [619, 389] on button "Remove" at bounding box center [625, 391] width 51 height 23
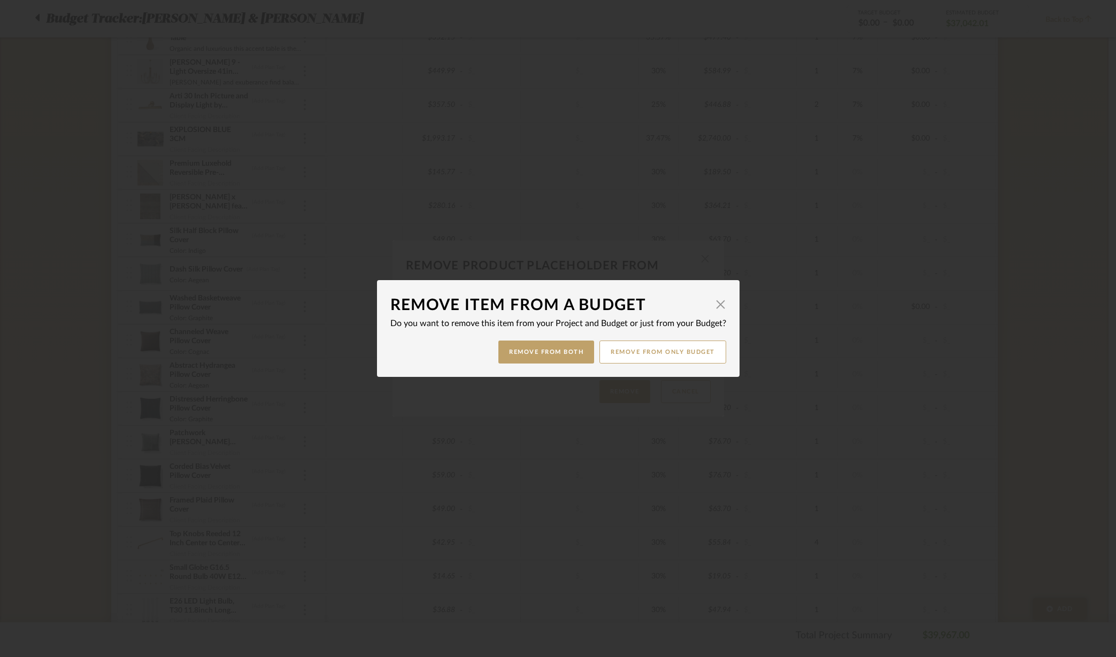
click at [562, 357] on button "Remove from Both" at bounding box center [546, 352] width 96 height 23
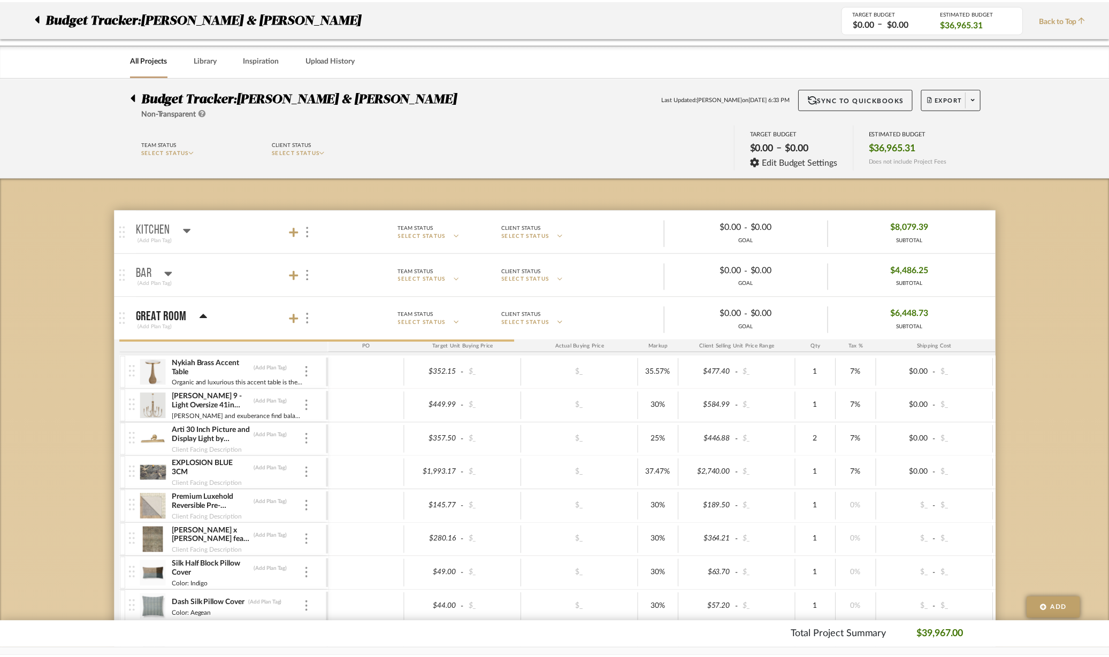
scroll to position [334, 0]
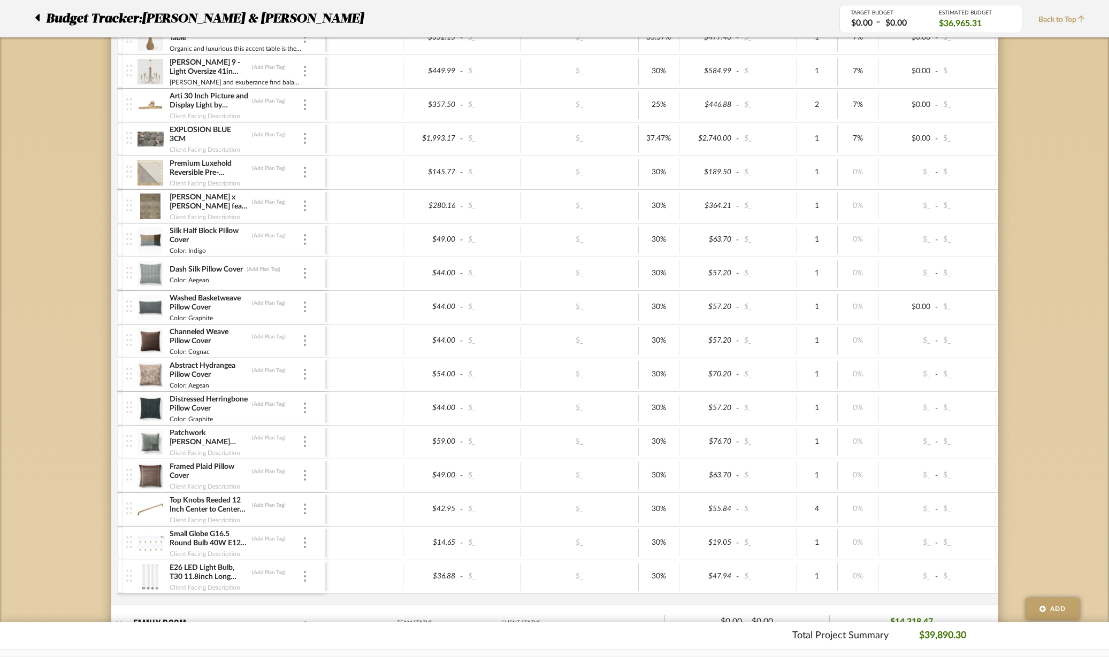
click at [304, 240] on img at bounding box center [305, 239] width 2 height 11
click at [333, 324] on span "Remove Item" at bounding box center [357, 320] width 66 height 9
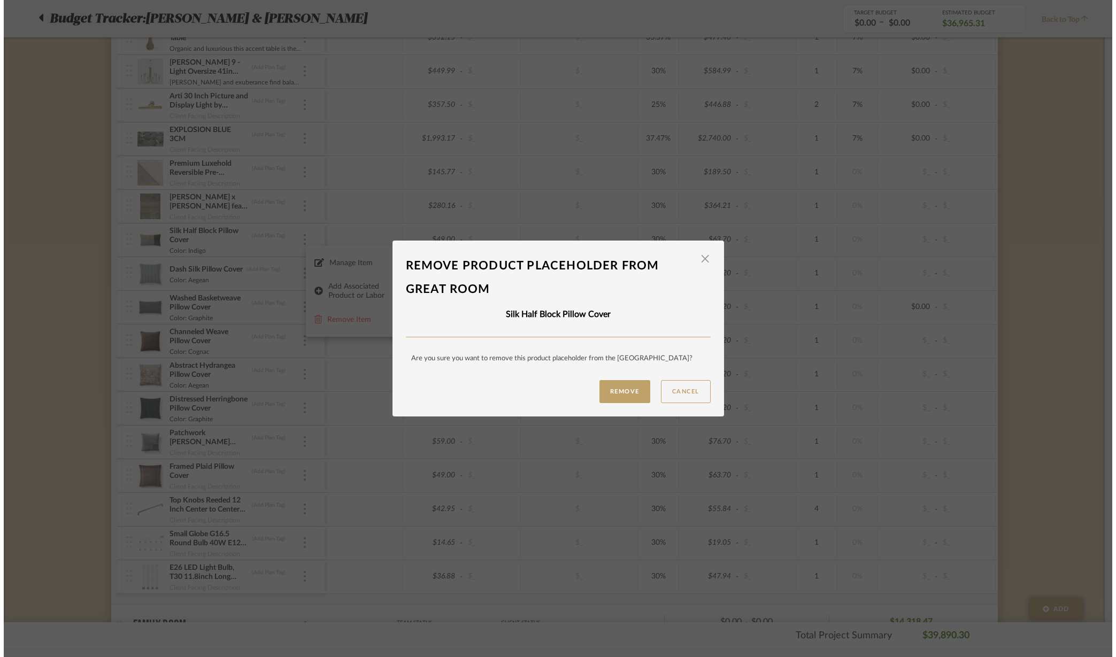
scroll to position [0, 0]
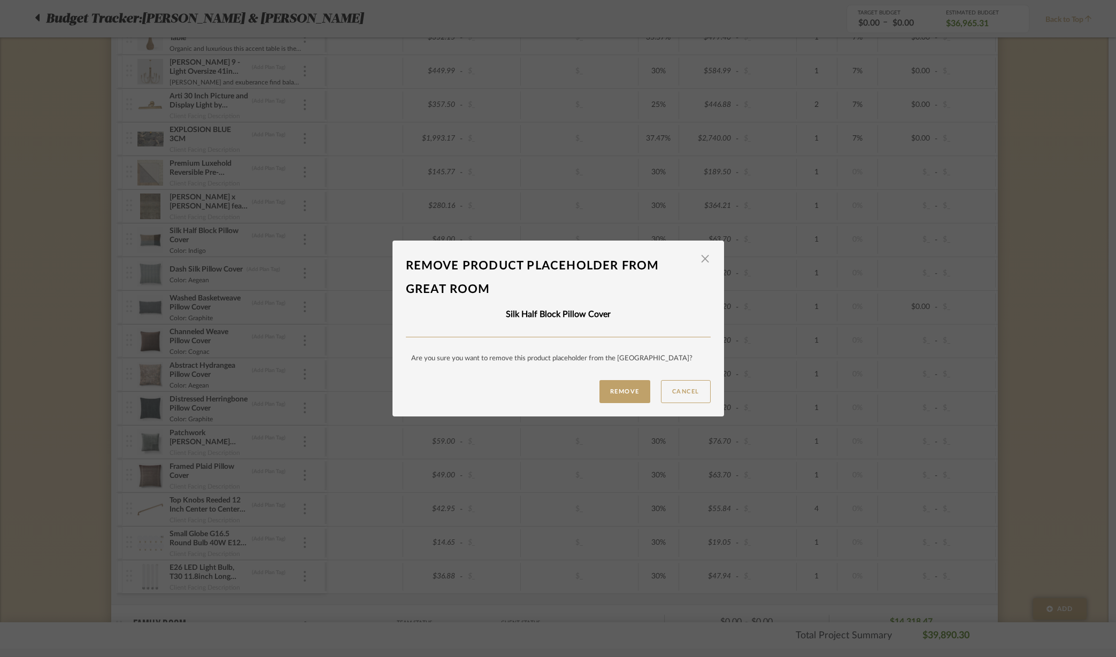
click at [622, 388] on button "Remove" at bounding box center [625, 391] width 51 height 23
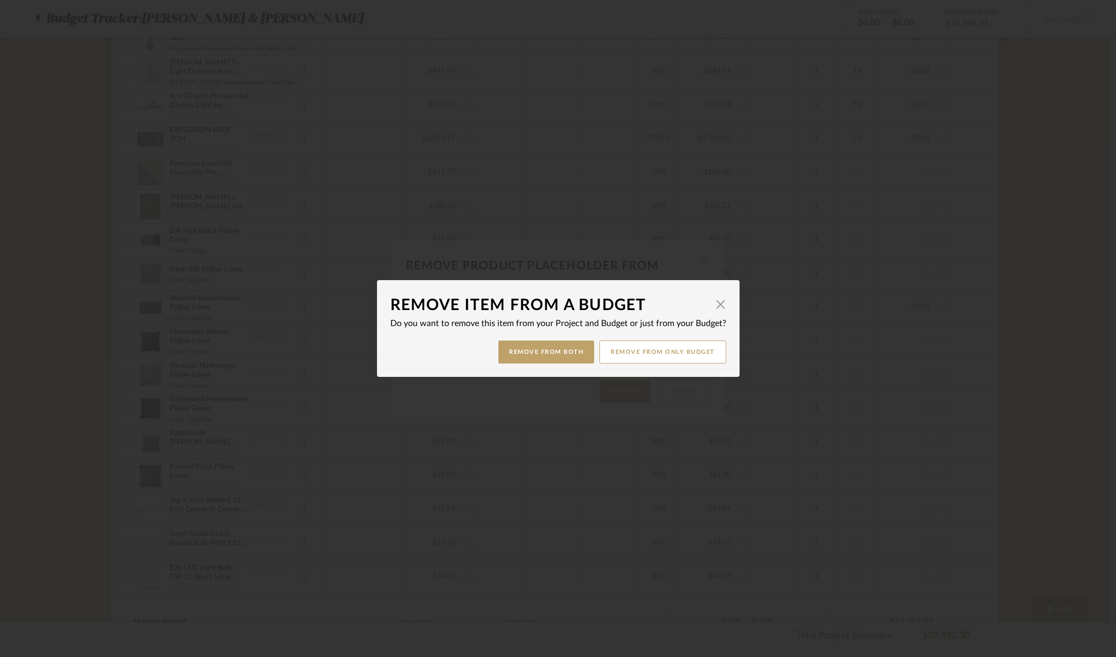
click at [624, 349] on button "Remove from only Budget" at bounding box center [663, 352] width 127 height 23
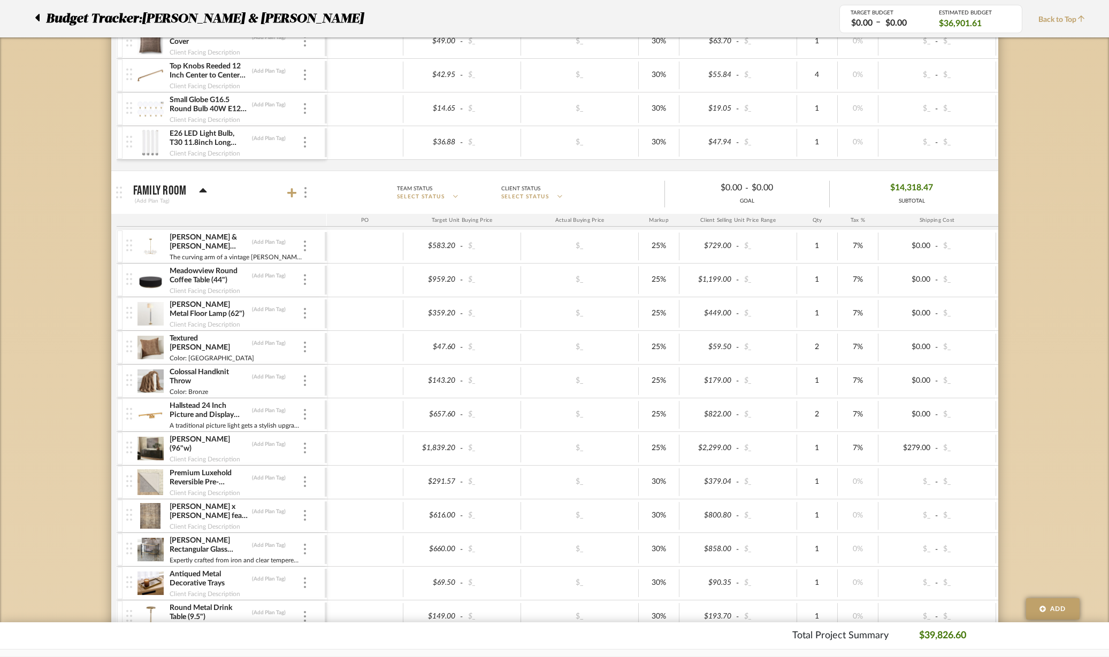
scroll to position [735, 0]
click at [302, 411] on div at bounding box center [304, 415] width 5 height 12
click at [343, 493] on span "Remove Item" at bounding box center [357, 494] width 66 height 9
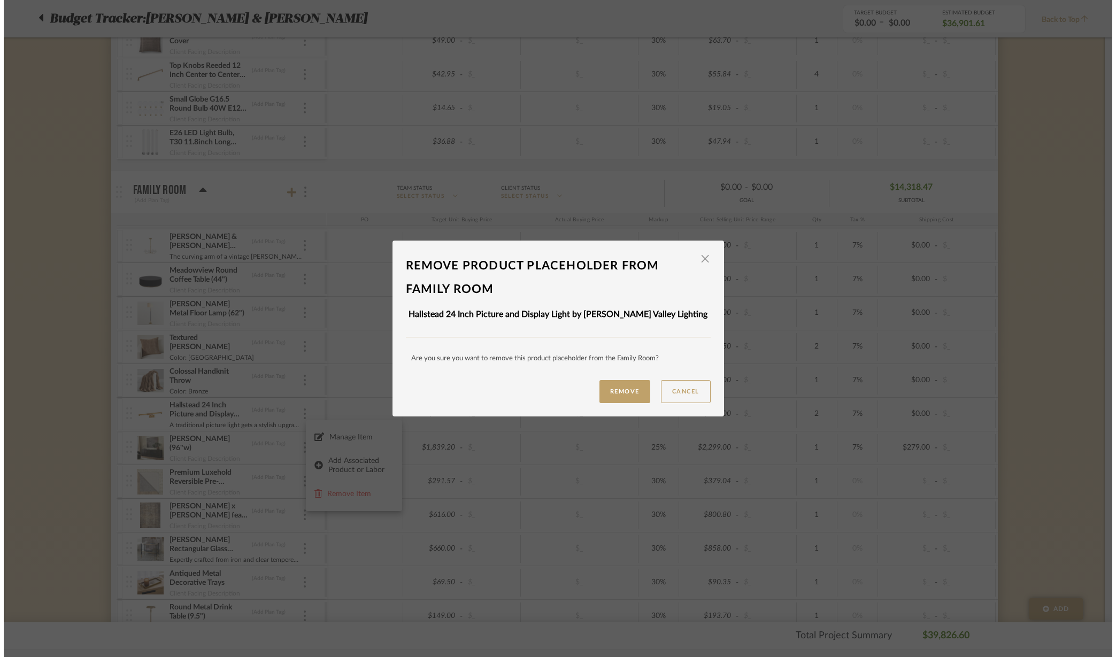
scroll to position [0, 0]
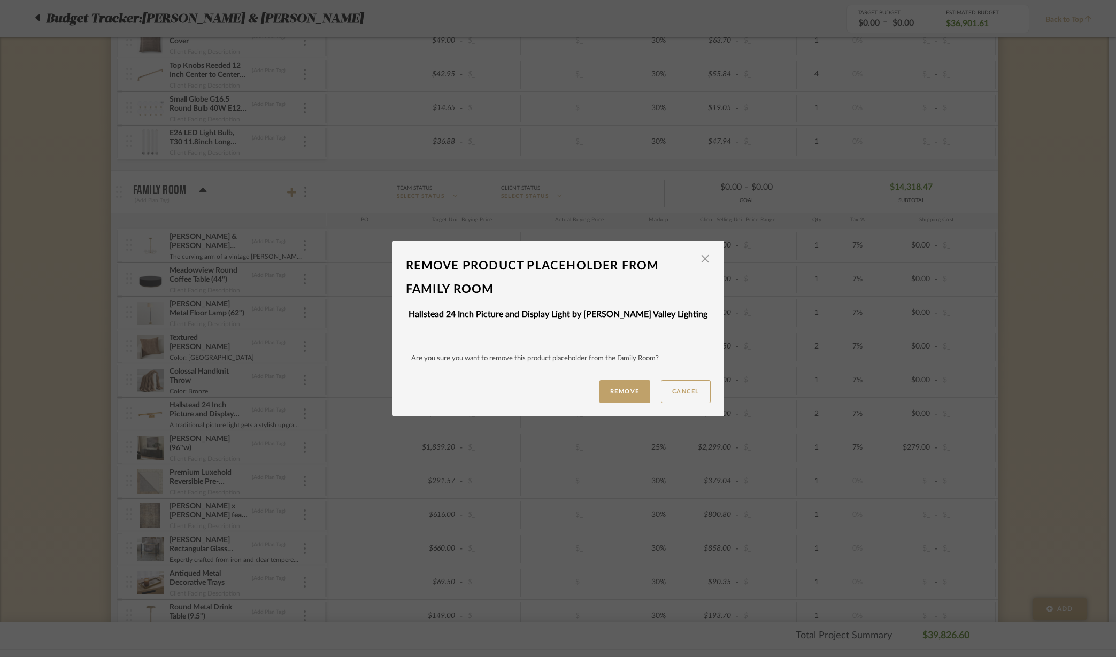
click at [626, 393] on button "Remove" at bounding box center [625, 391] width 51 height 23
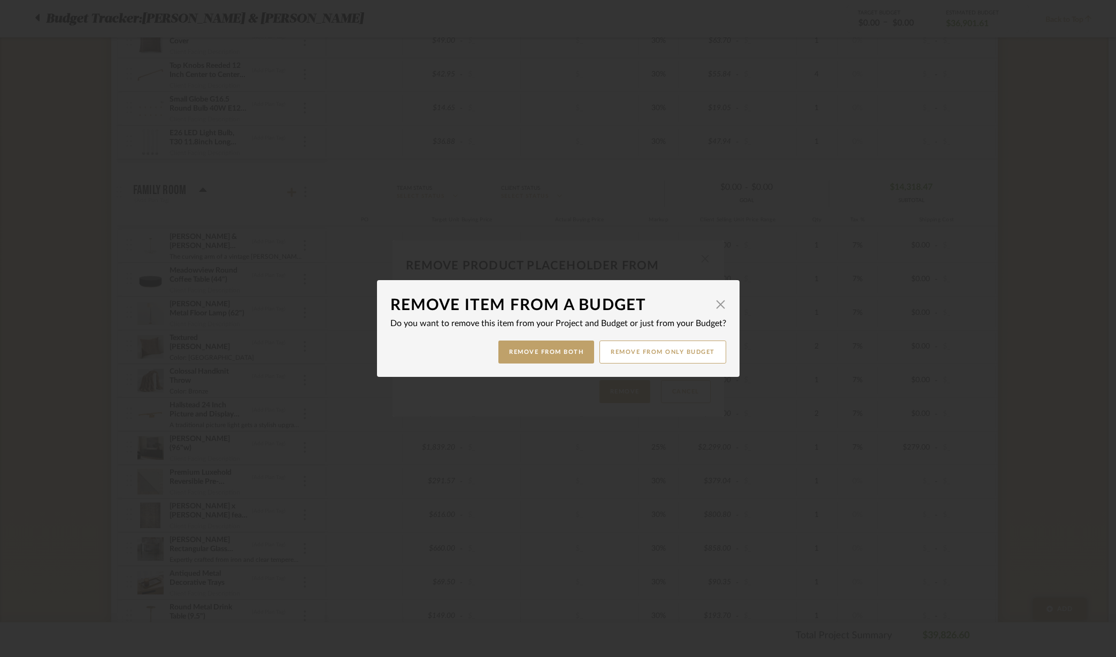
click at [621, 359] on button "Remove from only Budget" at bounding box center [663, 352] width 127 height 23
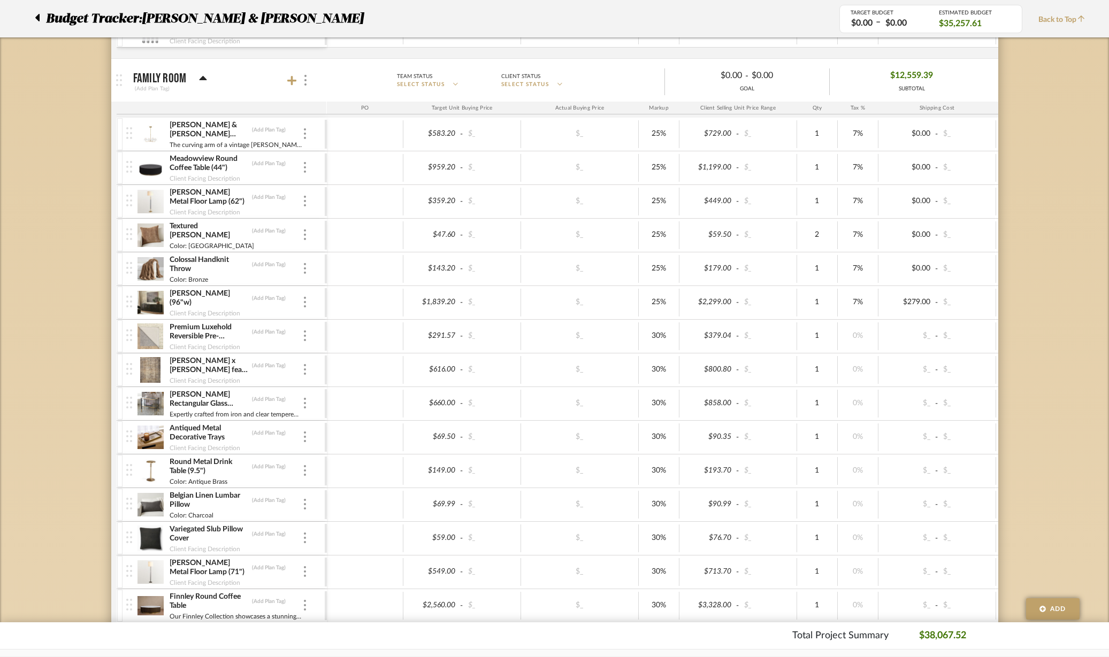
scroll to position [869, 0]
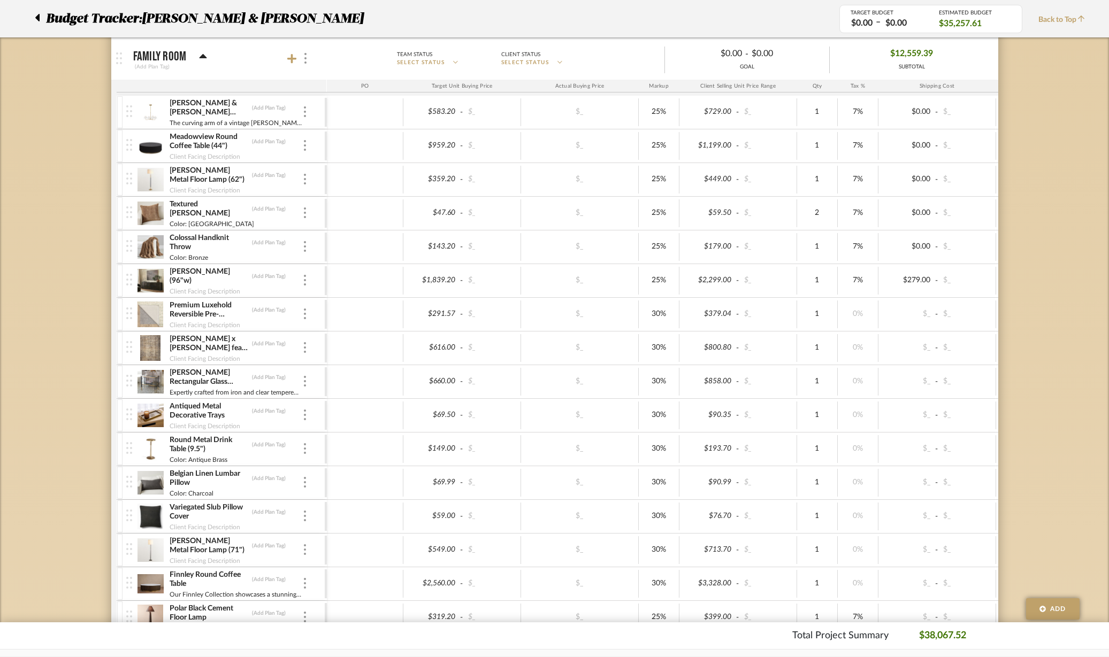
click at [305, 178] on img at bounding box center [305, 179] width 2 height 11
click at [340, 257] on span "Remove Item" at bounding box center [357, 259] width 66 height 9
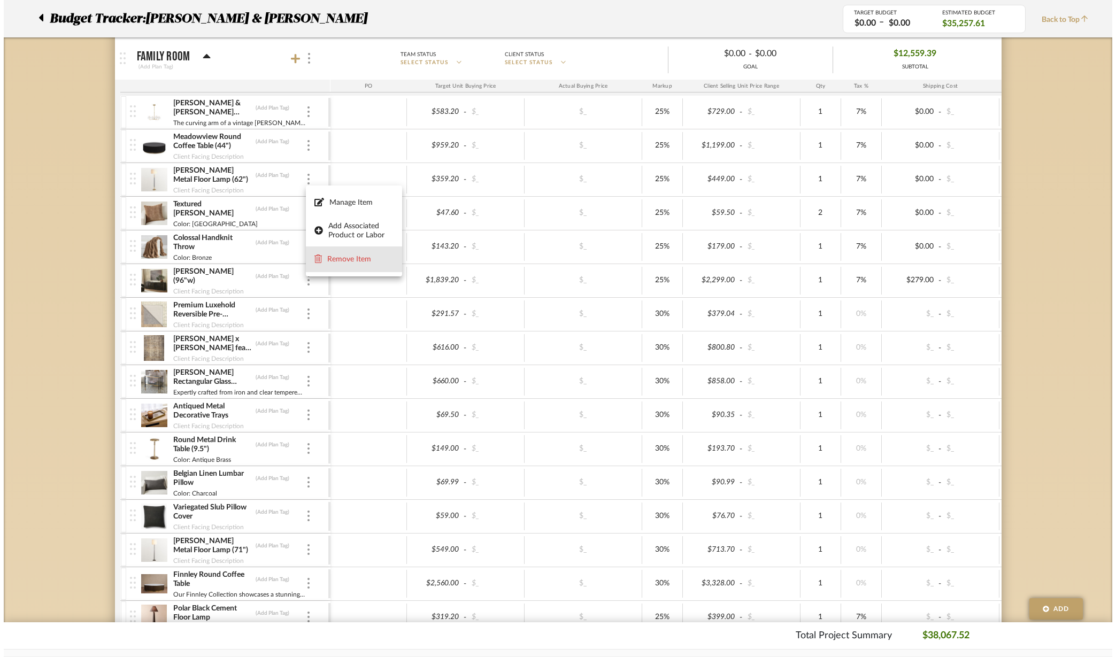
scroll to position [0, 0]
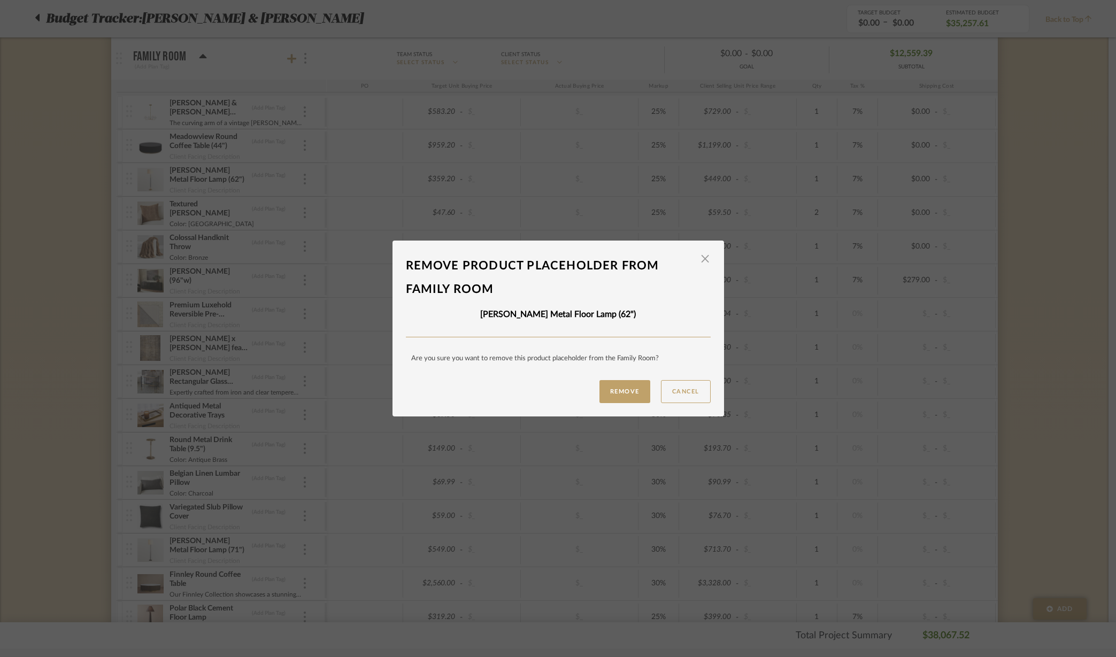
click at [616, 390] on button "Remove" at bounding box center [625, 391] width 51 height 23
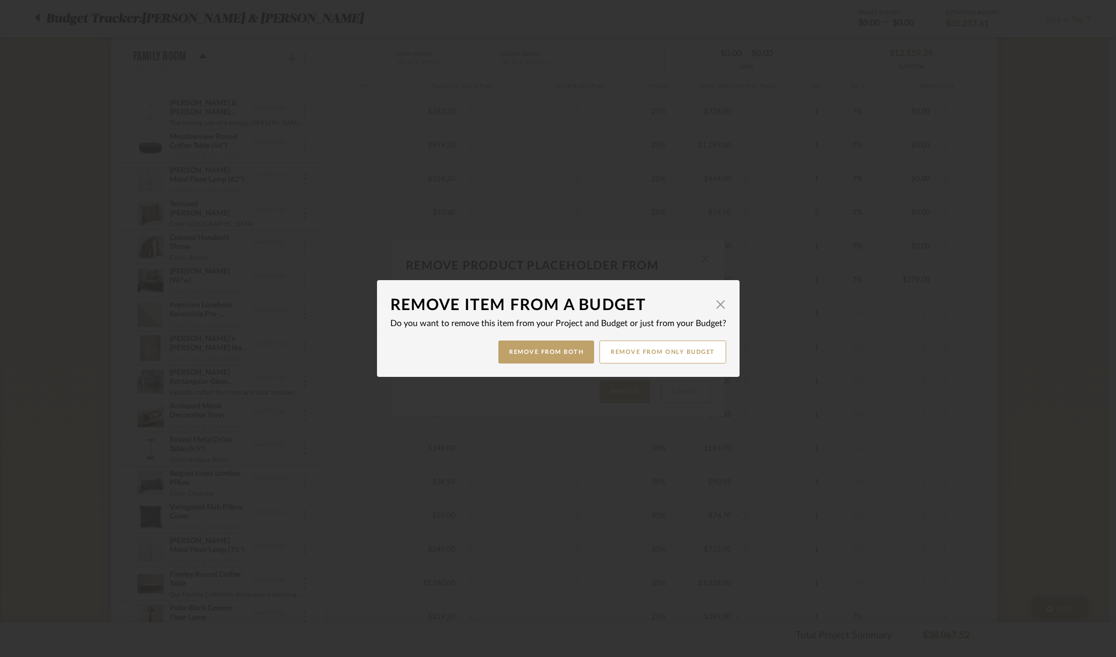
click at [635, 354] on button "Remove from only Budget" at bounding box center [663, 352] width 127 height 23
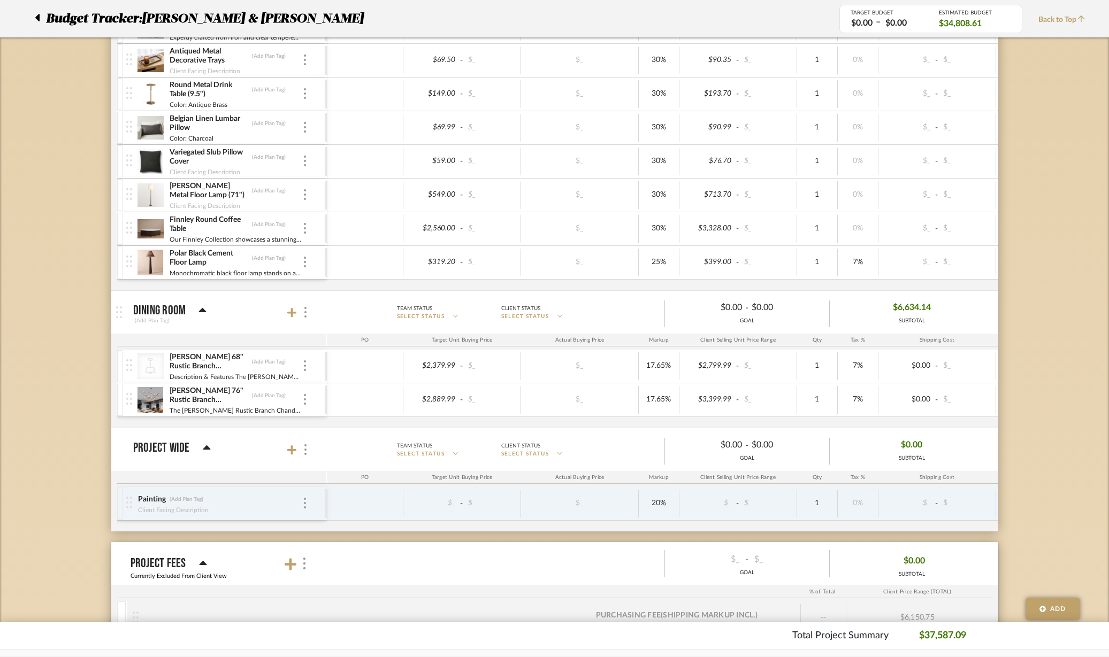
scroll to position [1203, 0]
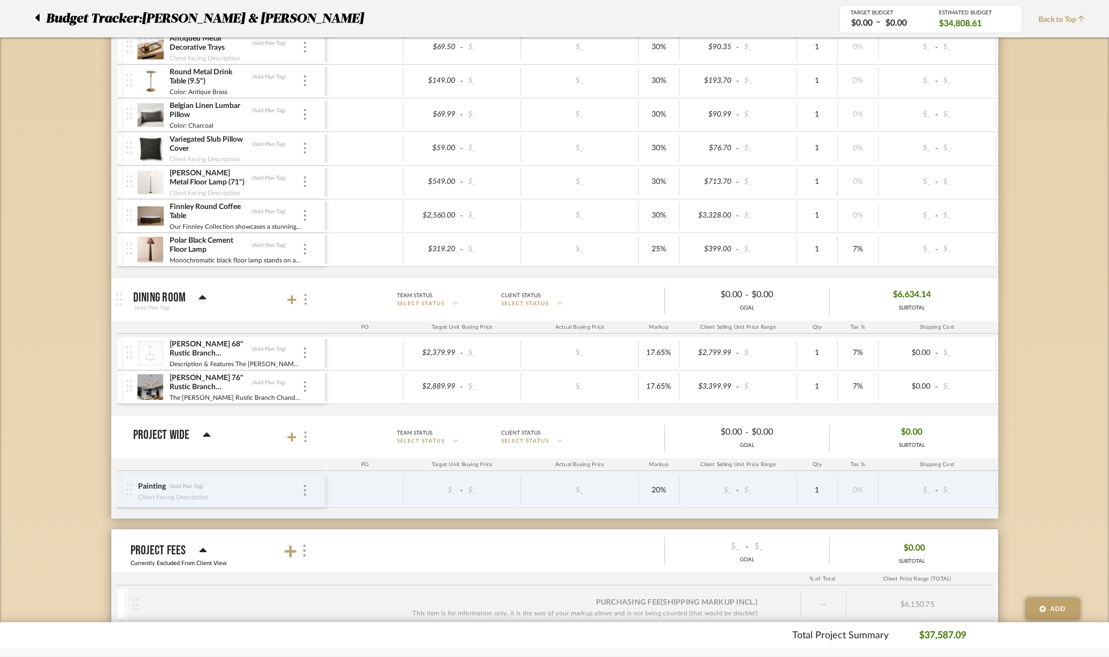
click at [303, 249] on div at bounding box center [304, 250] width 5 height 12
click at [349, 331] on span "Remove Item" at bounding box center [357, 329] width 66 height 9
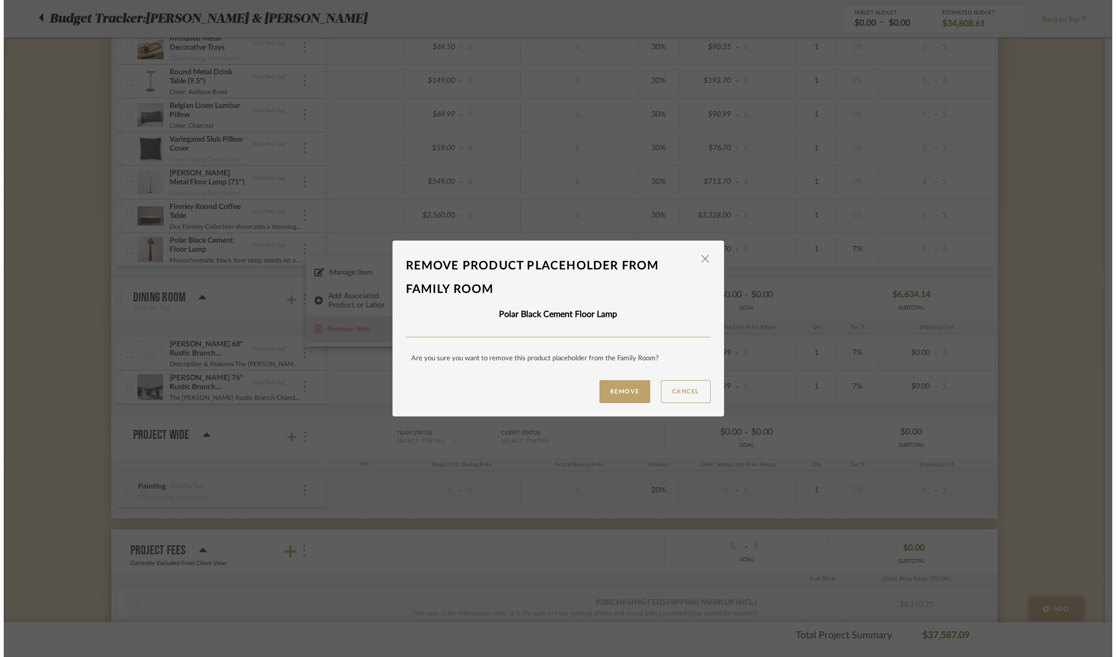
scroll to position [0, 0]
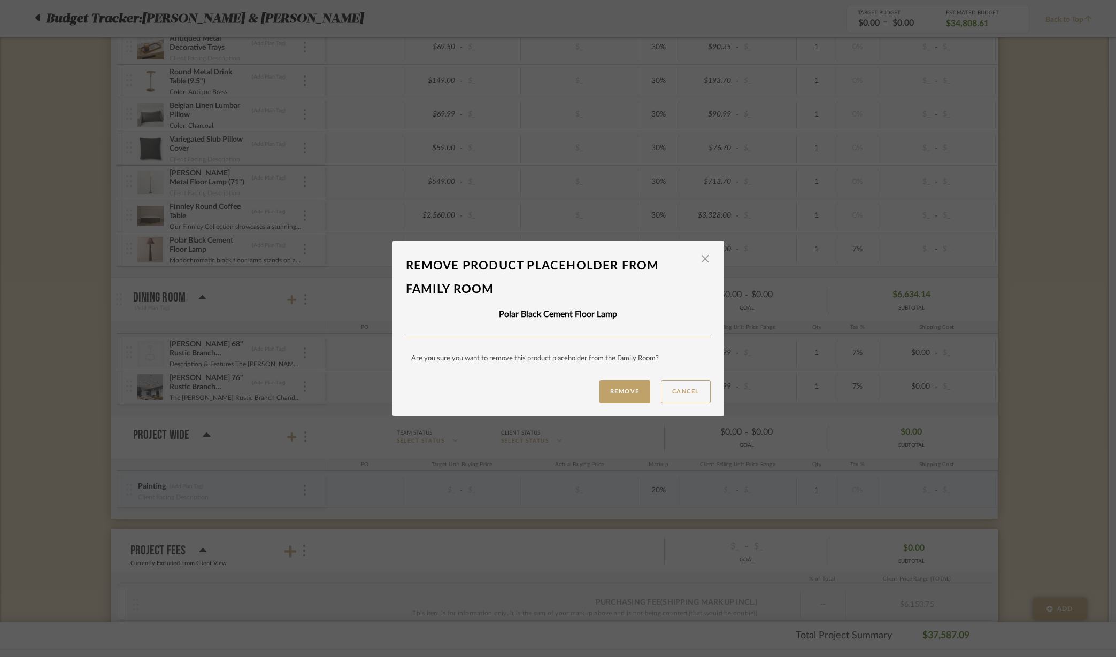
click at [640, 395] on button "Remove" at bounding box center [625, 391] width 51 height 23
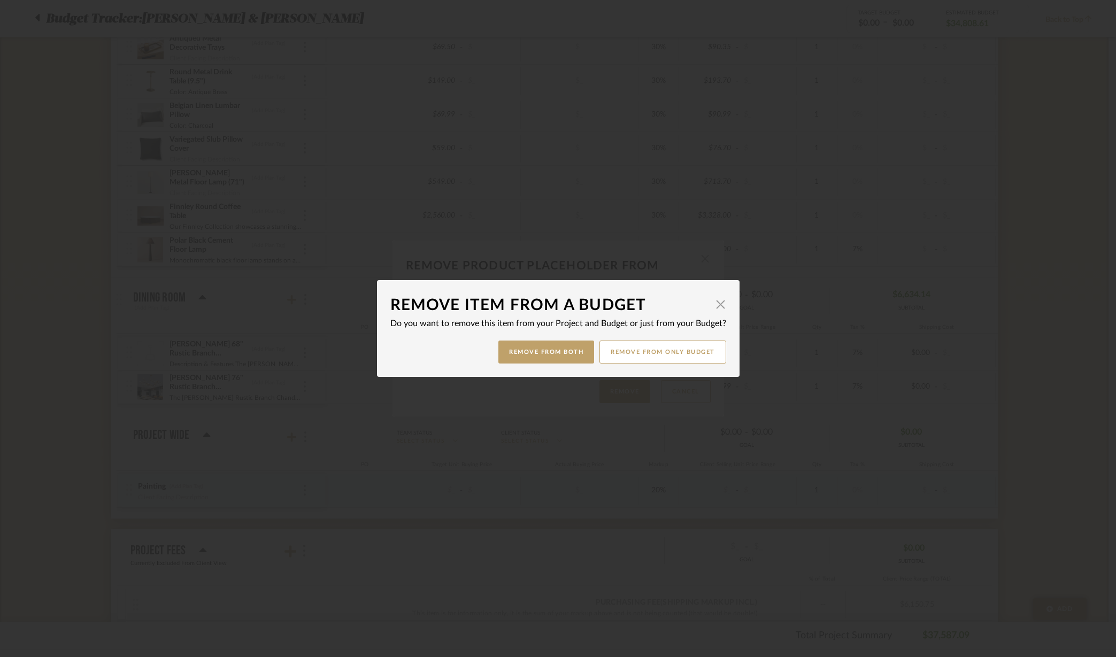
click at [624, 351] on button "Remove from only Budget" at bounding box center [663, 352] width 127 height 23
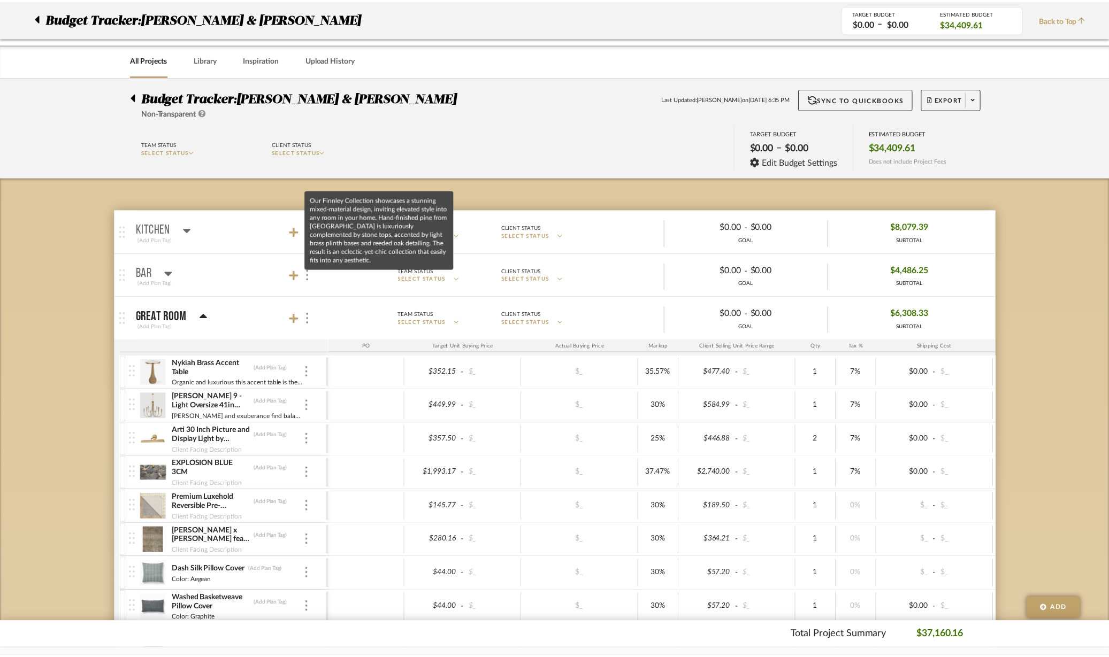
scroll to position [1203, 0]
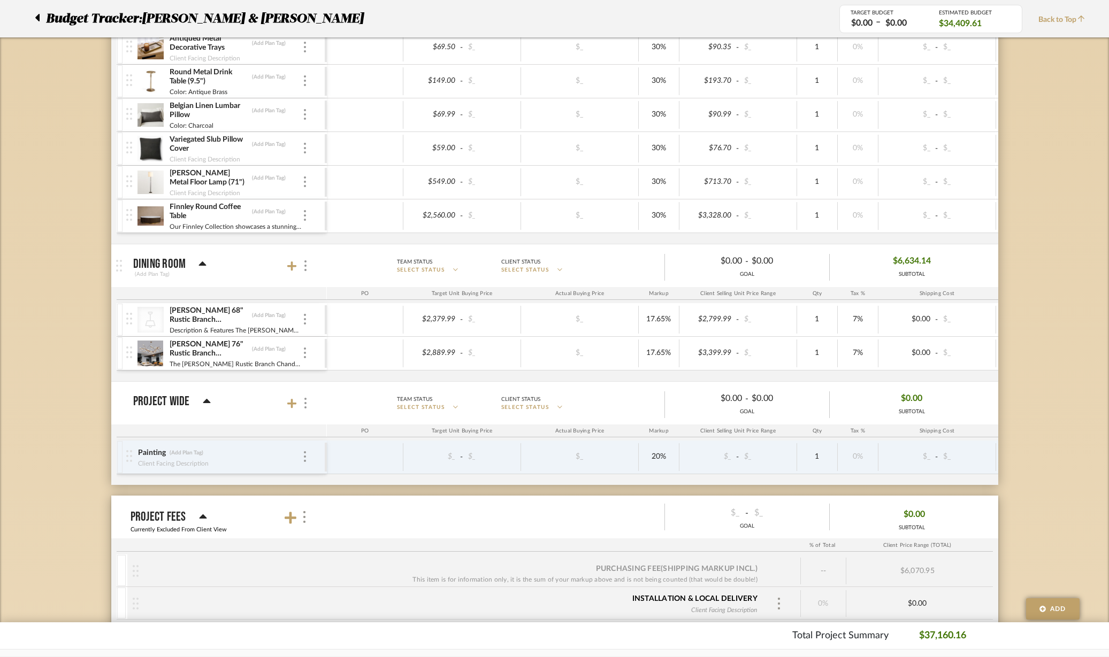
click at [306, 212] on div at bounding box center [304, 216] width 5 height 12
click at [334, 293] on span "Remove Item" at bounding box center [357, 295] width 66 height 9
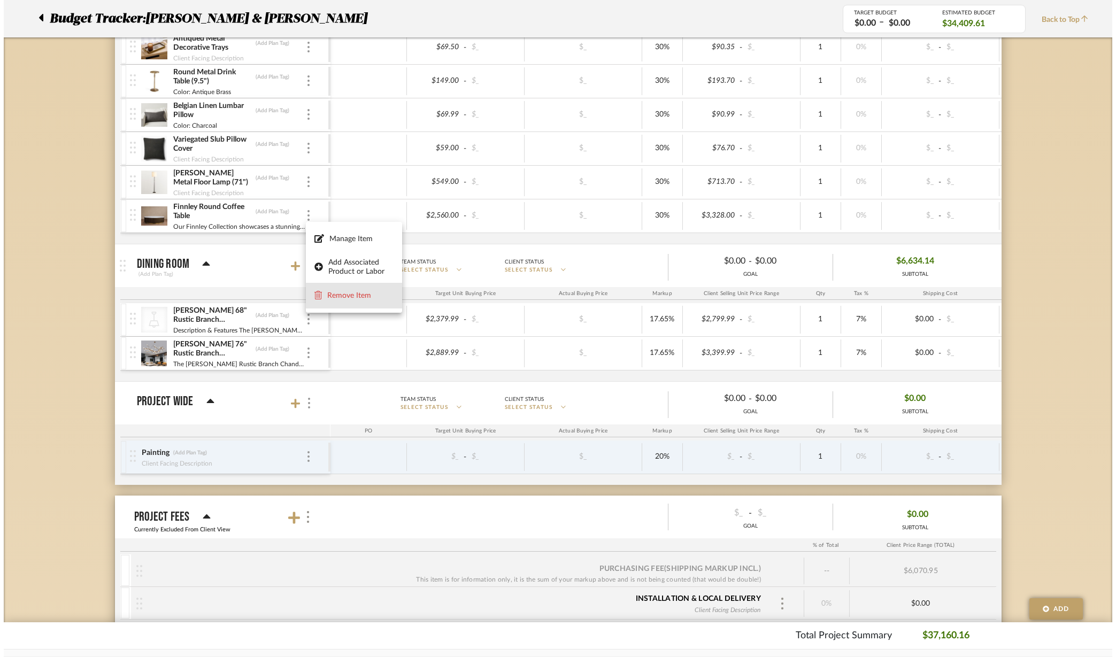
scroll to position [0, 0]
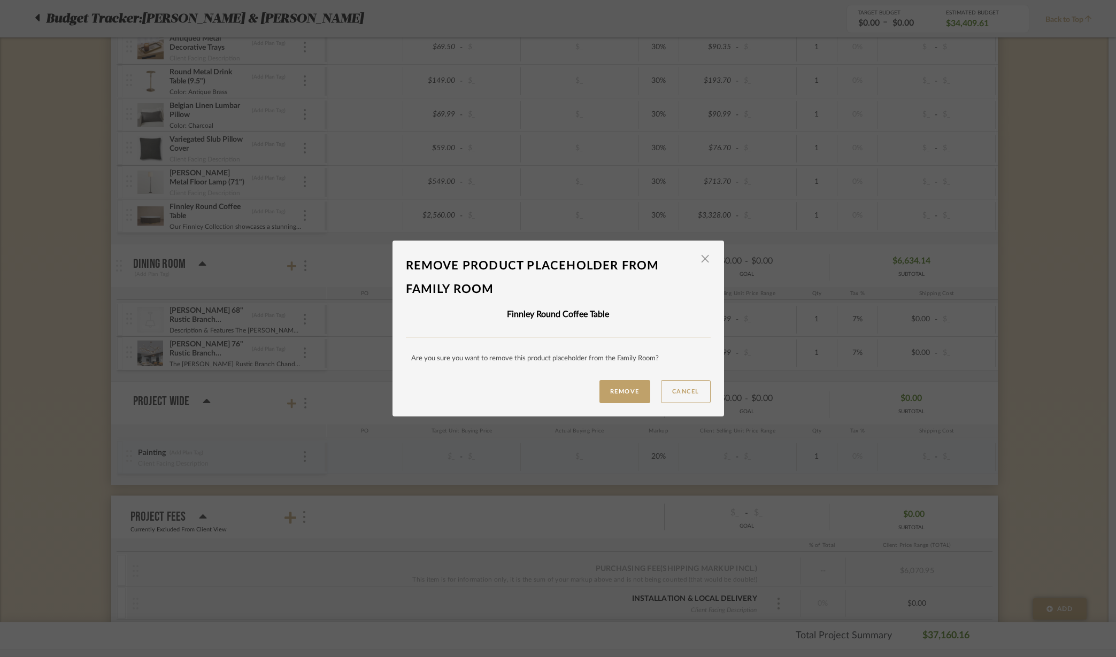
click at [610, 396] on button "Remove" at bounding box center [625, 391] width 51 height 23
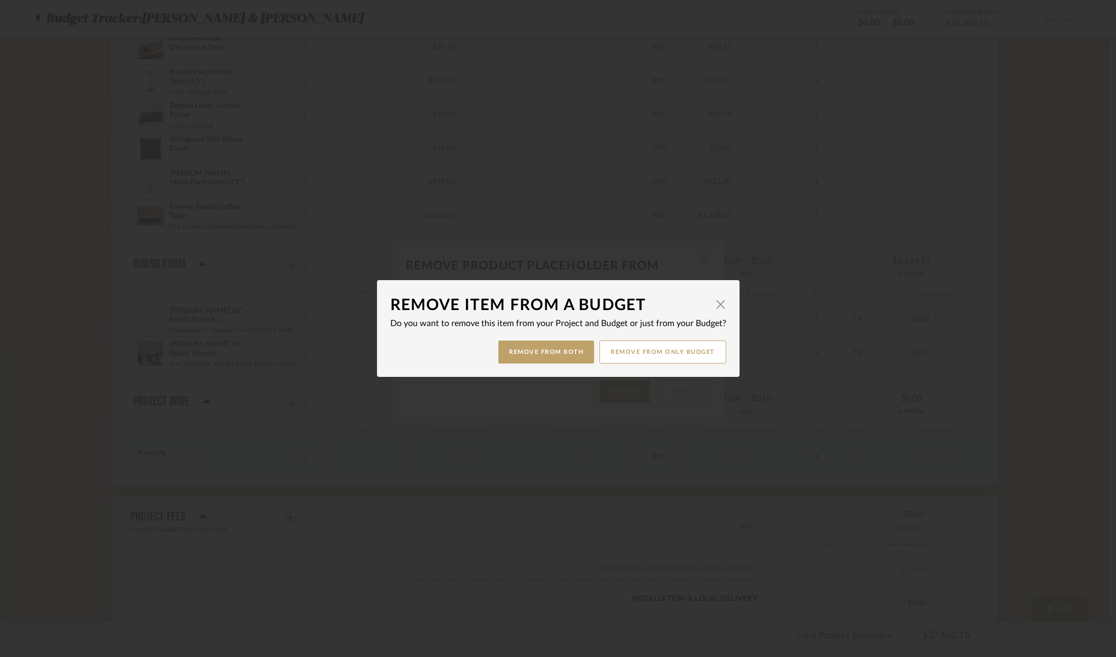
click at [695, 354] on button "Remove from only Budget" at bounding box center [663, 352] width 127 height 23
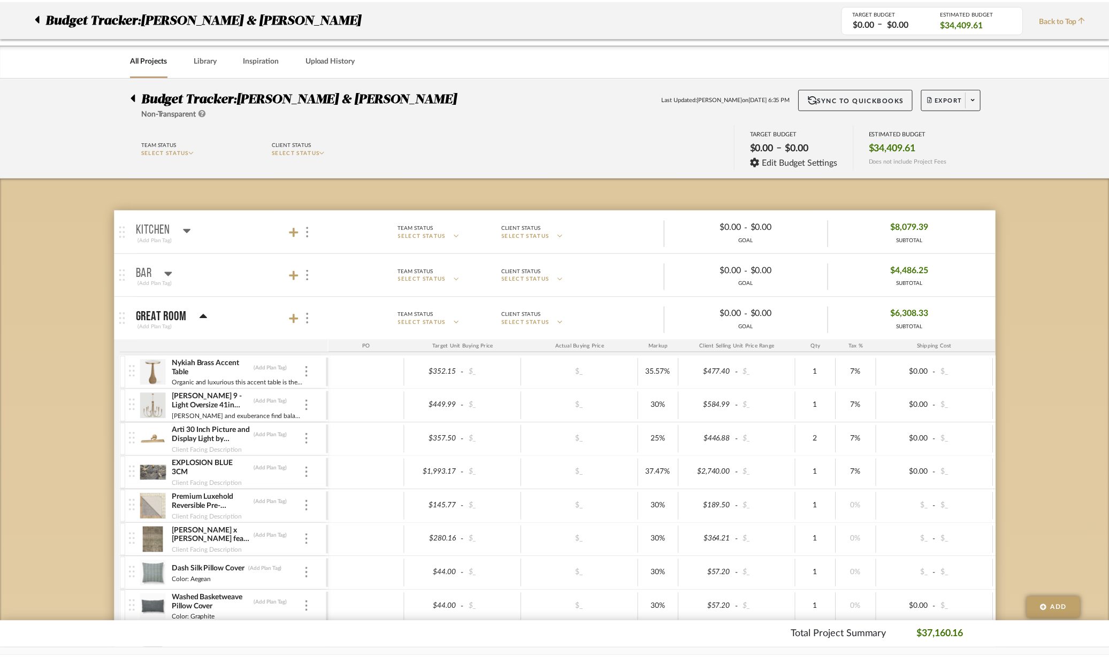
scroll to position [1203, 0]
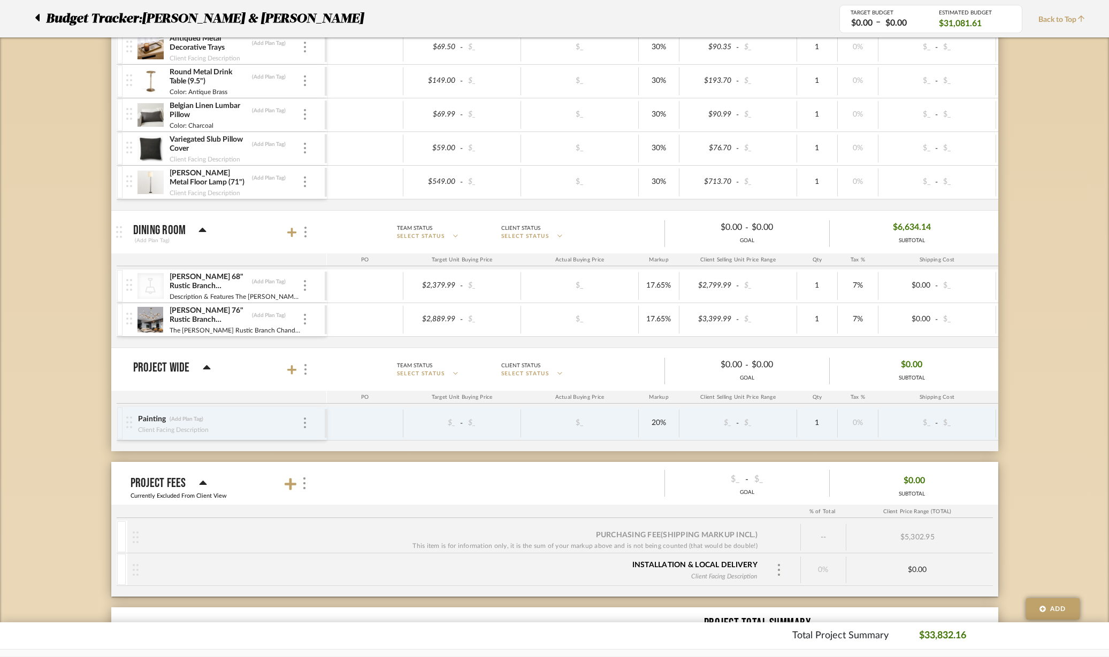
click at [305, 181] on img at bounding box center [305, 182] width 2 height 11
click at [351, 262] on span "Remove Item" at bounding box center [357, 262] width 66 height 9
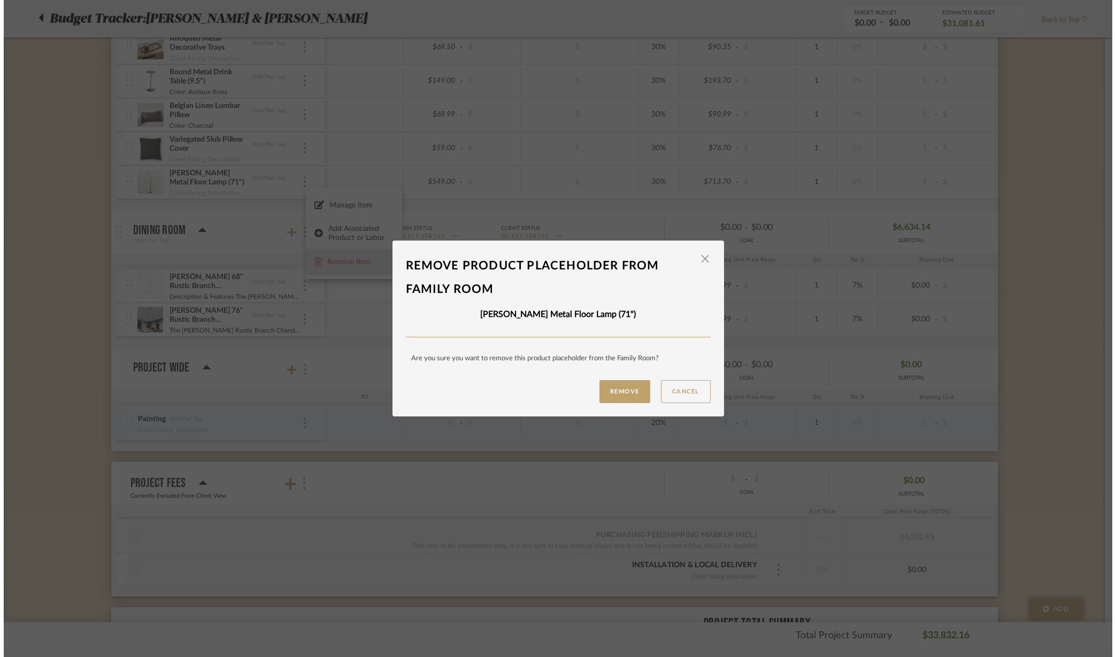
scroll to position [0, 0]
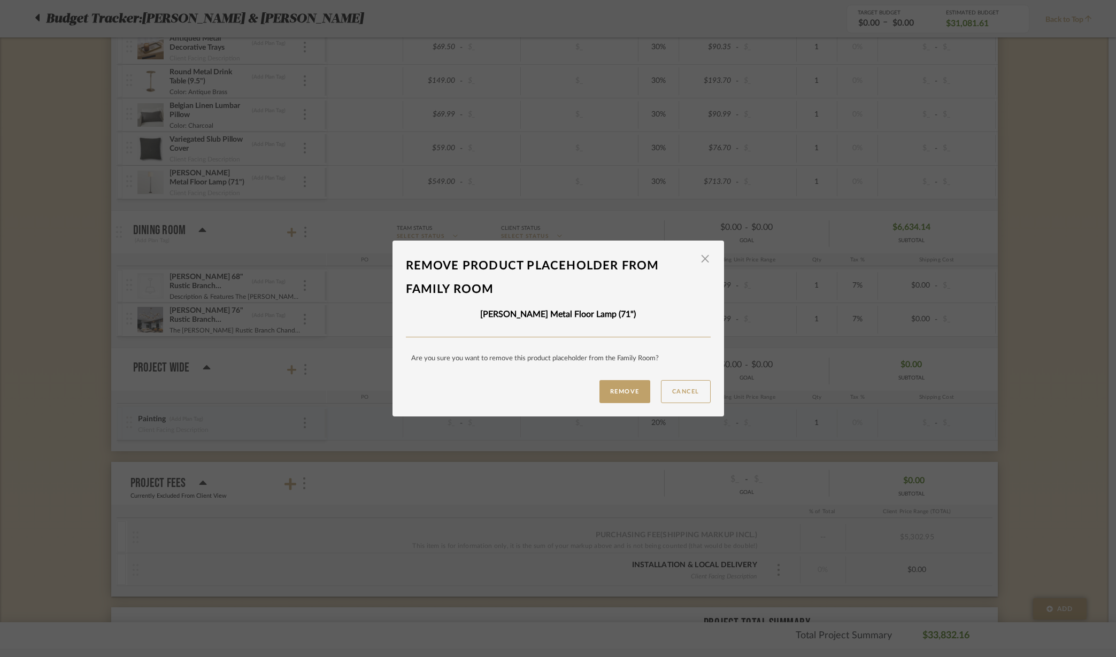
click at [620, 390] on button "Remove" at bounding box center [625, 391] width 51 height 23
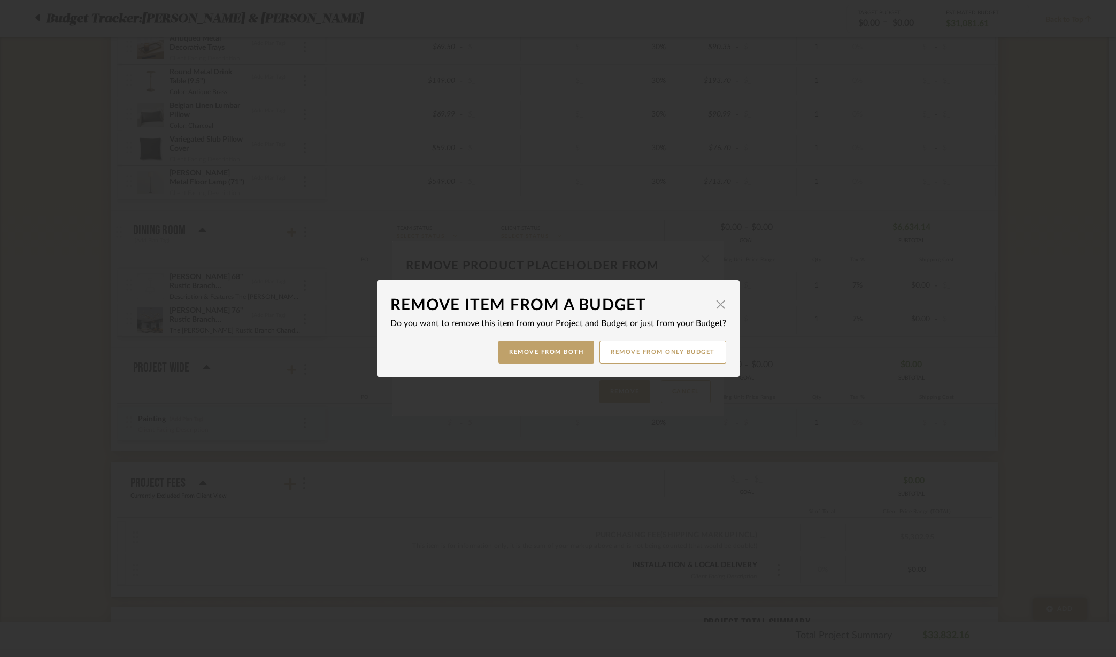
click at [687, 348] on button "Remove from only Budget" at bounding box center [663, 352] width 127 height 23
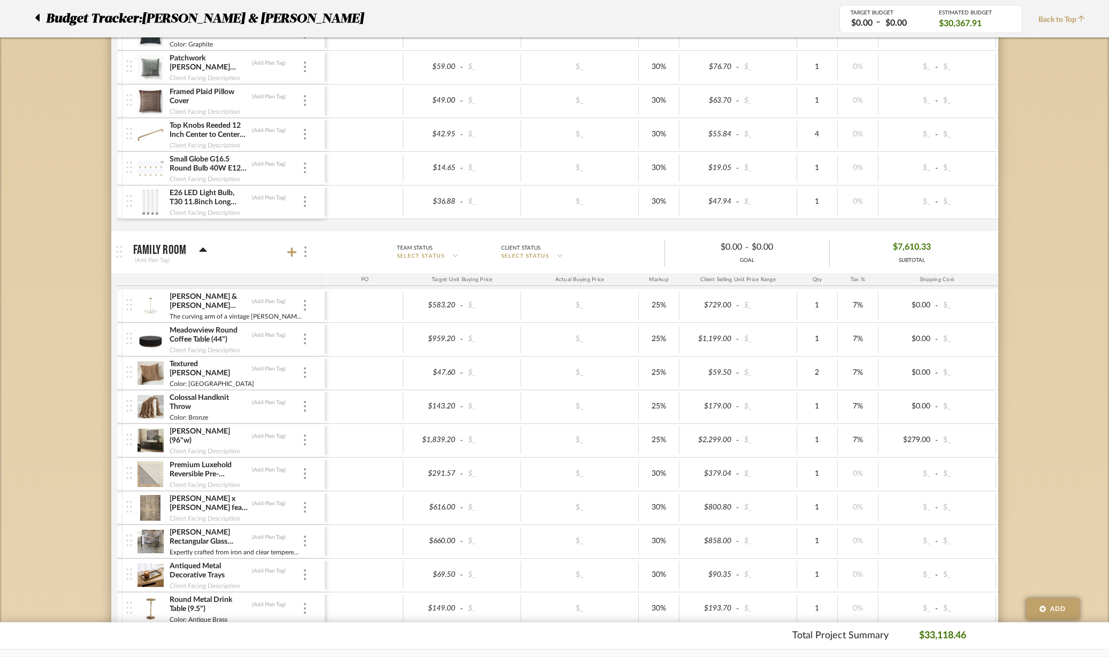
scroll to position [669, 0]
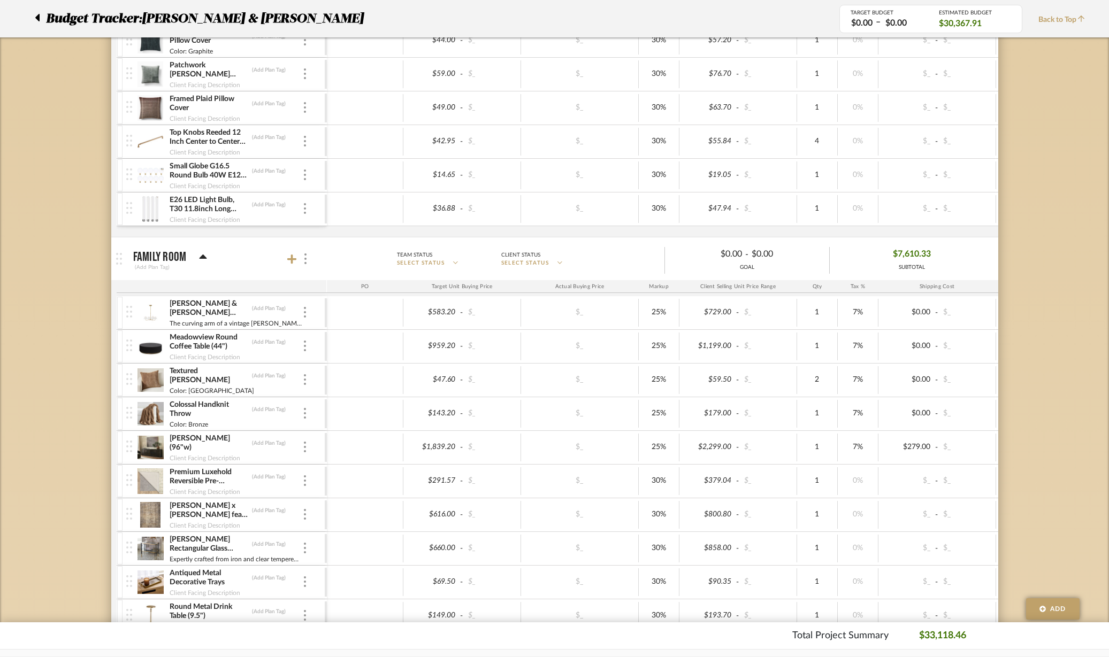
click at [291, 259] on icon at bounding box center [292, 260] width 10 height 10
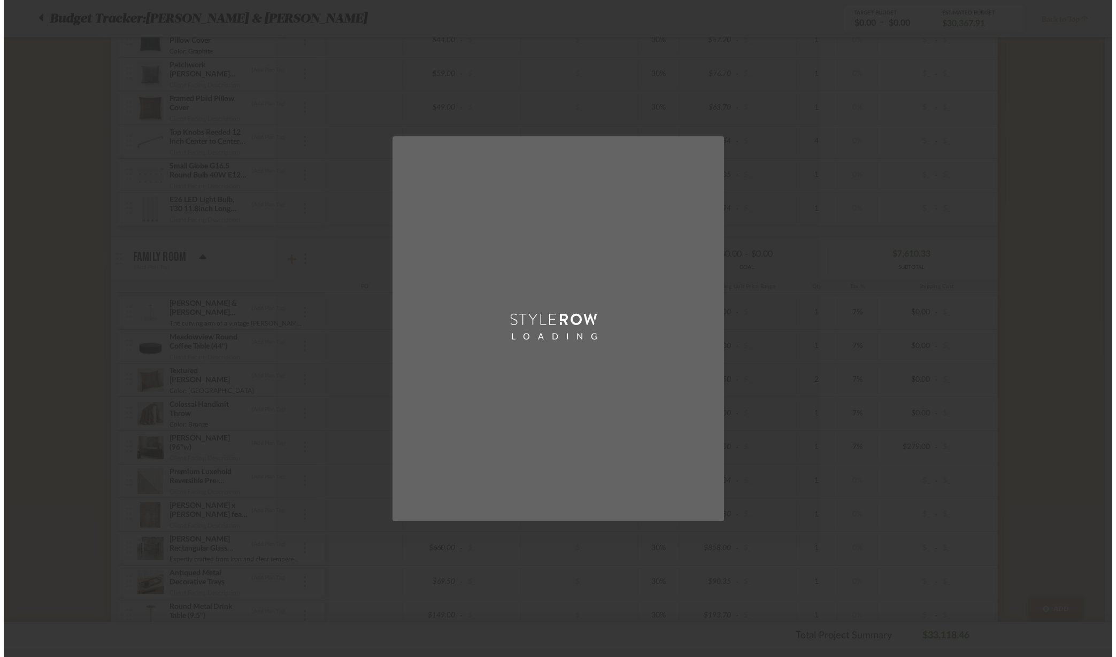
scroll to position [0, 0]
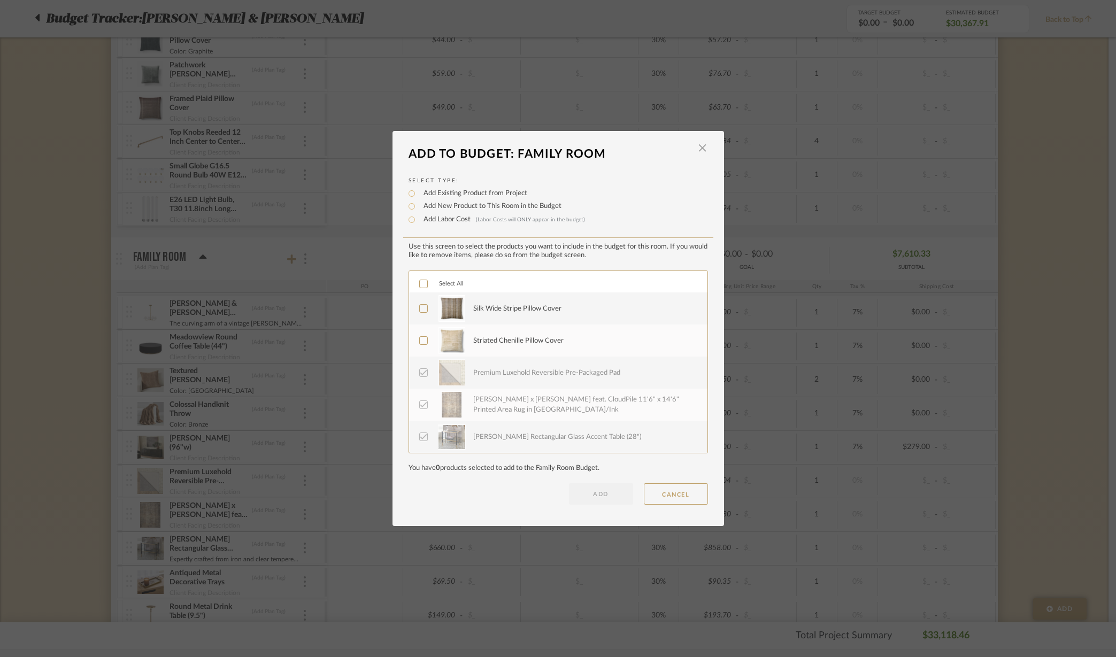
click at [425, 307] on label "Silk Wide Stripe Pillow Cover" at bounding box center [557, 308] width 276 height 27
click at [422, 344] on icon at bounding box center [423, 340] width 7 height 7
click at [605, 499] on button "ADD" at bounding box center [601, 494] width 64 height 21
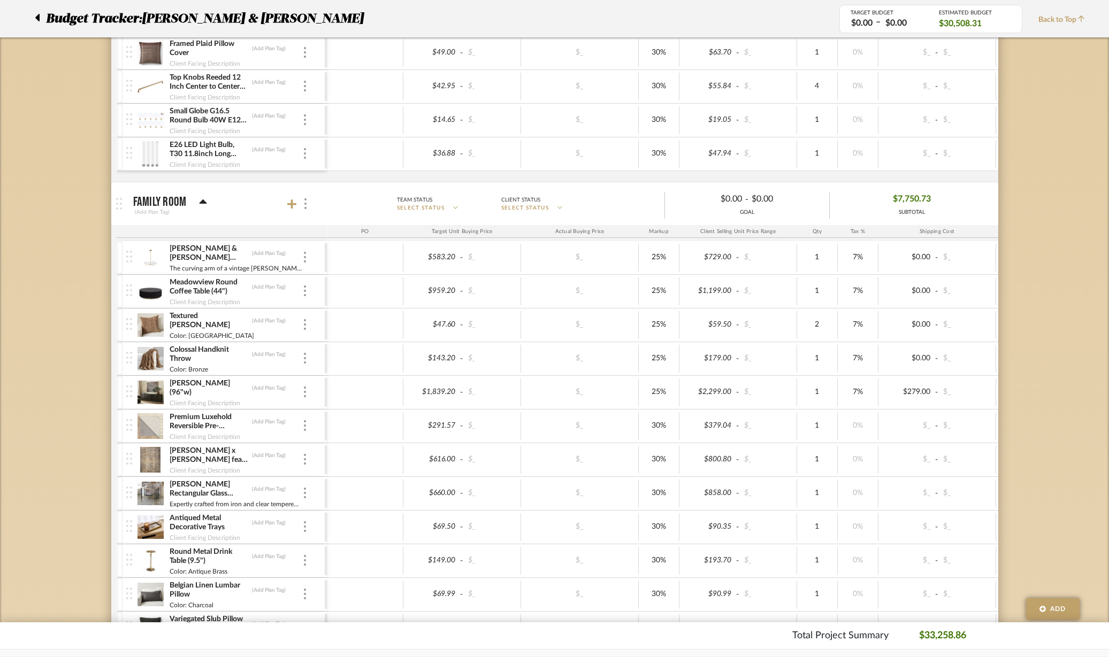
scroll to position [735, 0]
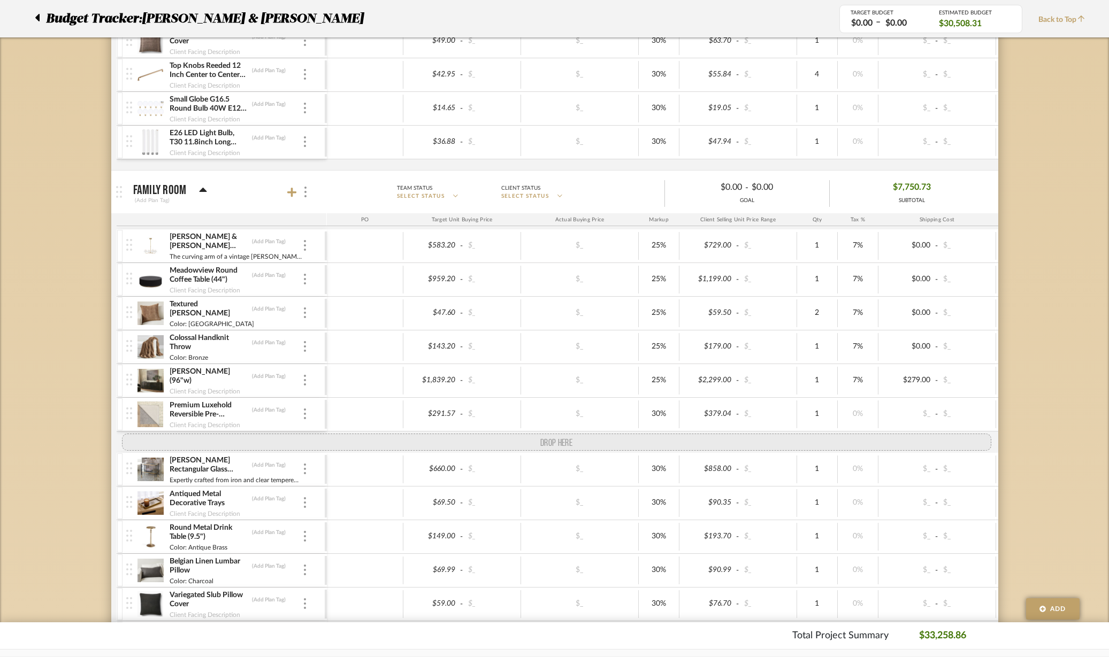
drag, startPoint x: 128, startPoint y: 229, endPoint x: 128, endPoint y: 249, distance: 20.3
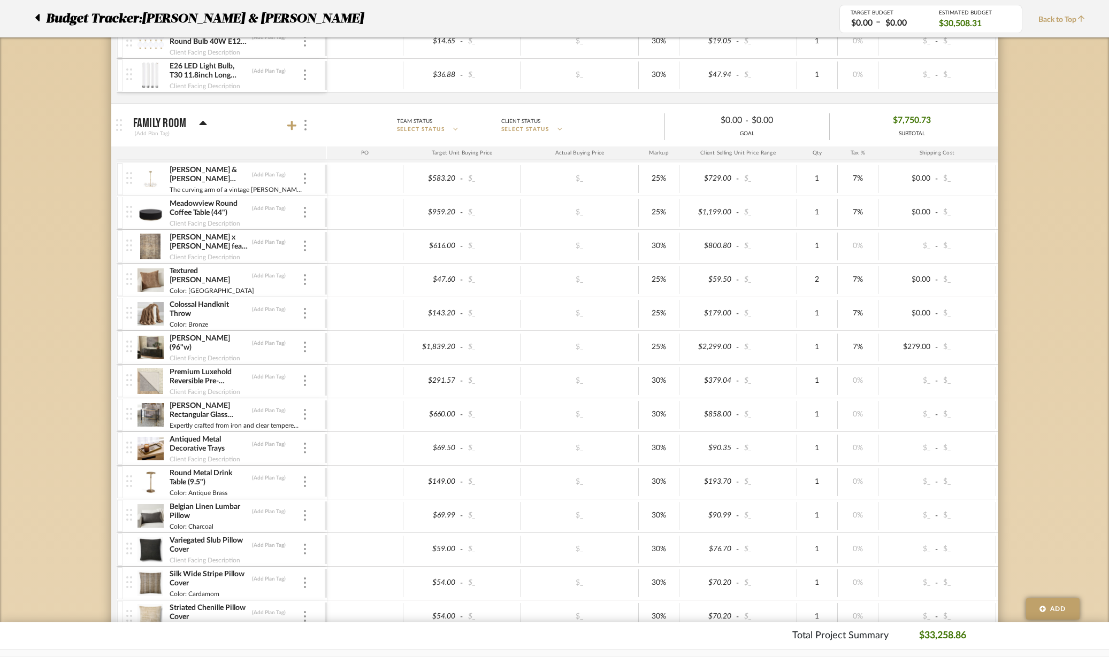
click at [132, 249] on div at bounding box center [130, 246] width 14 height 33
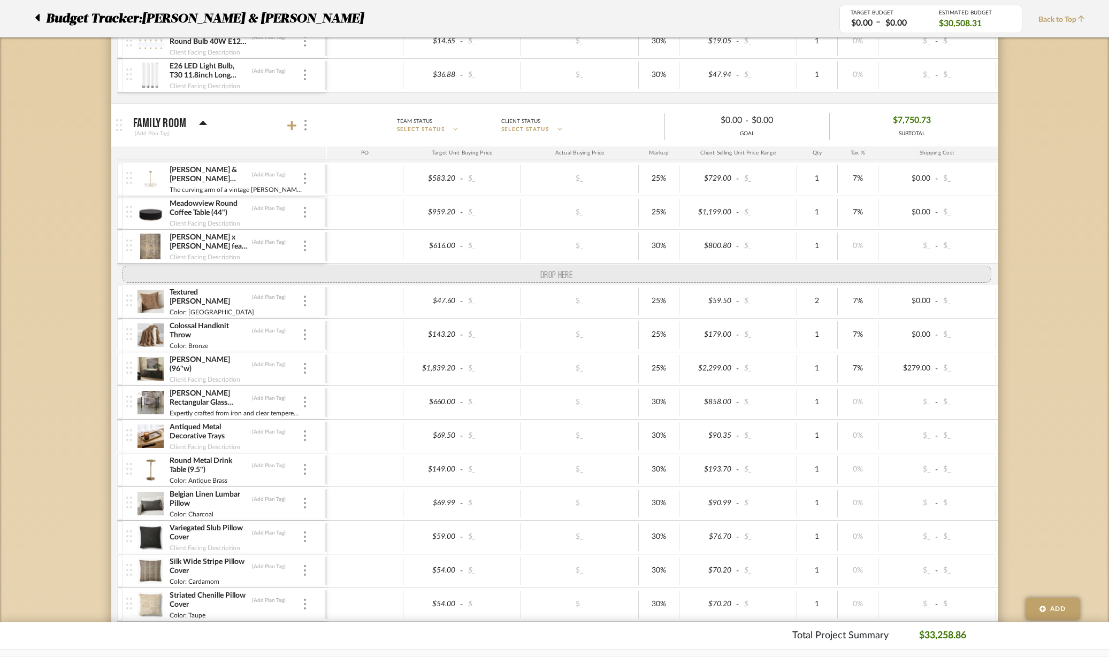
drag, startPoint x: 129, startPoint y: 380, endPoint x: 132, endPoint y: 269, distance: 110.8
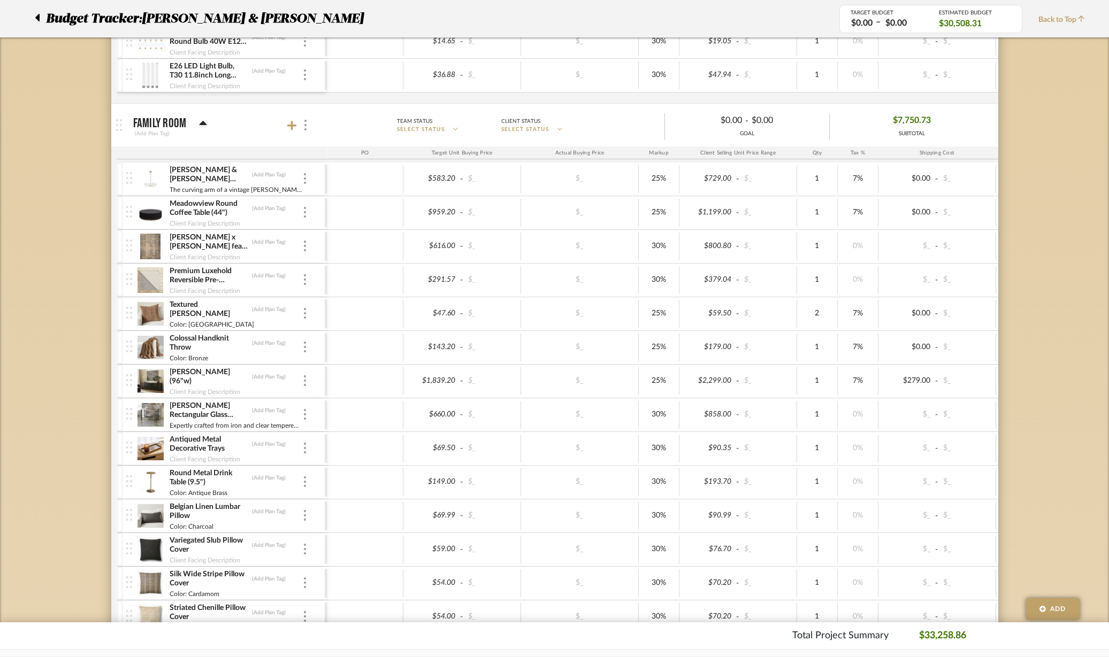
scroll to position [869, 0]
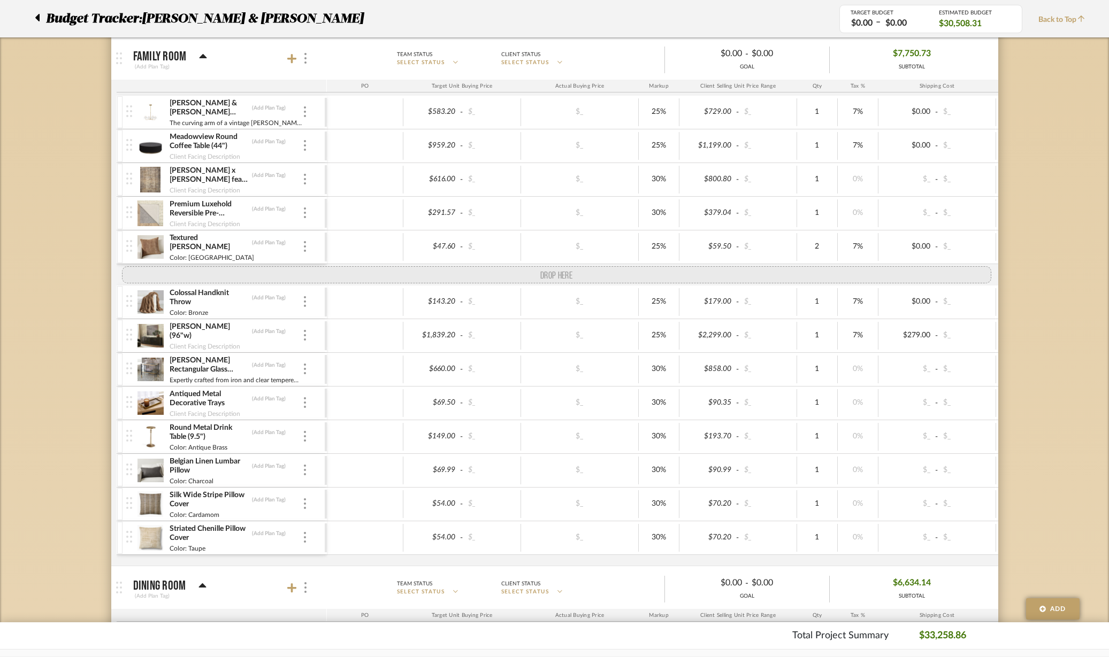
drag, startPoint x: 131, startPoint y: 481, endPoint x: 132, endPoint y: 266, distance: 214.5
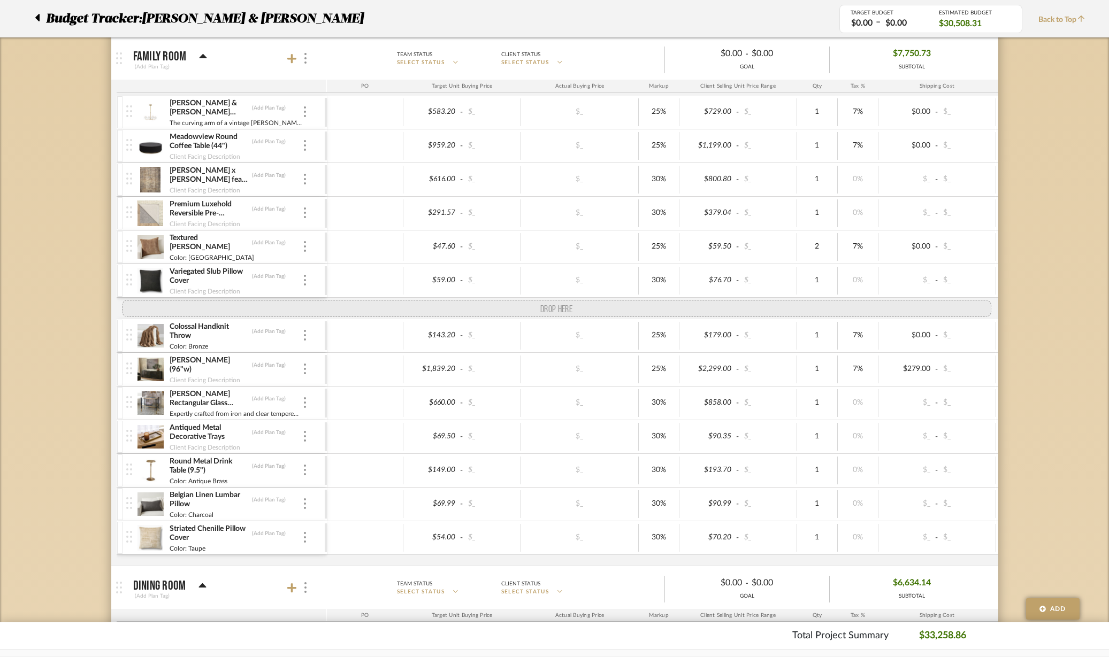
drag, startPoint x: 126, startPoint y: 518, endPoint x: 127, endPoint y: 304, distance: 213.4
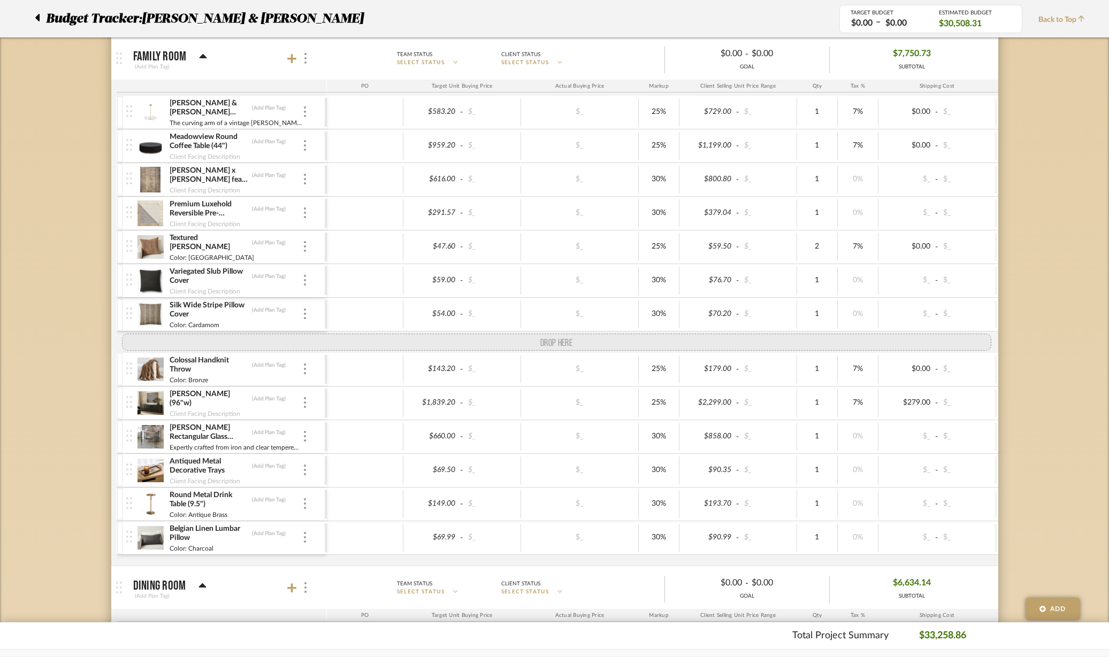
drag, startPoint x: 128, startPoint y: 556, endPoint x: 126, endPoint y: 339, distance: 216.6
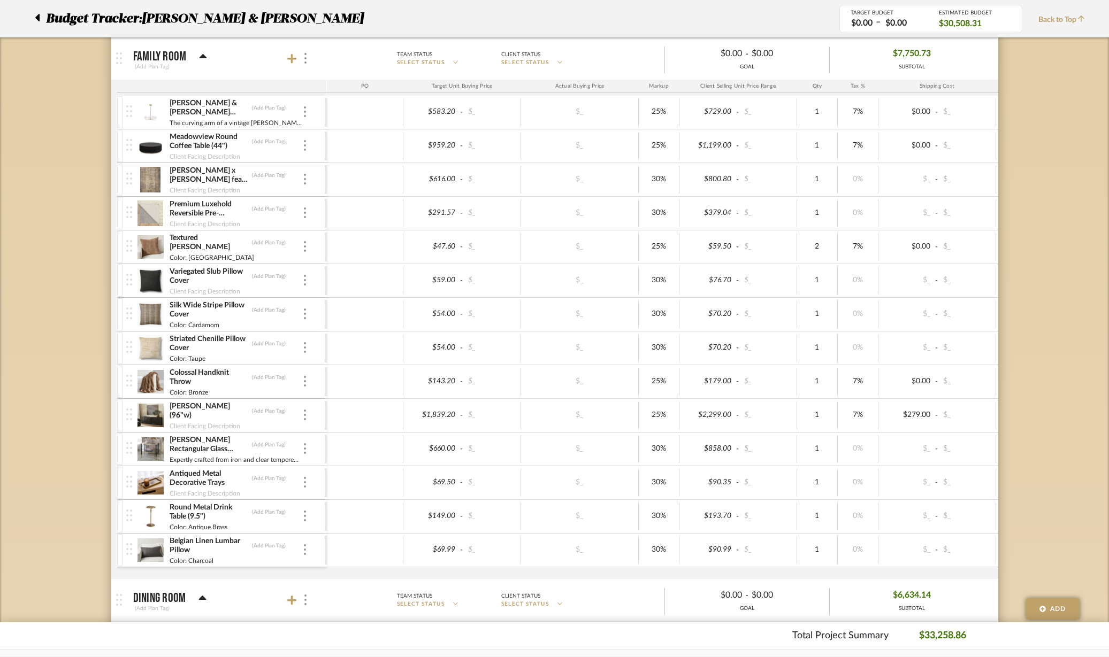
scroll to position [936, 0]
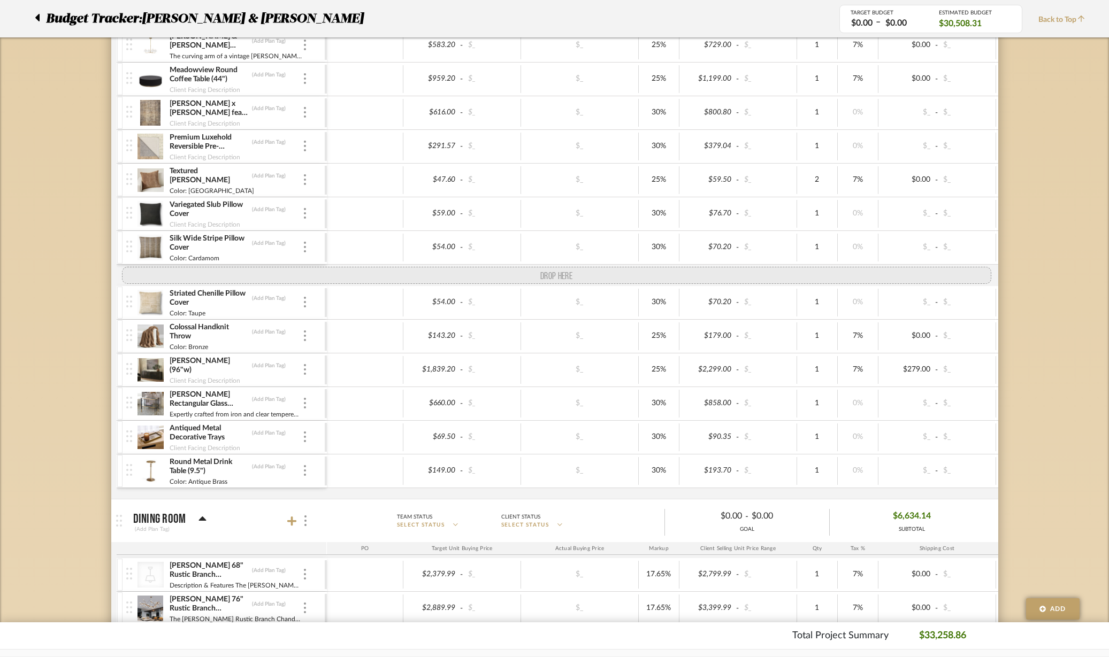
drag, startPoint x: 130, startPoint y: 488, endPoint x: 136, endPoint y: 270, distance: 218.3
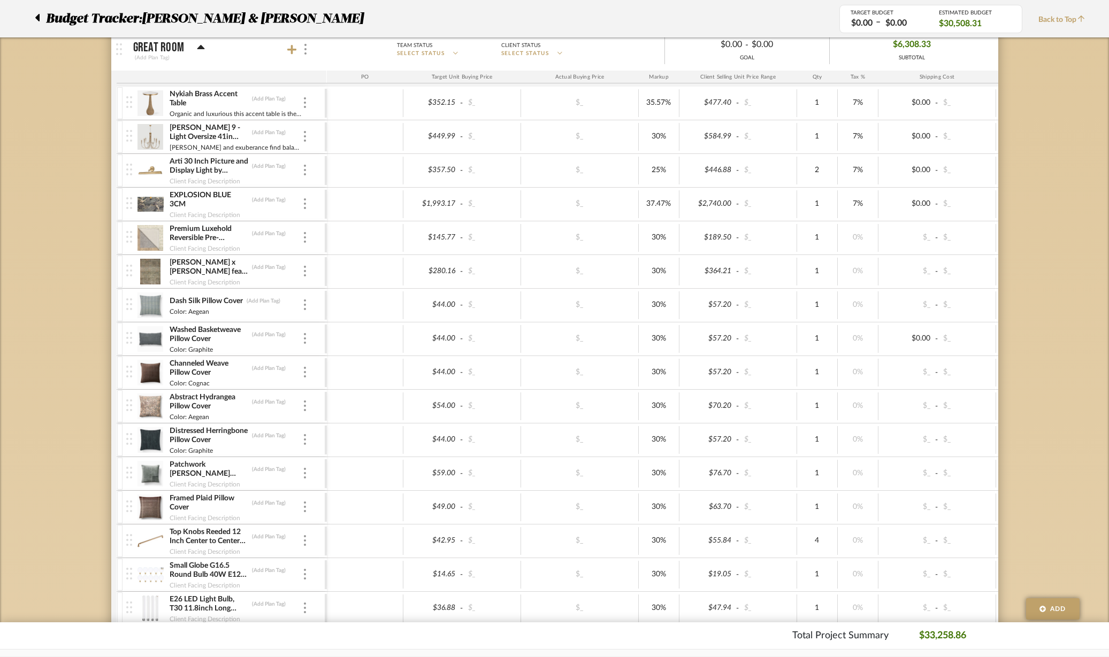
scroll to position [267, 0]
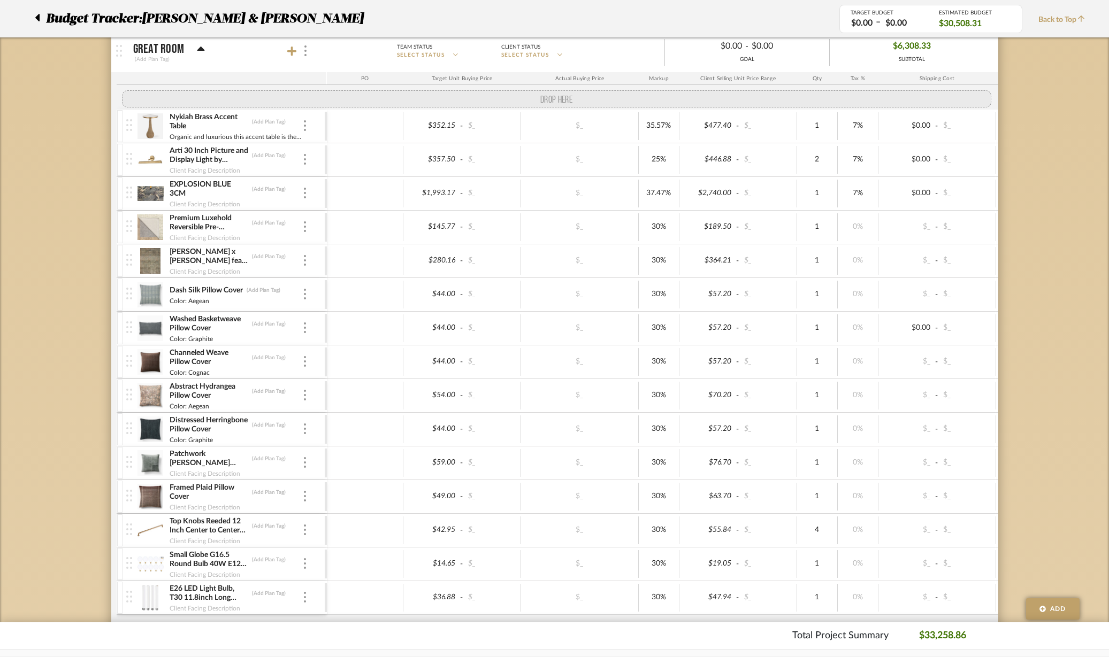
drag, startPoint x: 131, startPoint y: 144, endPoint x: 131, endPoint y: 104, distance: 40.7
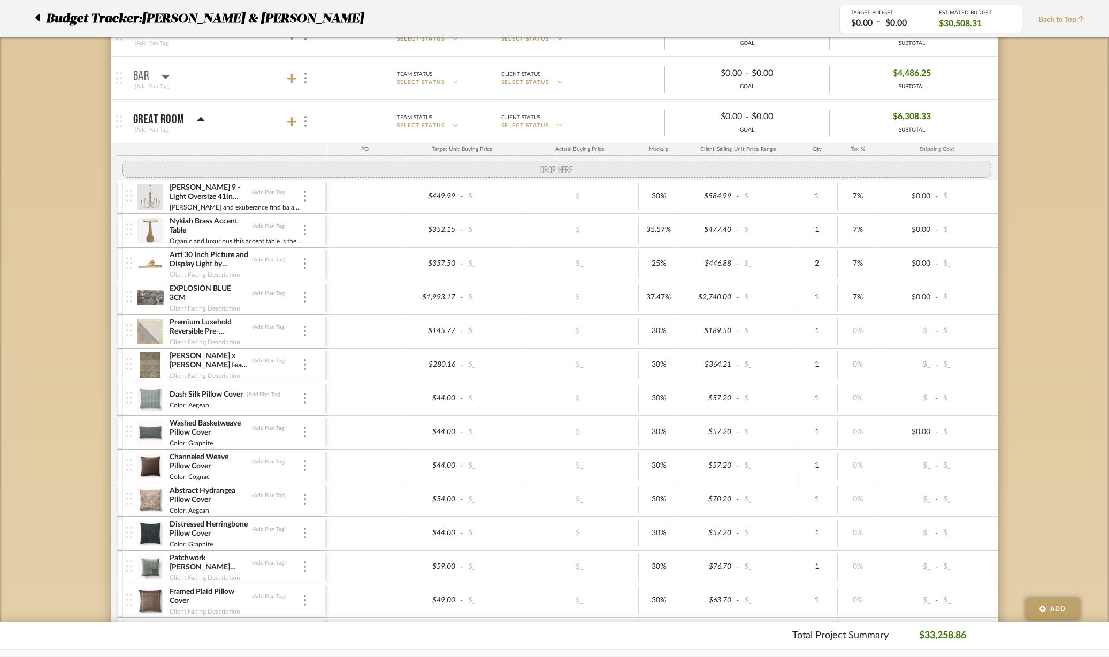
scroll to position [188, 0]
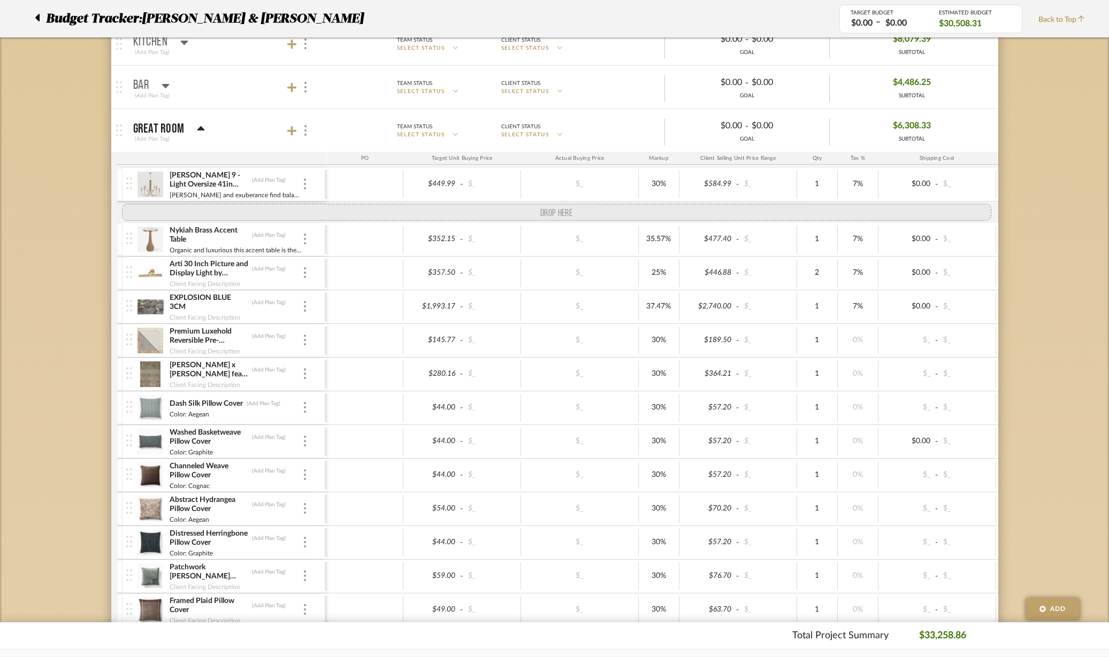
drag, startPoint x: 127, startPoint y: 375, endPoint x: 135, endPoint y: 209, distance: 167.1
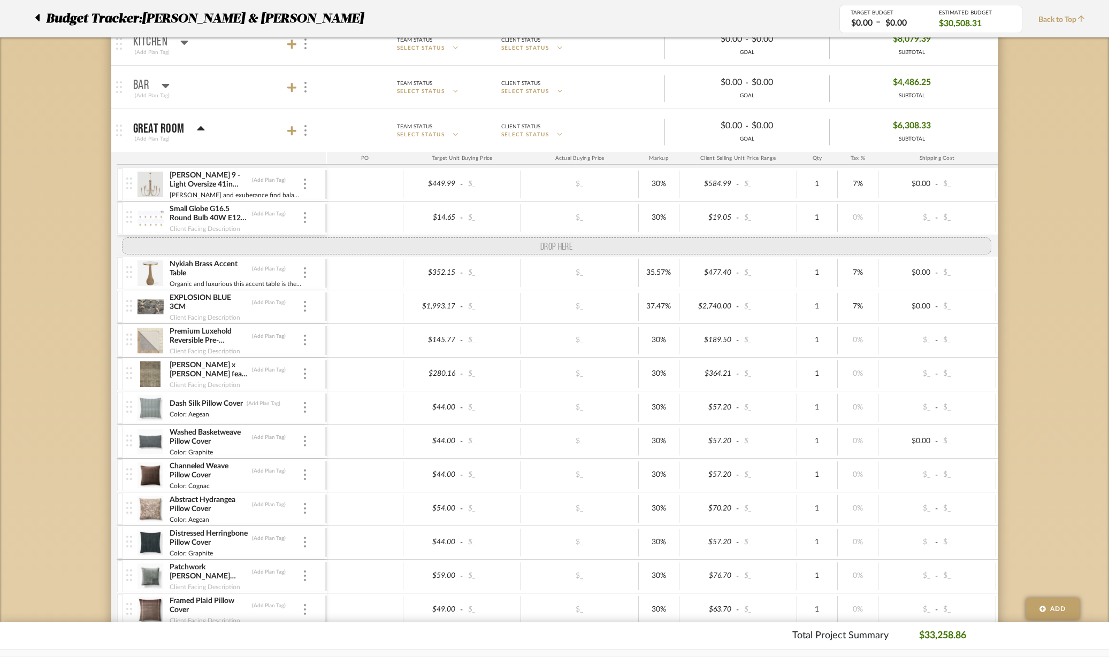
drag, startPoint x: 125, startPoint y: 288, endPoint x: 127, endPoint y: 248, distance: 40.1
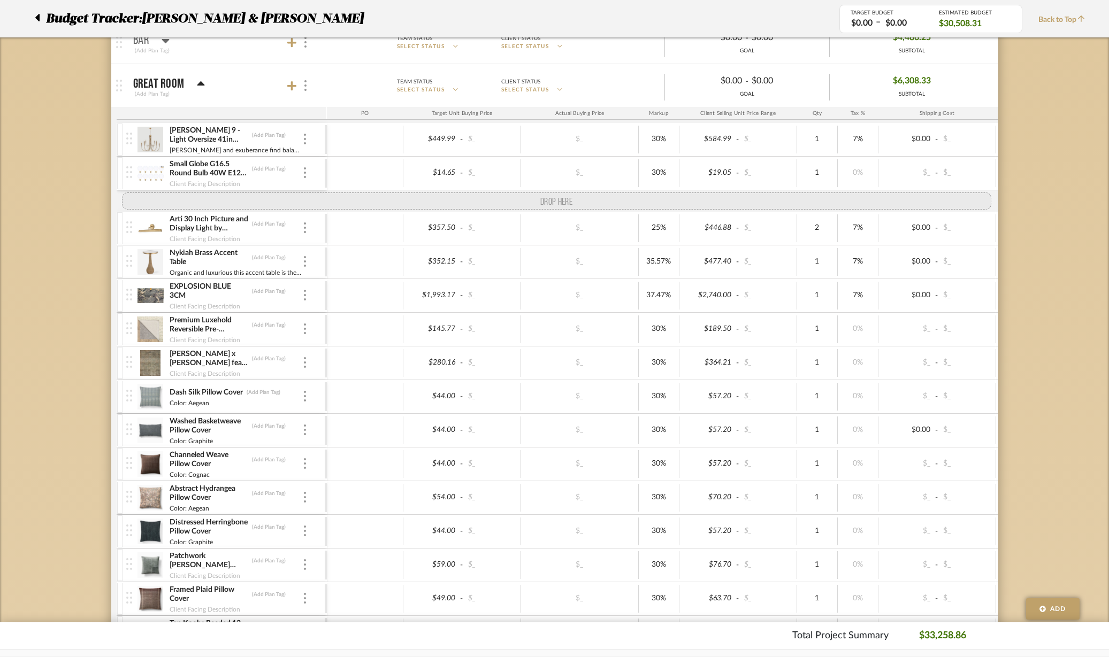
scroll to position [121, 0]
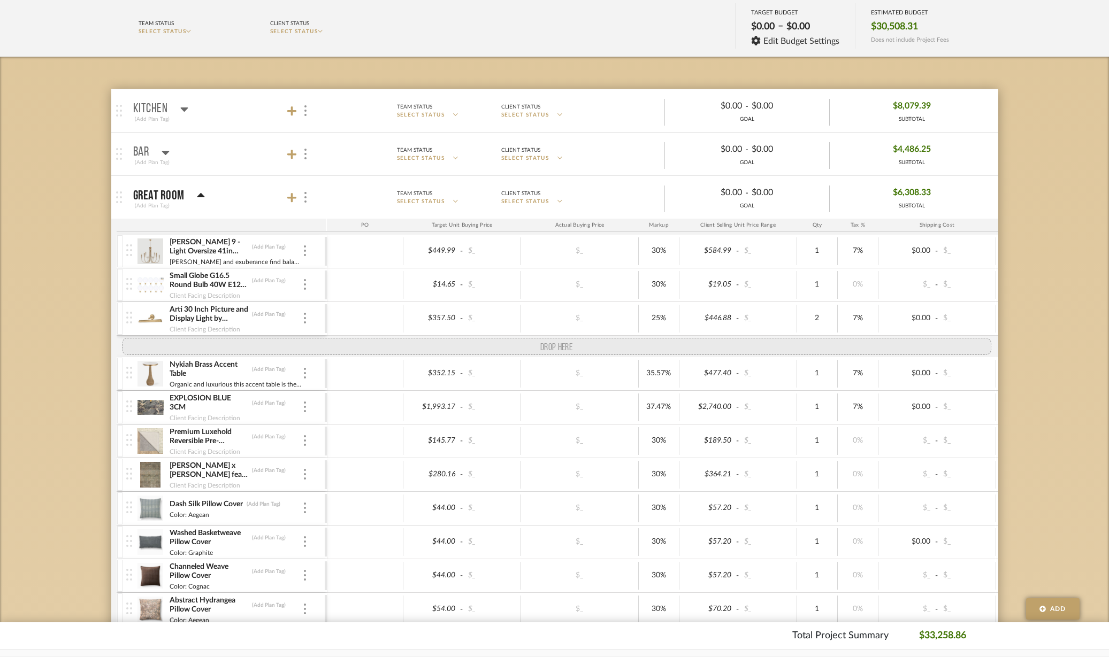
drag, startPoint x: 131, startPoint y: 490, endPoint x: 151, endPoint y: 336, distance: 155.8
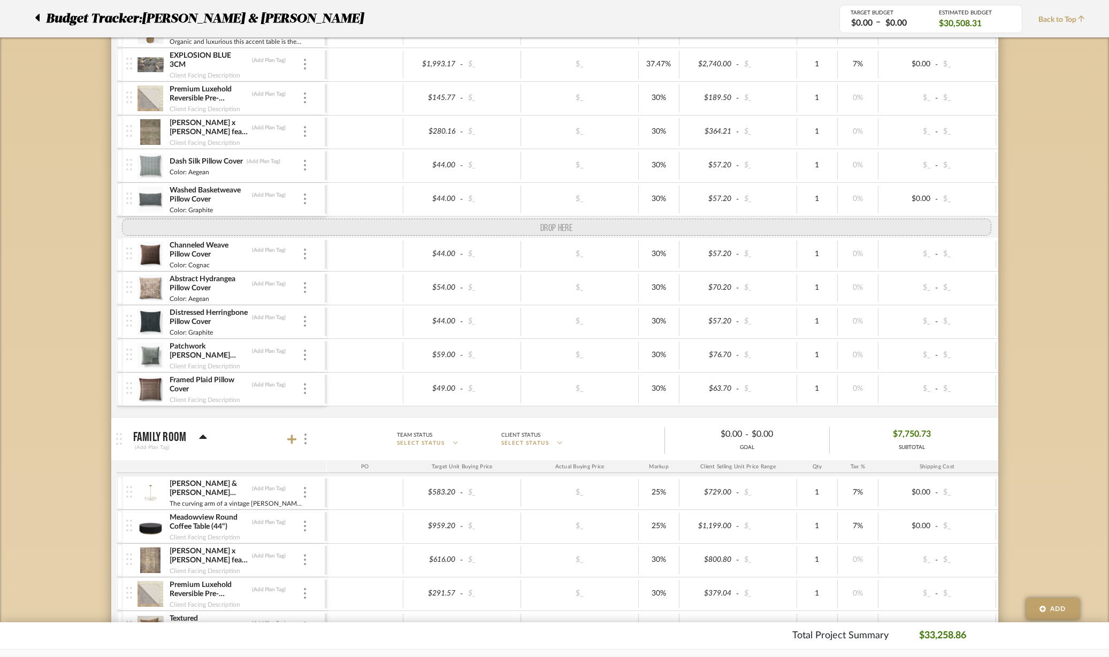
scroll to position [321, 0]
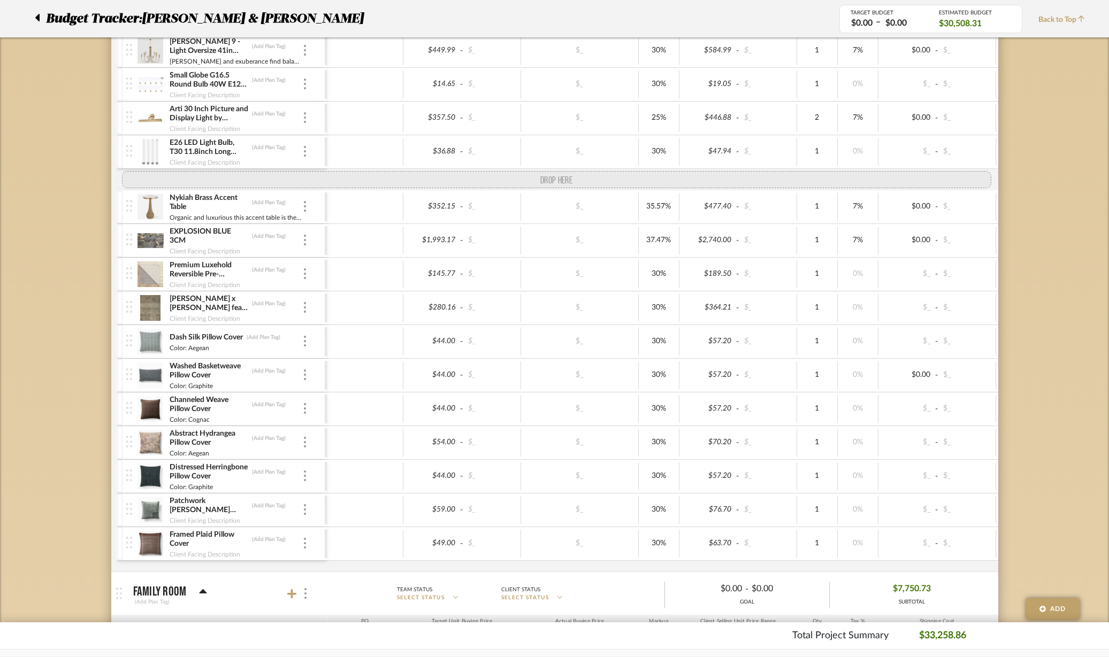
drag, startPoint x: 129, startPoint y: 355, endPoint x: 143, endPoint y: 178, distance: 177.0
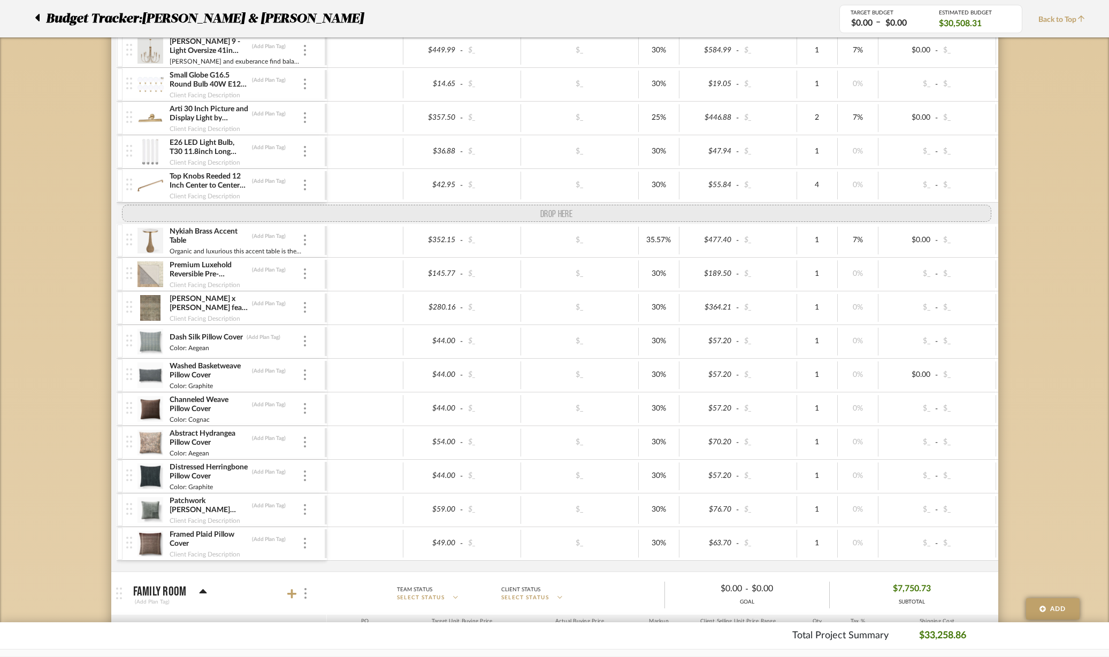
drag, startPoint x: 132, startPoint y: 256, endPoint x: 132, endPoint y: 221, distance: 34.2
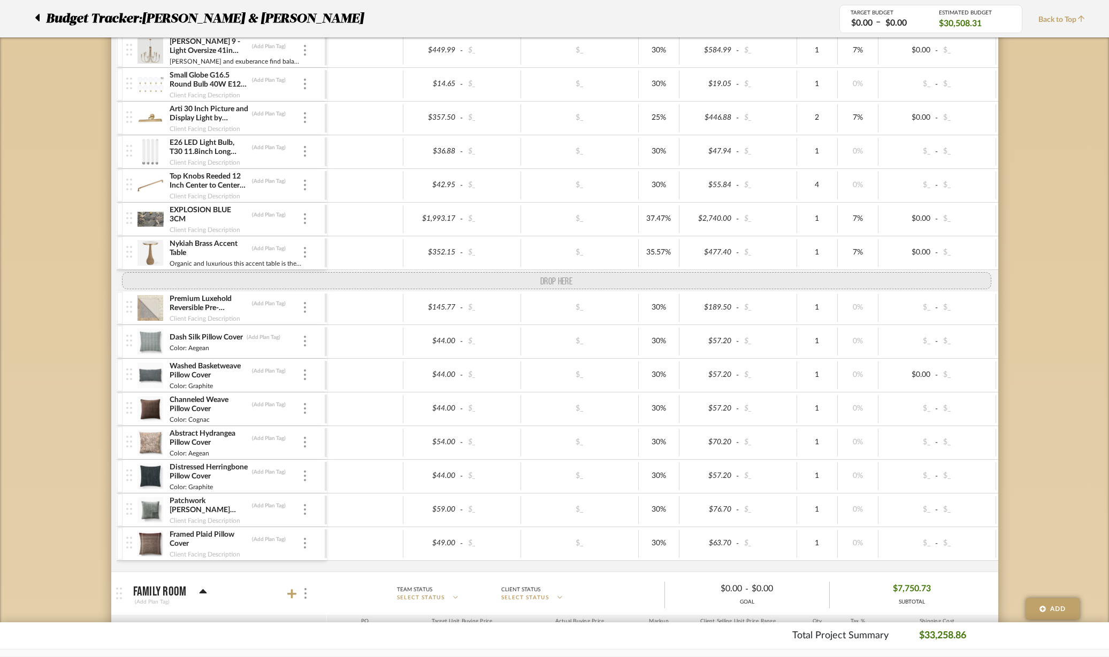
drag, startPoint x: 127, startPoint y: 320, endPoint x: 131, endPoint y: 278, distance: 41.9
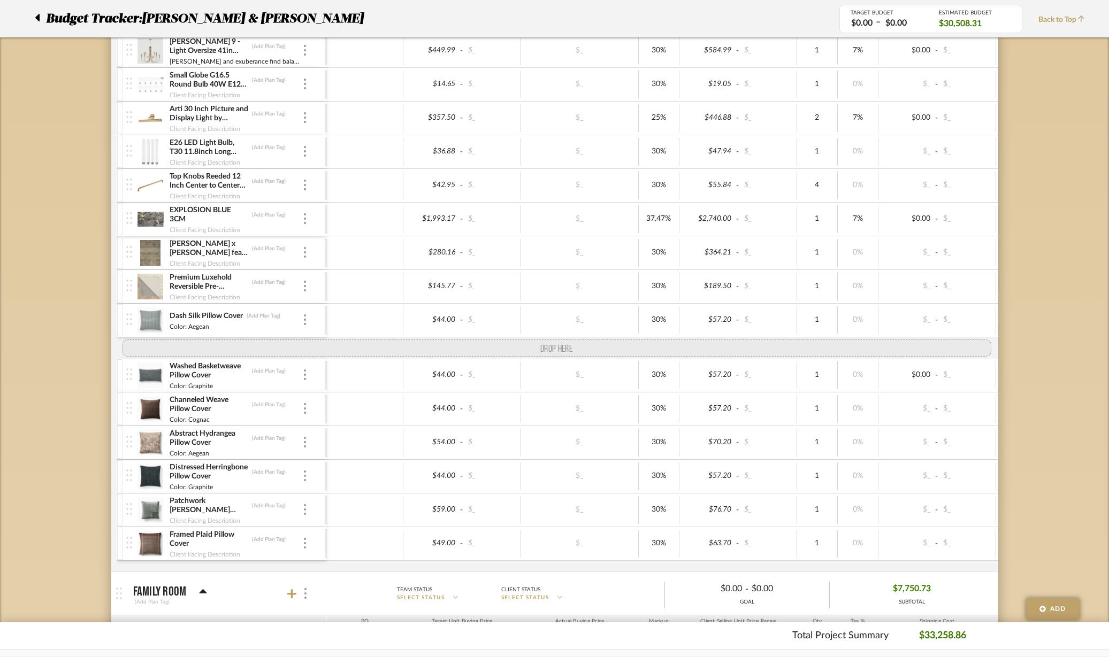
drag, startPoint x: 132, startPoint y: 256, endPoint x: 116, endPoint y: 329, distance: 75.6
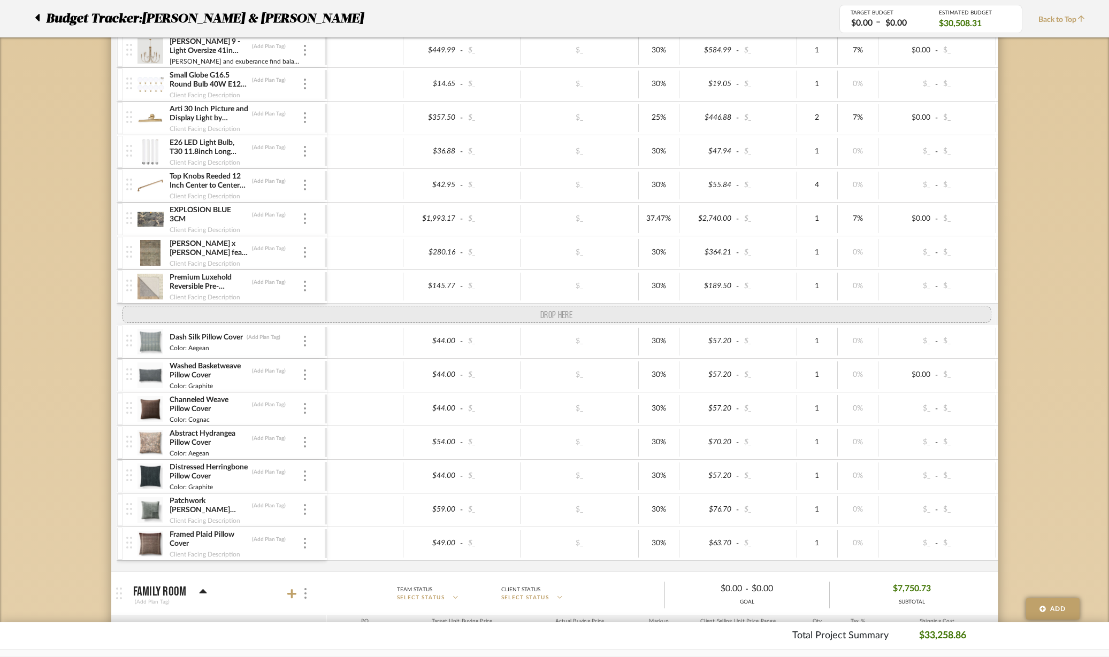
drag, startPoint x: 125, startPoint y: 349, endPoint x: 120, endPoint y: 317, distance: 33.0
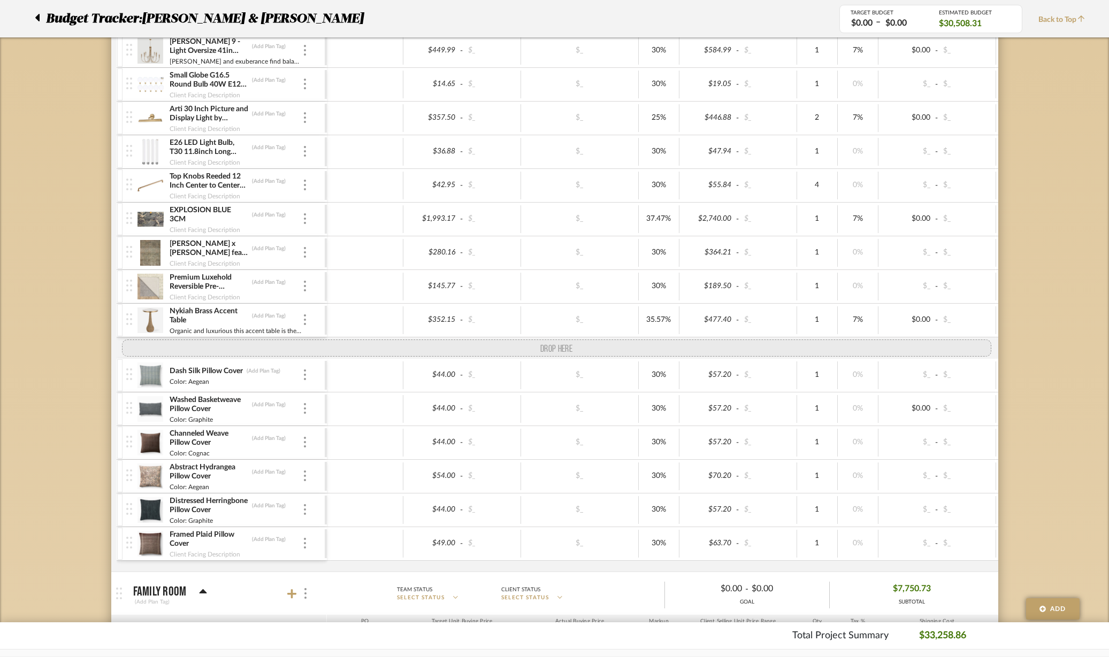
drag, startPoint x: 127, startPoint y: 520, endPoint x: 122, endPoint y: 351, distance: 169.6
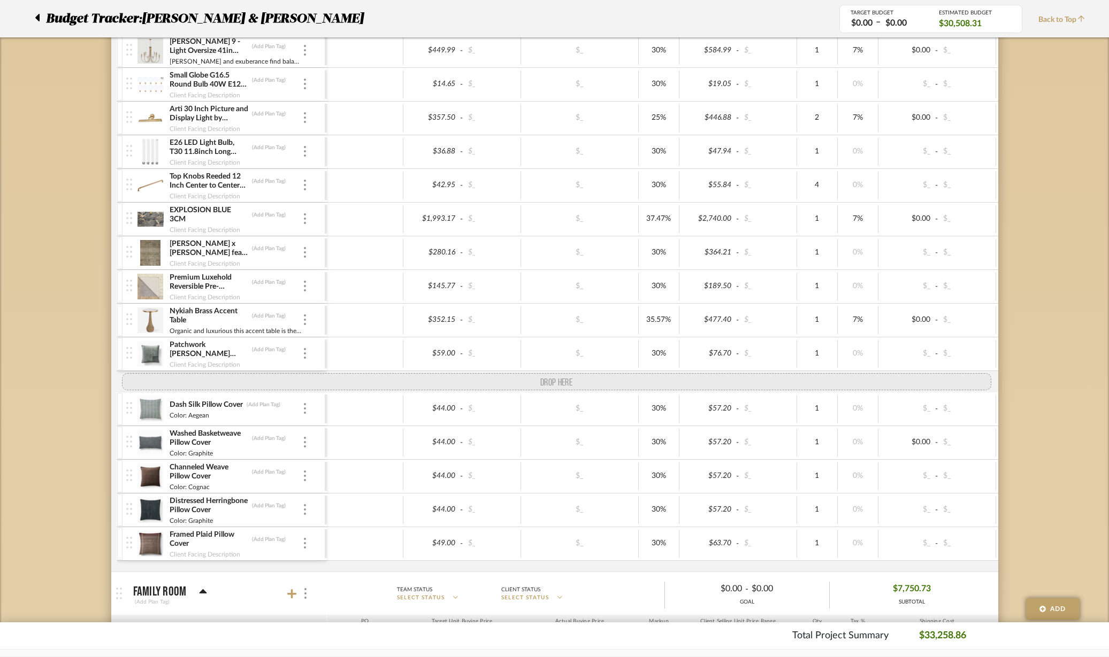
drag, startPoint x: 132, startPoint y: 495, endPoint x: 131, endPoint y: 382, distance: 112.9
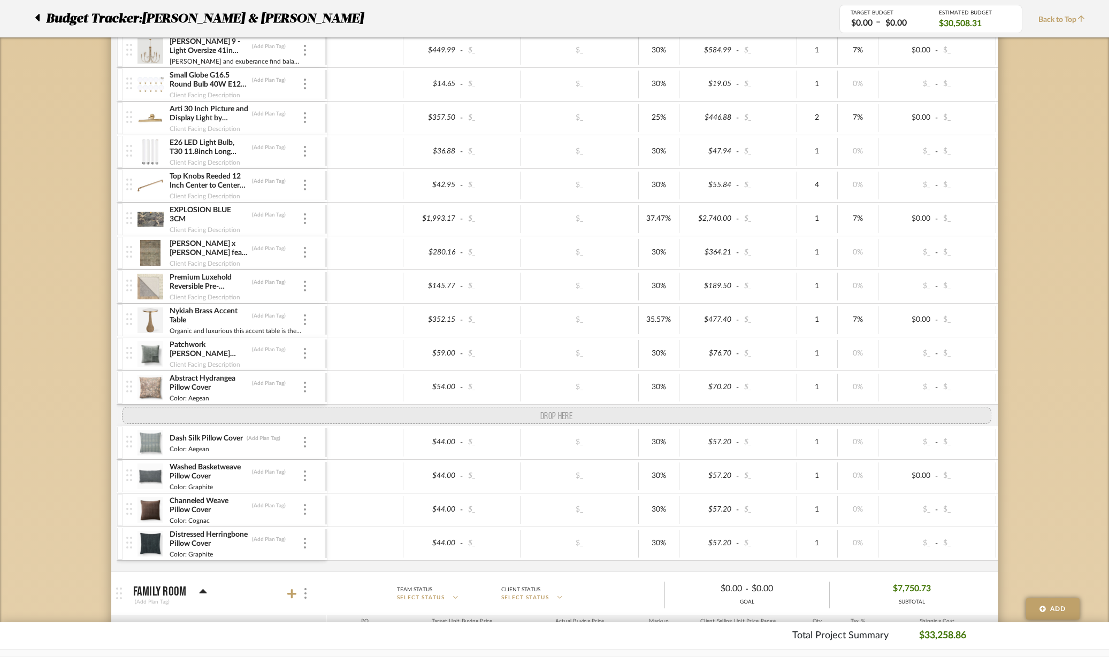
drag, startPoint x: 127, startPoint y: 557, endPoint x: 137, endPoint y: 411, distance: 146.9
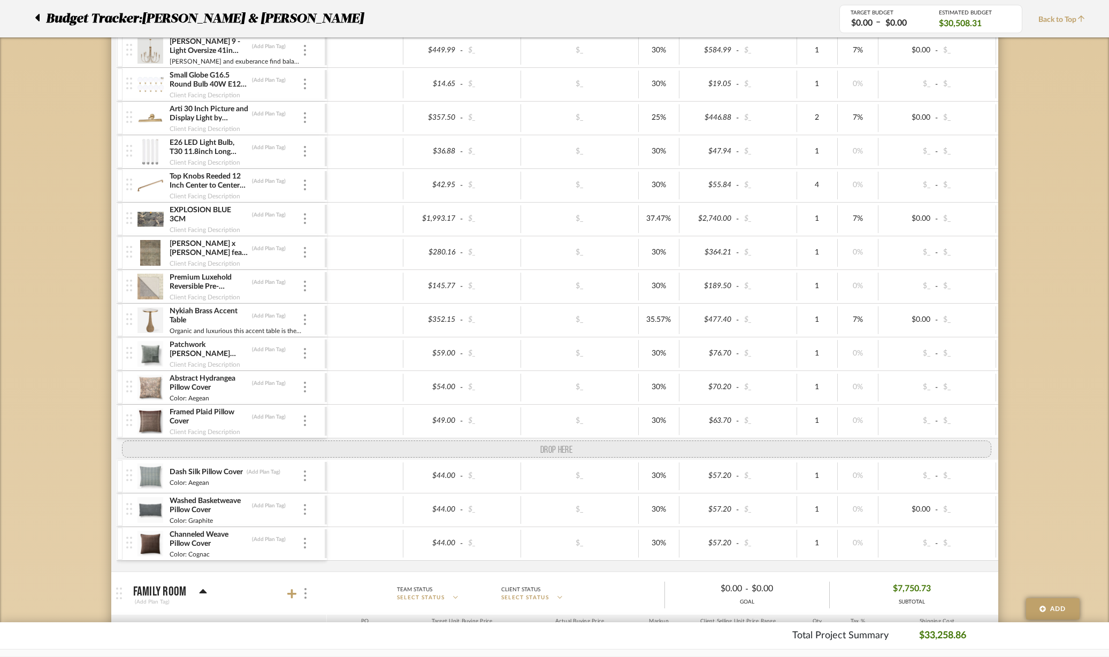
drag, startPoint x: 133, startPoint y: 556, endPoint x: 133, endPoint y: 441, distance: 115.5
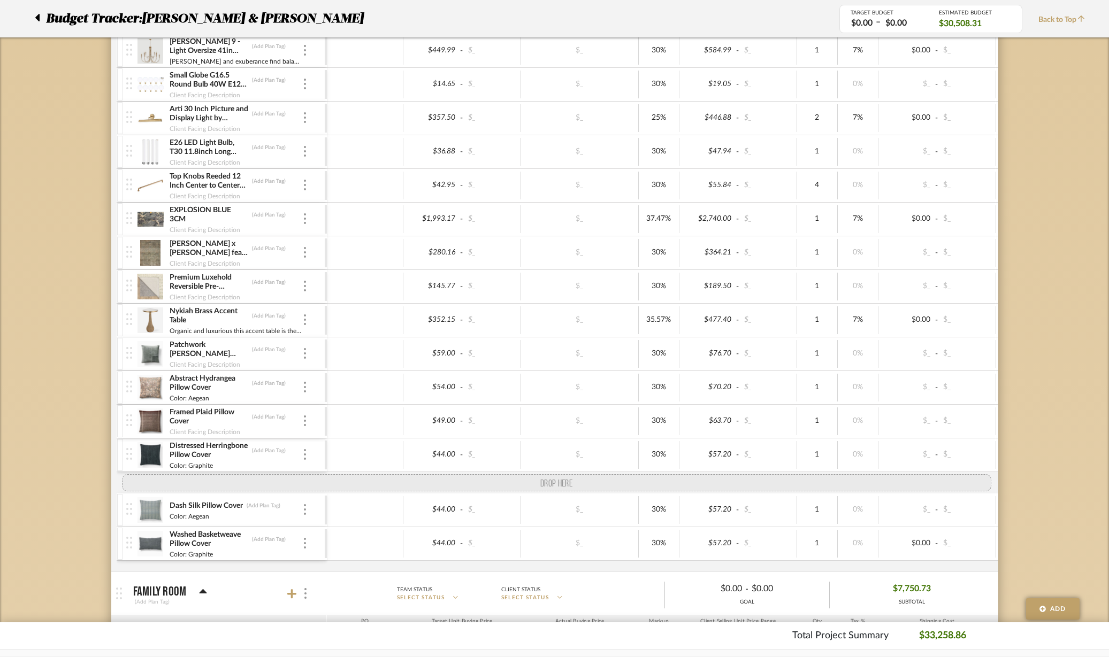
drag, startPoint x: 128, startPoint y: 559, endPoint x: 125, endPoint y: 491, distance: 68.0
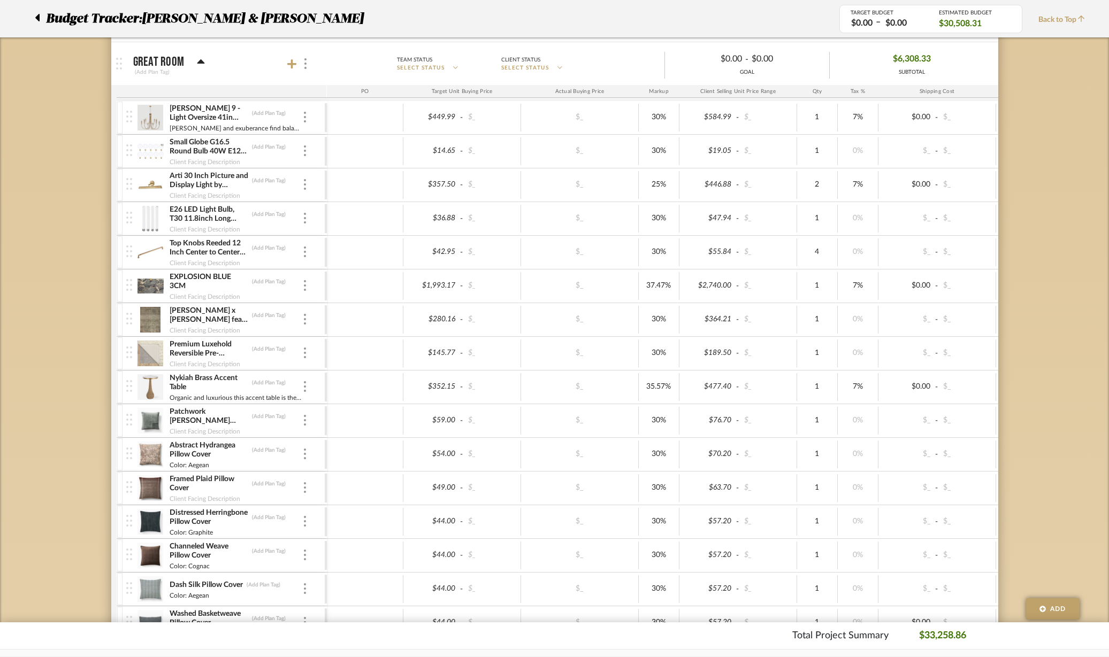
scroll to position [121, 0]
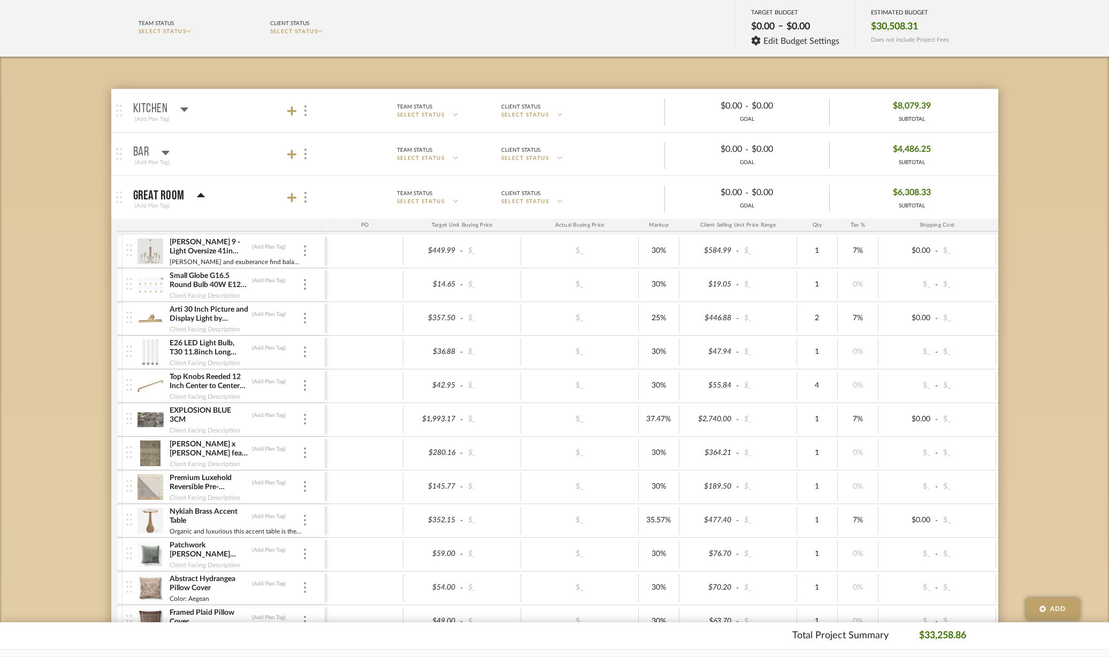
click at [288, 199] on icon at bounding box center [292, 198] width 10 height 11
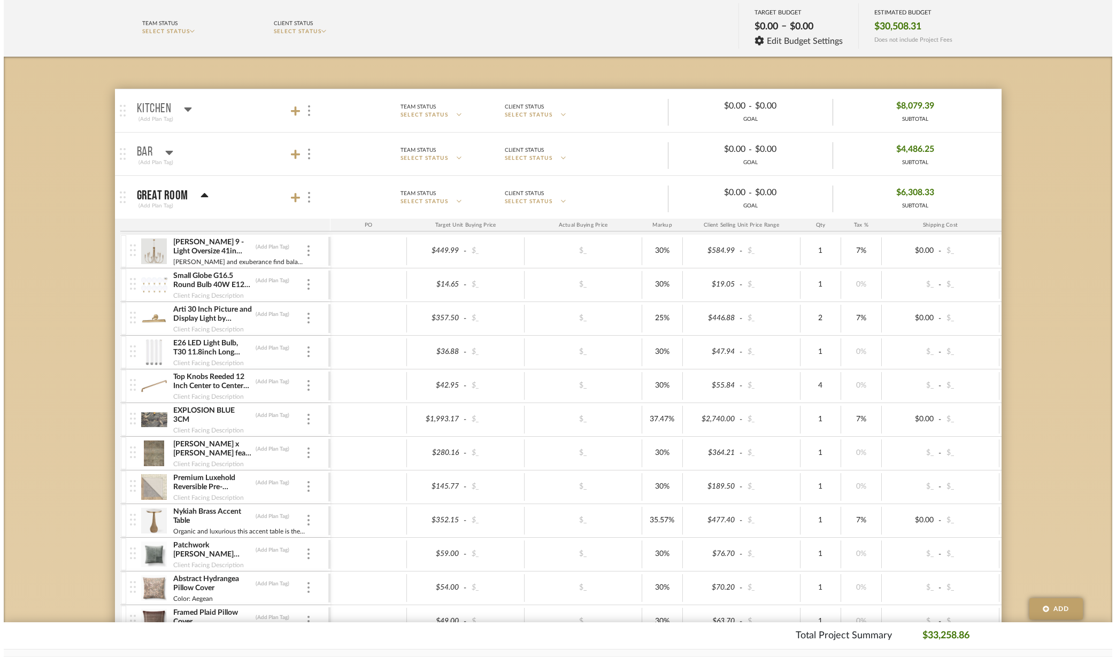
scroll to position [0, 0]
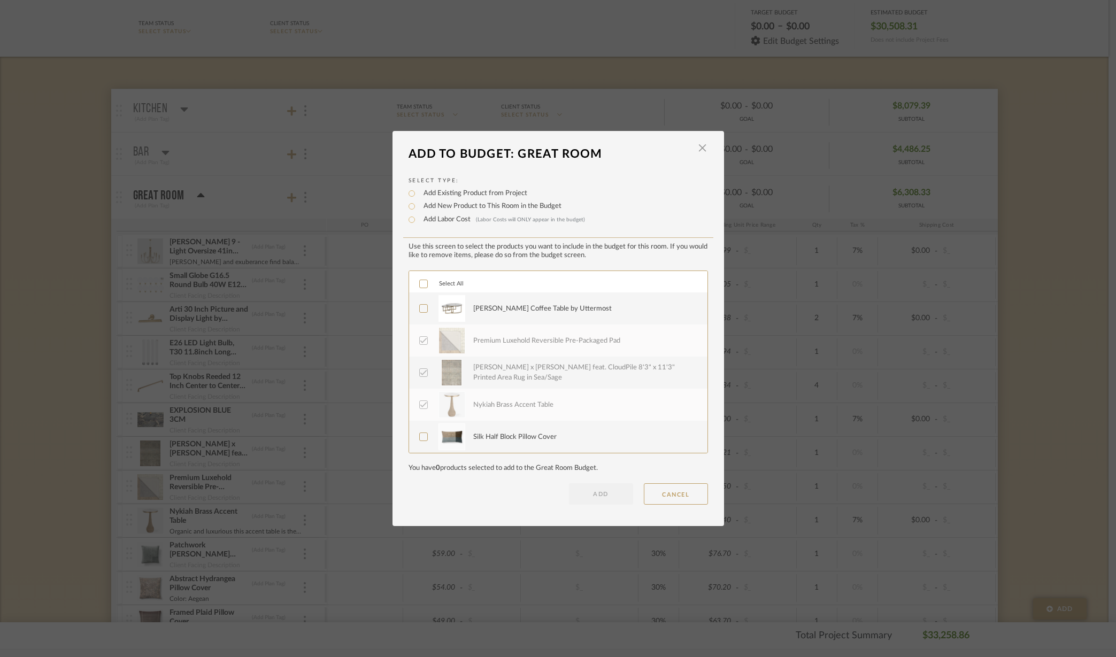
click at [420, 307] on icon at bounding box center [423, 308] width 7 height 7
click at [593, 482] on div "Use this screen to select the products you want to include in the budget for th…" at bounding box center [559, 374] width 300 height 262
click at [589, 495] on button "ADD" at bounding box center [601, 494] width 64 height 21
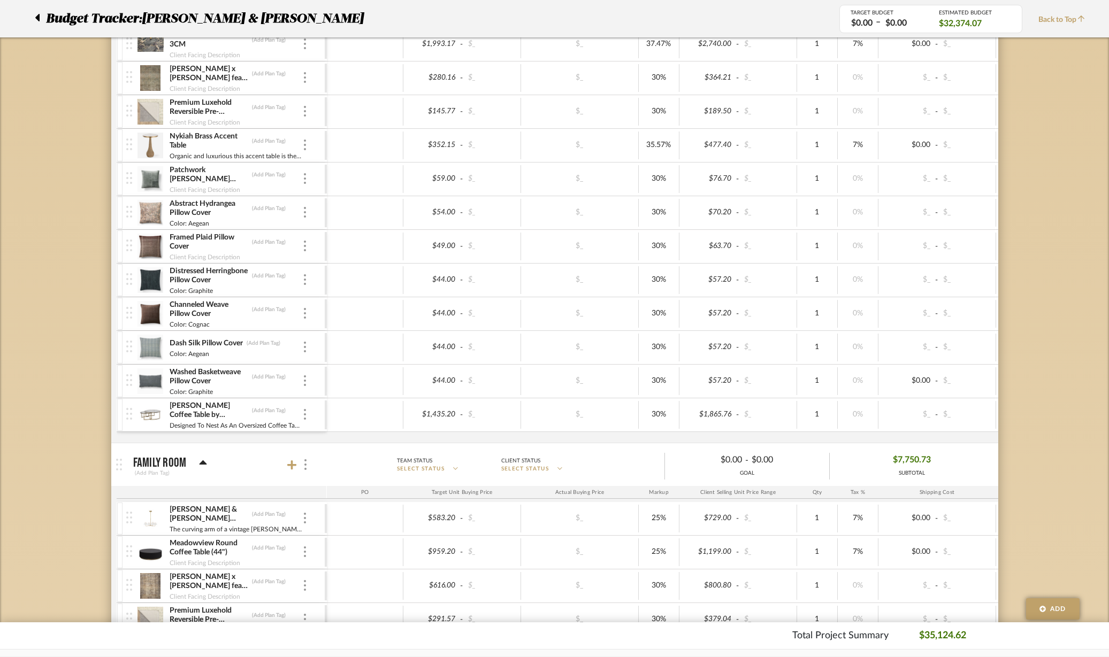
scroll to position [522, 0]
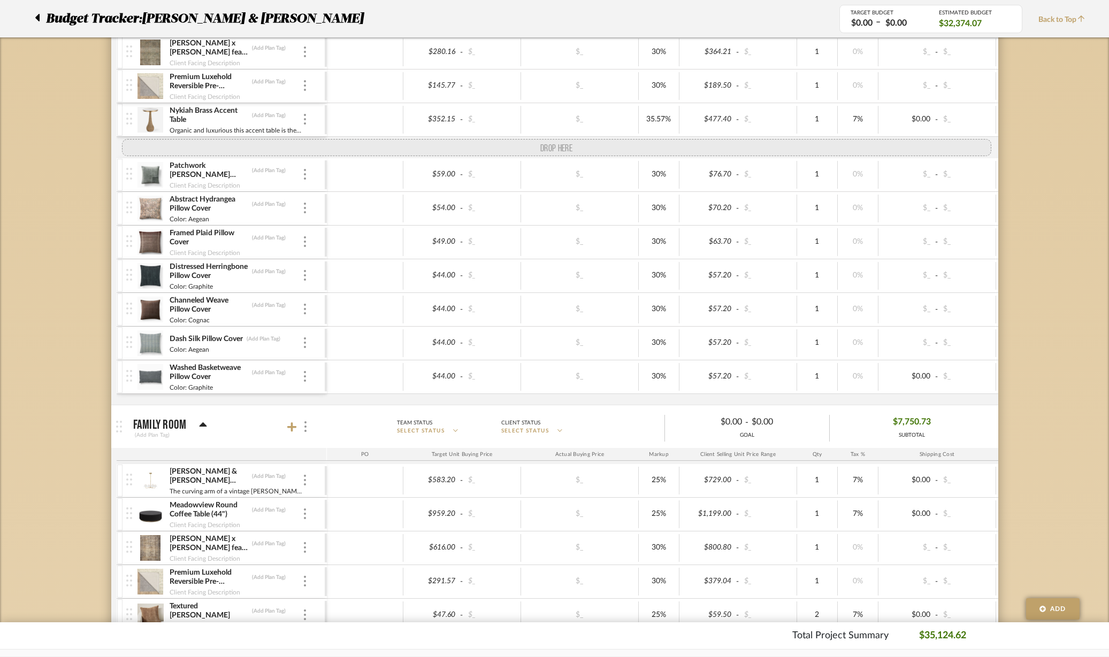
drag, startPoint x: 128, startPoint y: 395, endPoint x: 79, endPoint y: 142, distance: 257.3
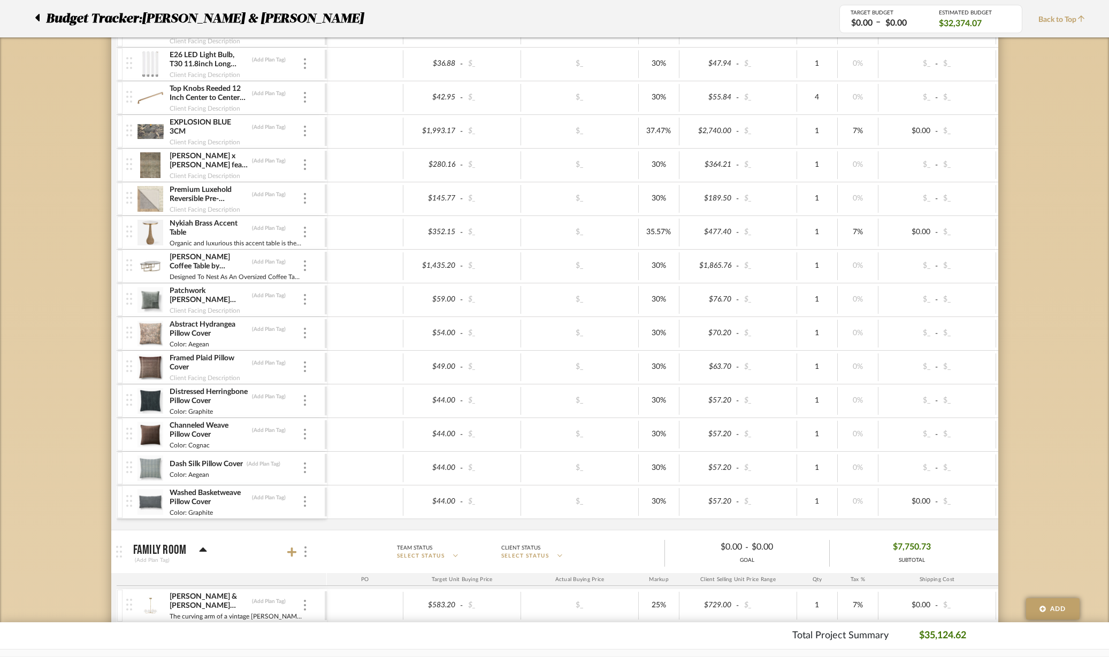
scroll to position [388, 0]
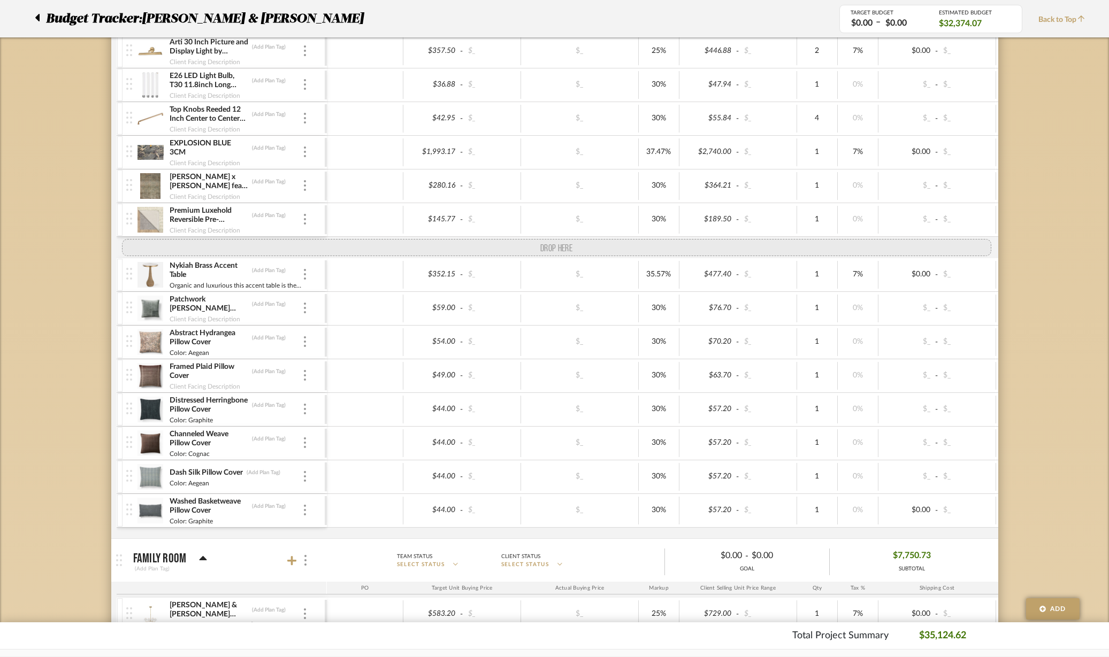
drag, startPoint x: 126, startPoint y: 289, endPoint x: 126, endPoint y: 247, distance: 42.3
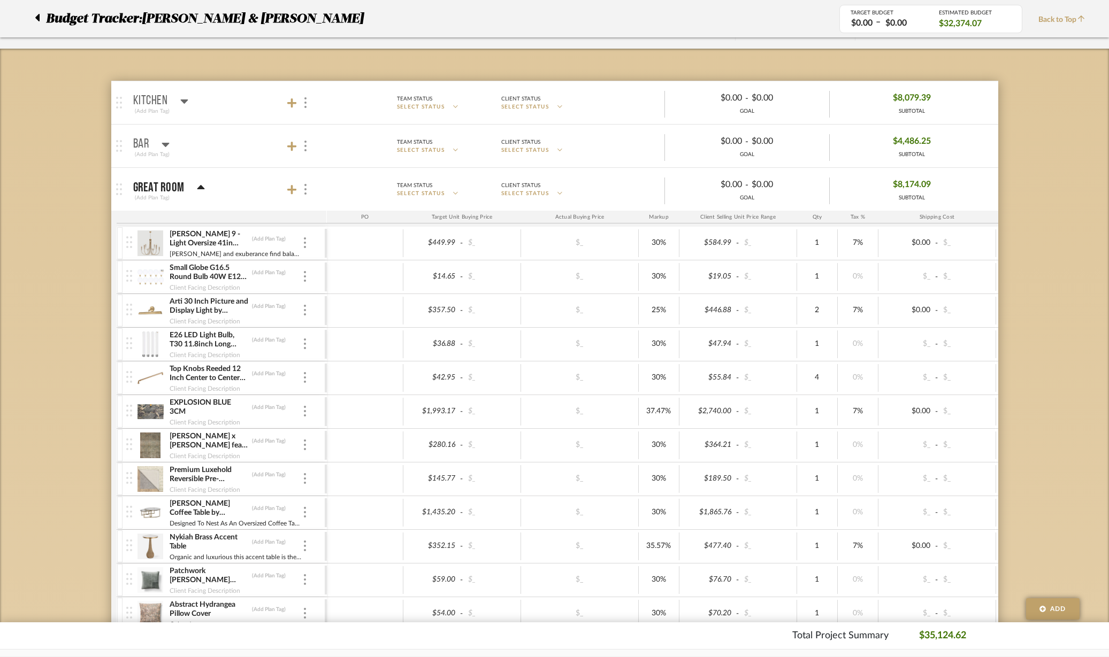
scroll to position [121, 0]
